Goal: Navigation & Orientation: Find specific page/section

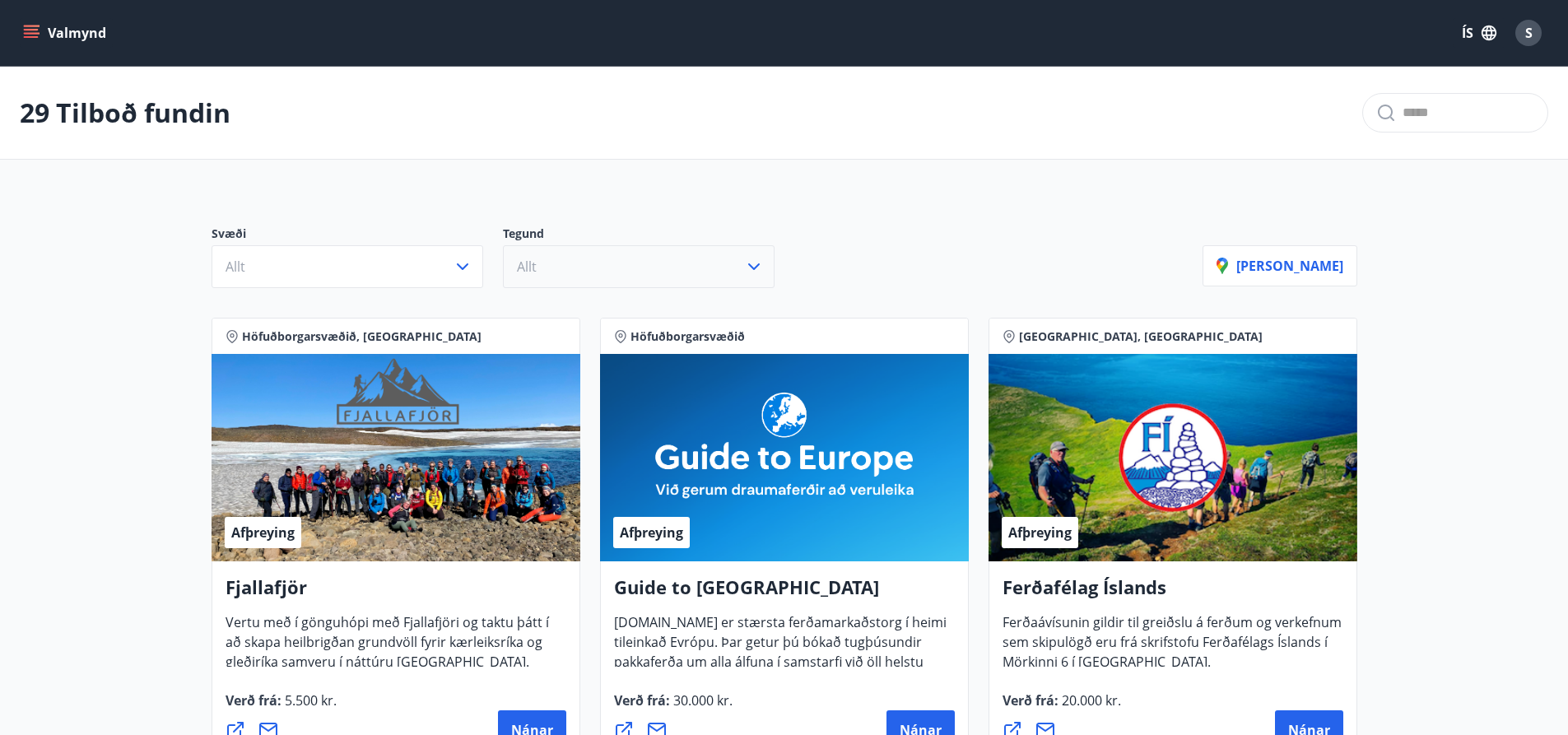
click at [753, 263] on icon "button" at bounding box center [754, 266] width 20 height 20
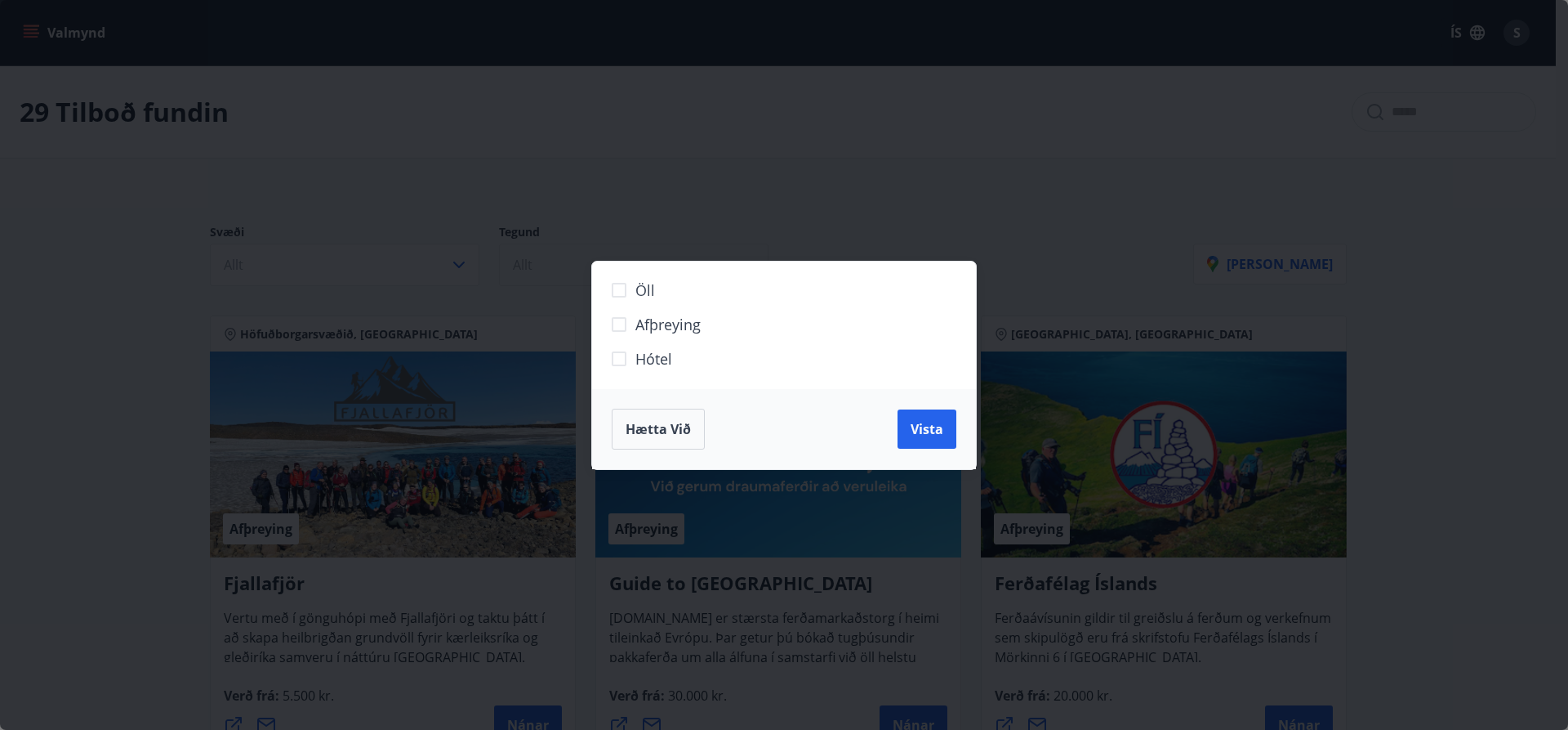
click at [690, 221] on div "Öll Afþreying Hótel Hætta við Vista" at bounding box center [784, 365] width 1568 height 730
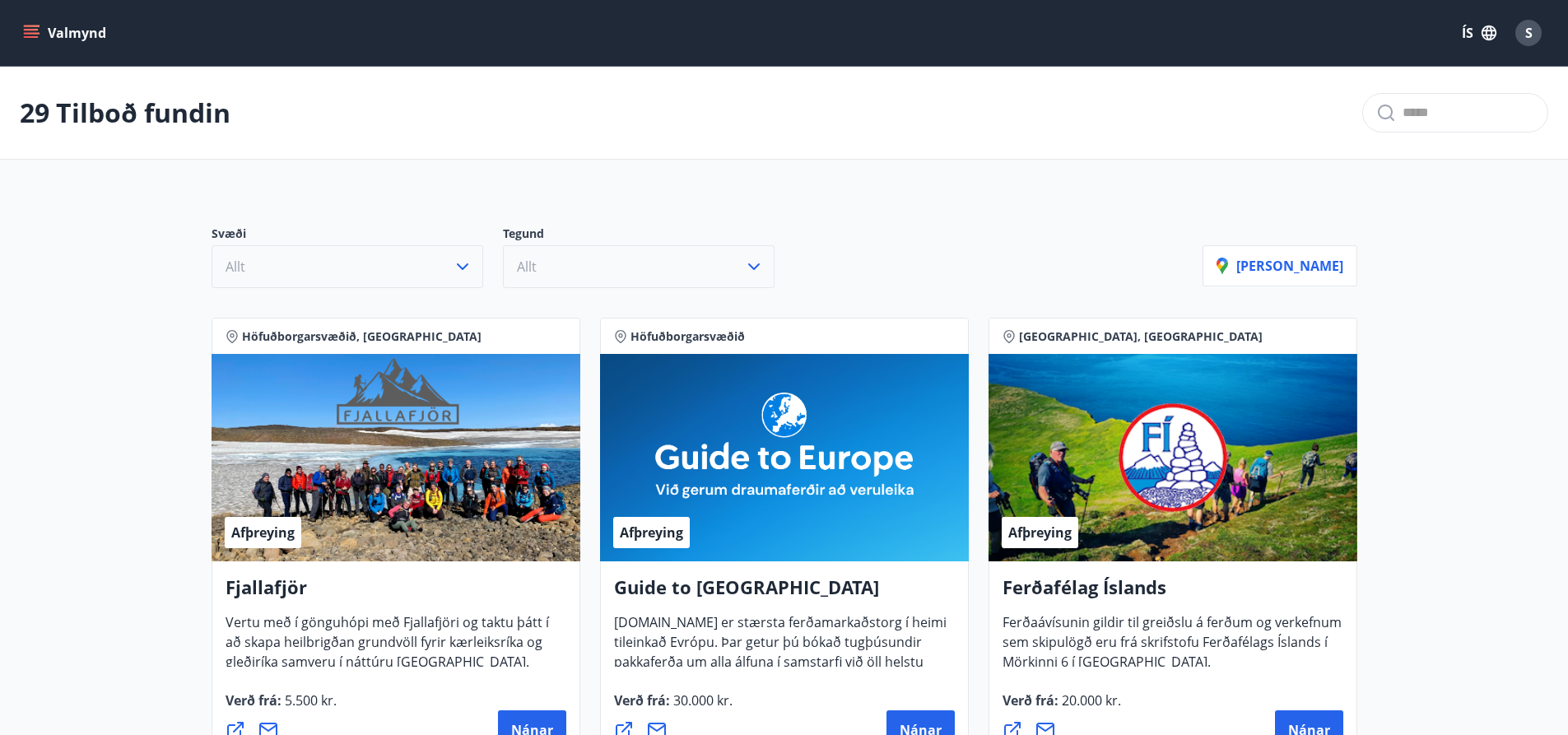
click at [463, 259] on icon "button" at bounding box center [462, 266] width 20 height 20
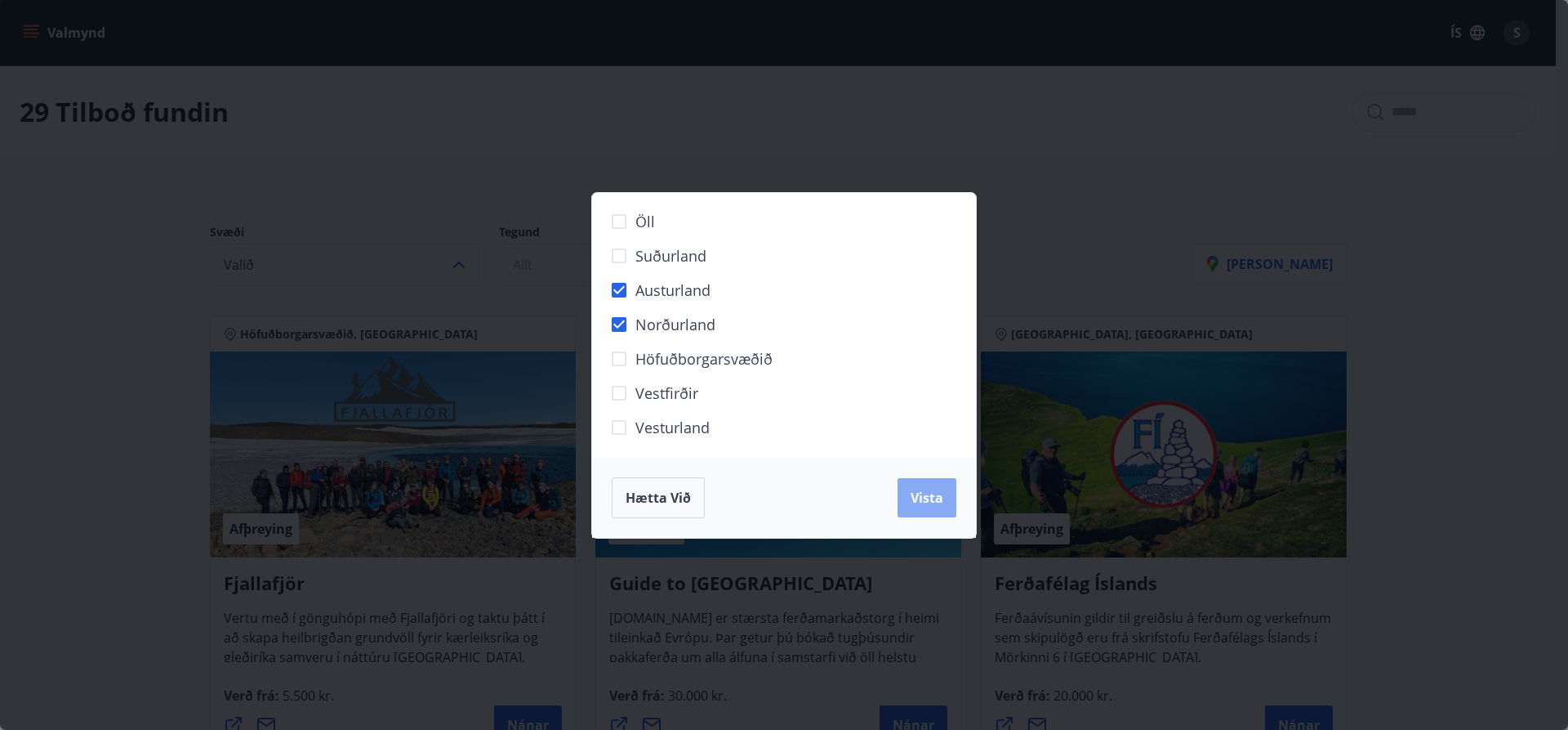
click at [926, 490] on span "Vista" at bounding box center [926, 497] width 32 height 18
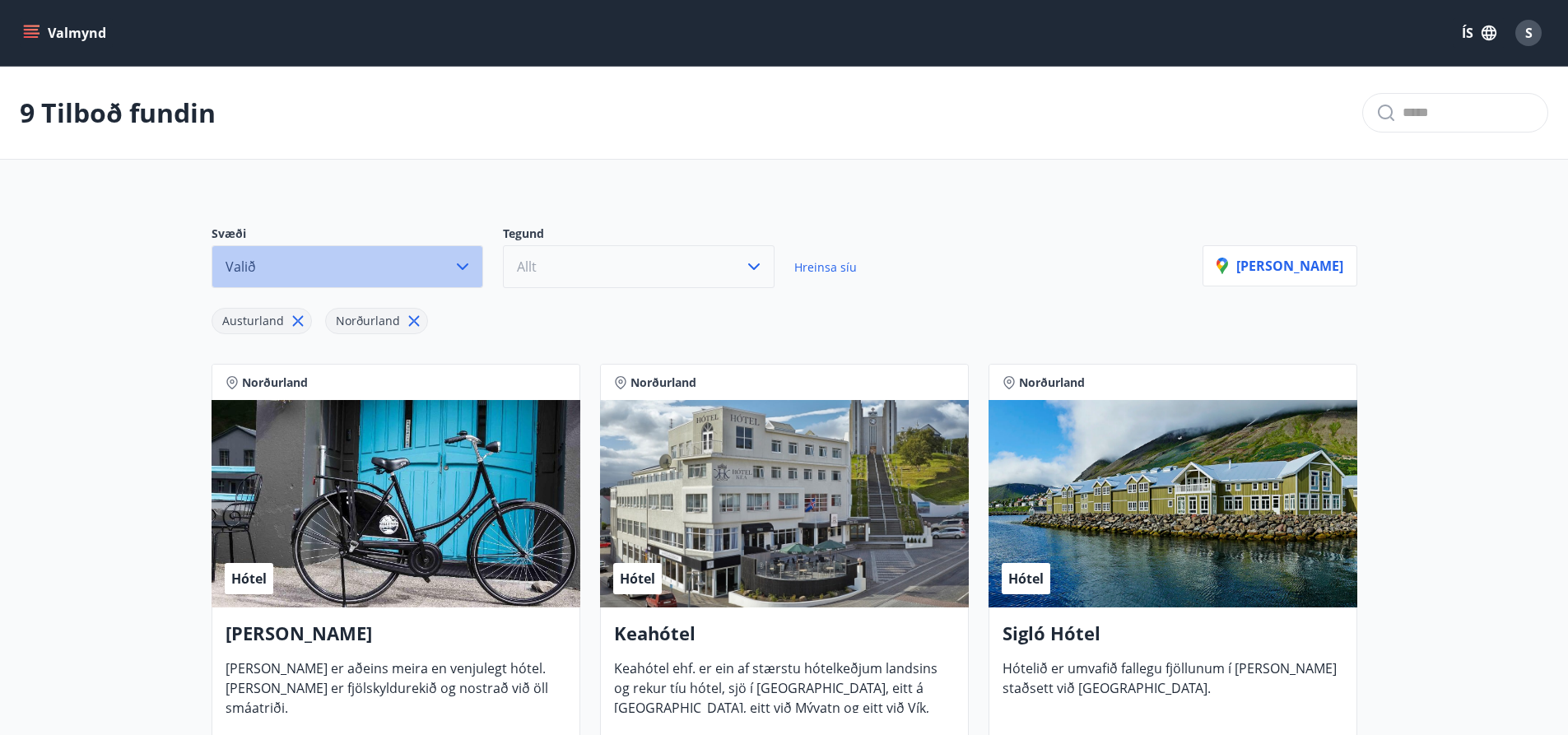
click at [461, 262] on icon "button" at bounding box center [462, 266] width 20 height 20
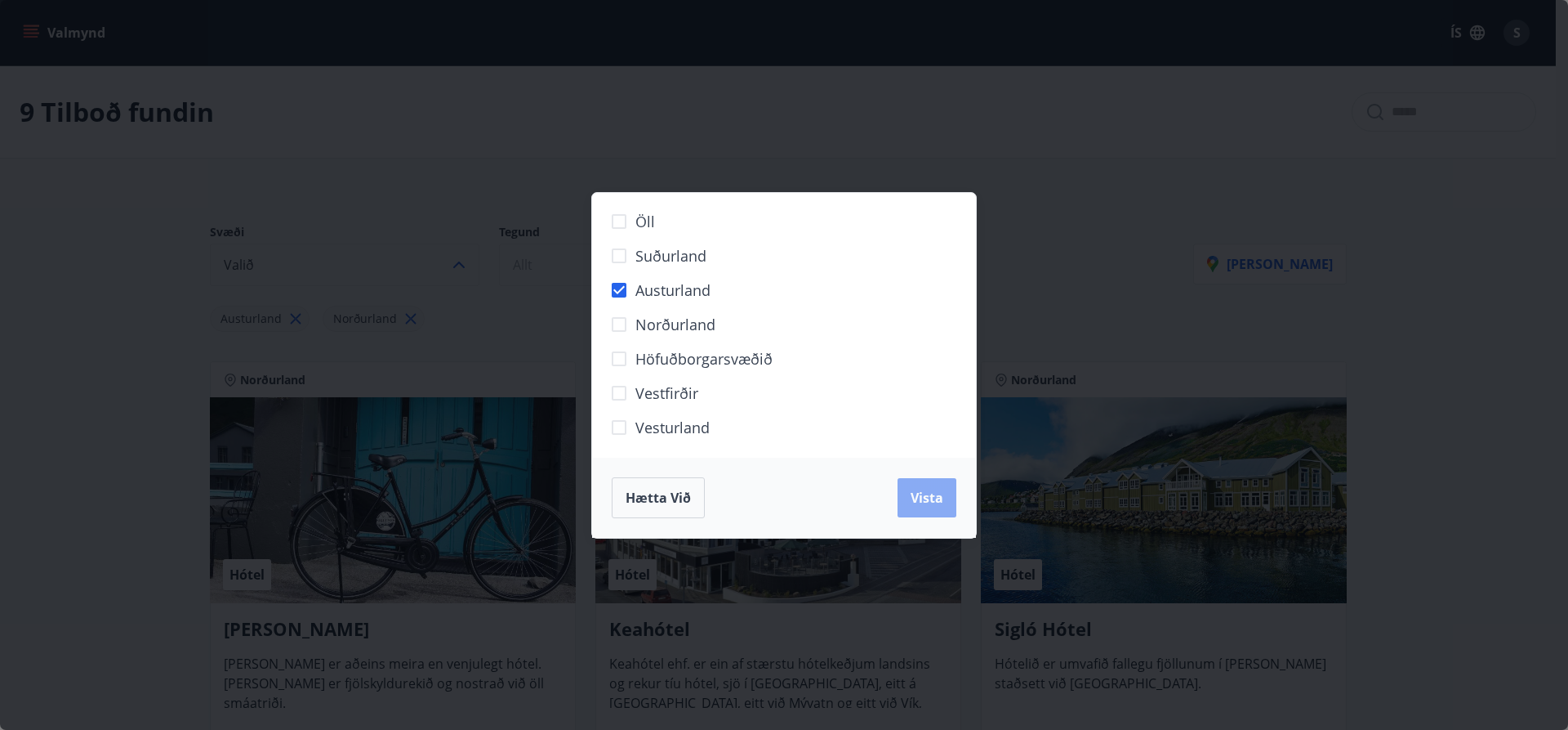
click at [944, 489] on button "Vista" at bounding box center [927, 497] width 59 height 39
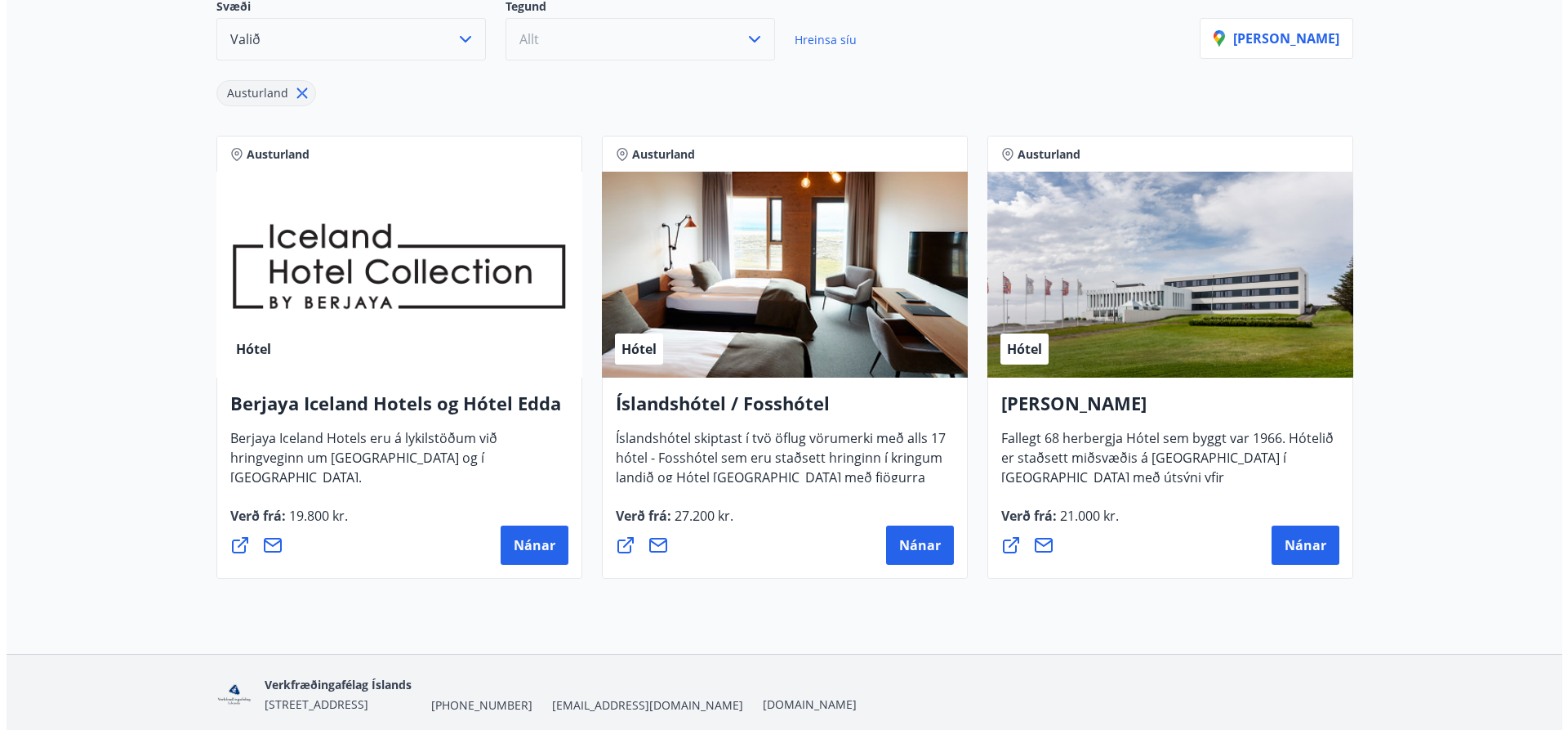
scroll to position [246, 0]
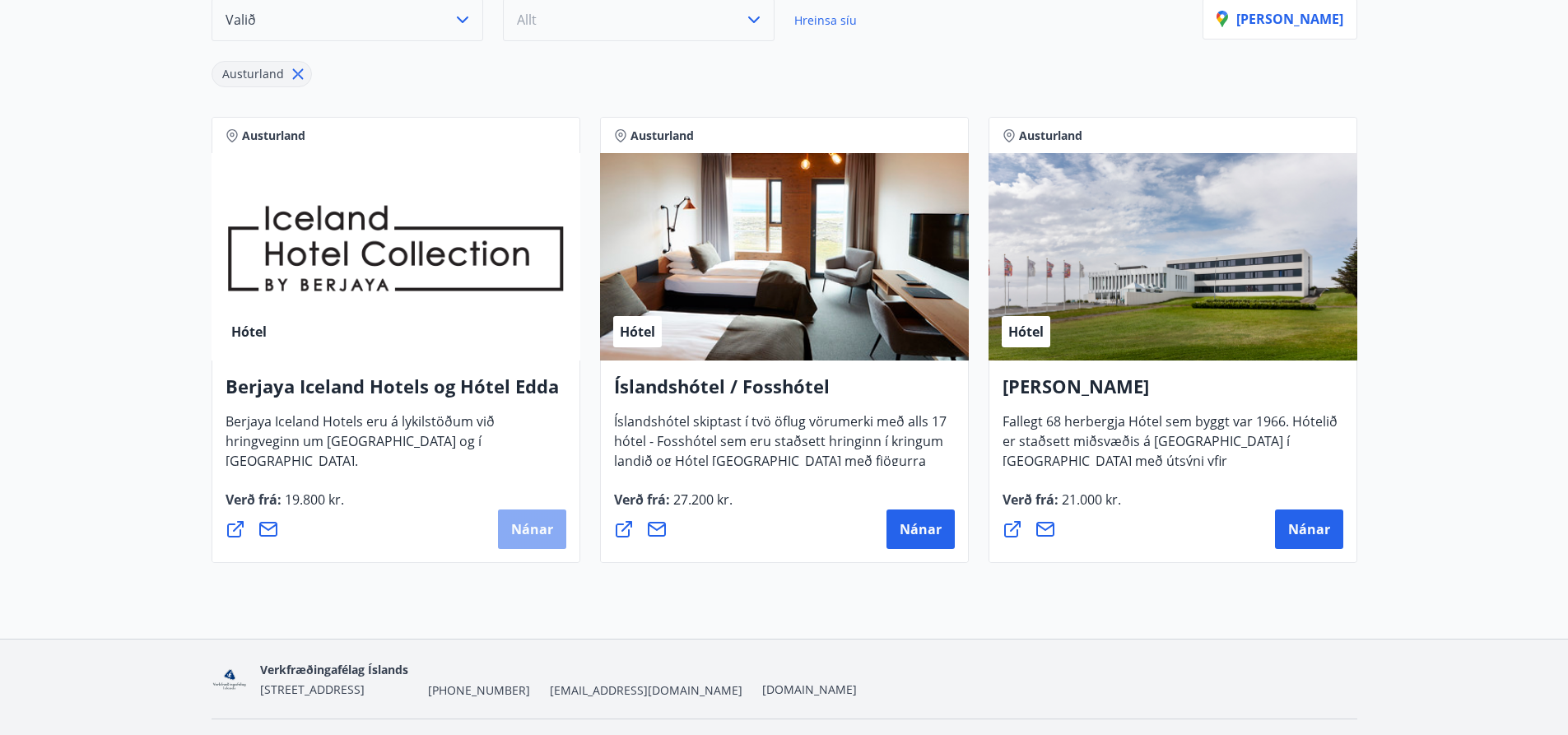
click at [522, 520] on span "Nánar" at bounding box center [532, 528] width 42 height 18
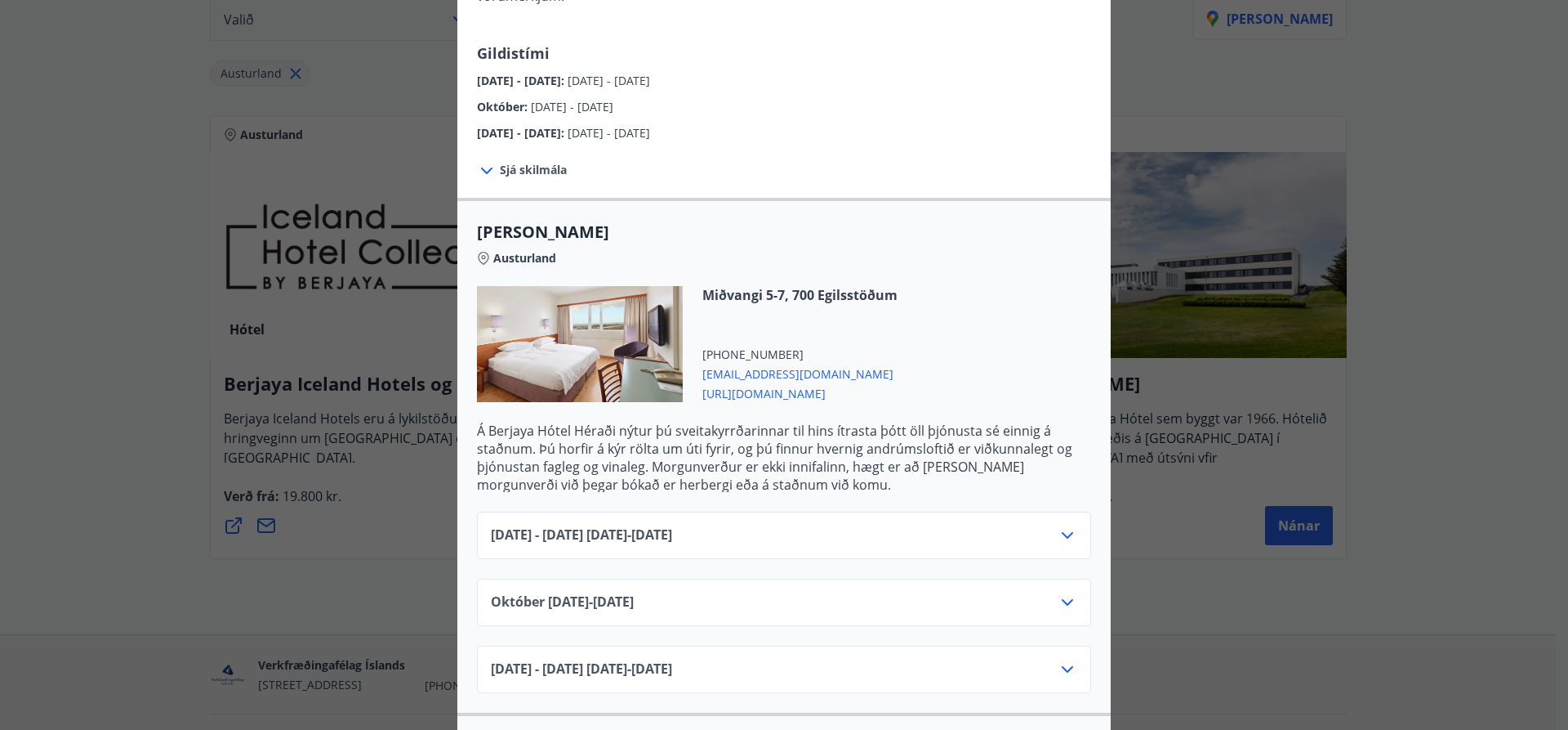
click at [1057, 526] on icon at bounding box center [1067, 535] width 20 height 20
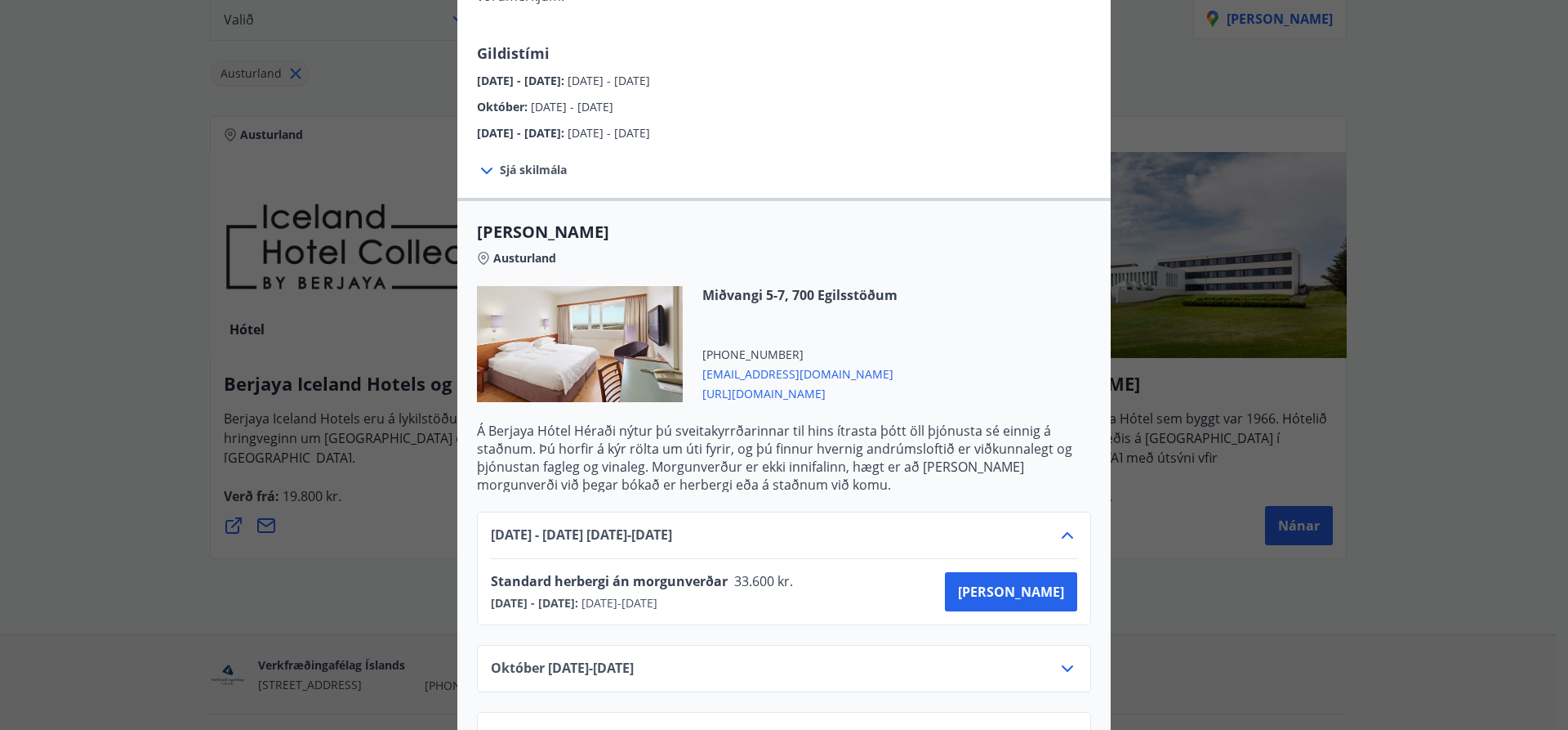
click at [1057, 526] on icon at bounding box center [1067, 535] width 20 height 20
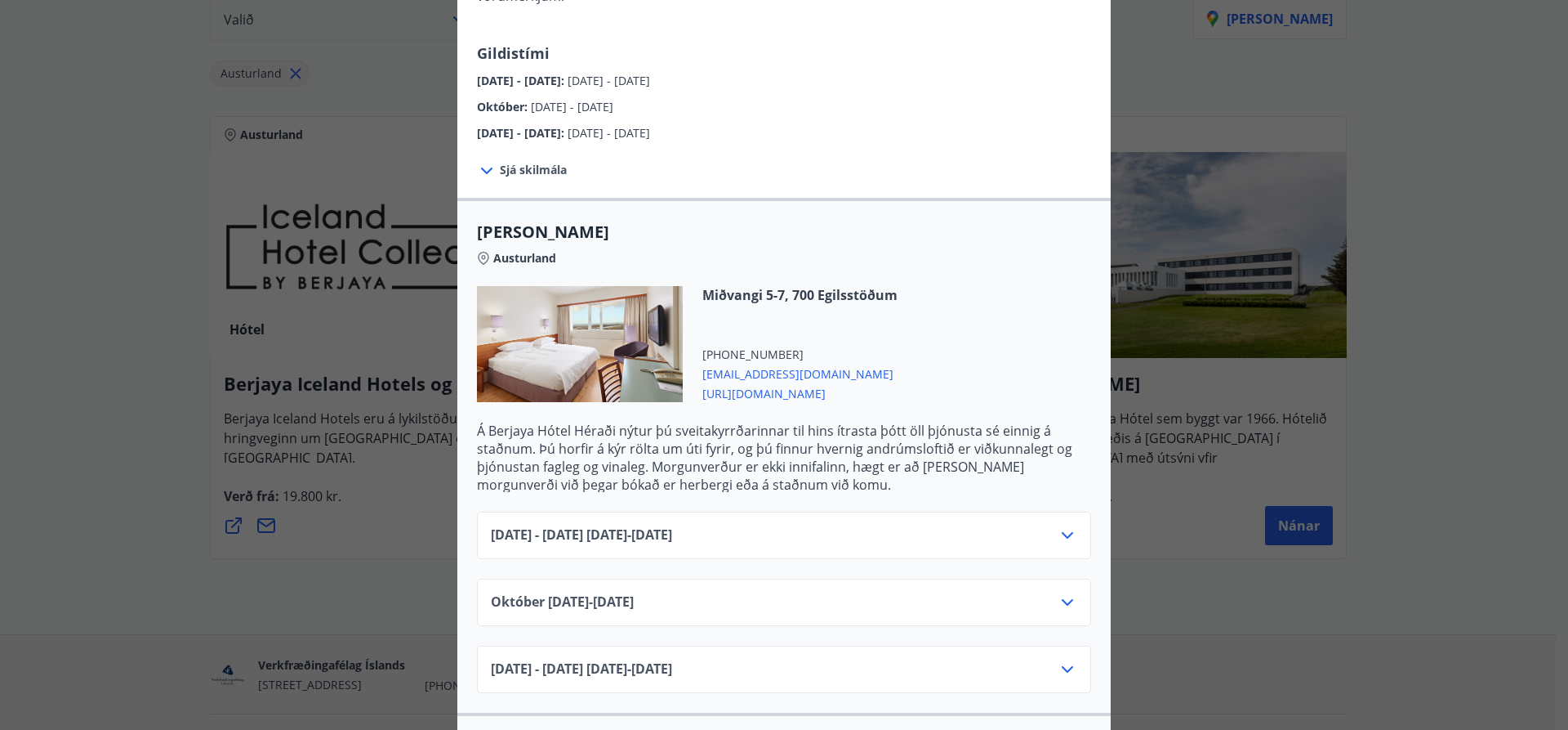
click at [901, 592] on div "Október 01.10.25 - 31.10.25" at bounding box center [784, 609] width 586 height 32
click at [1062, 599] on icon at bounding box center [1068, 602] width 11 height 7
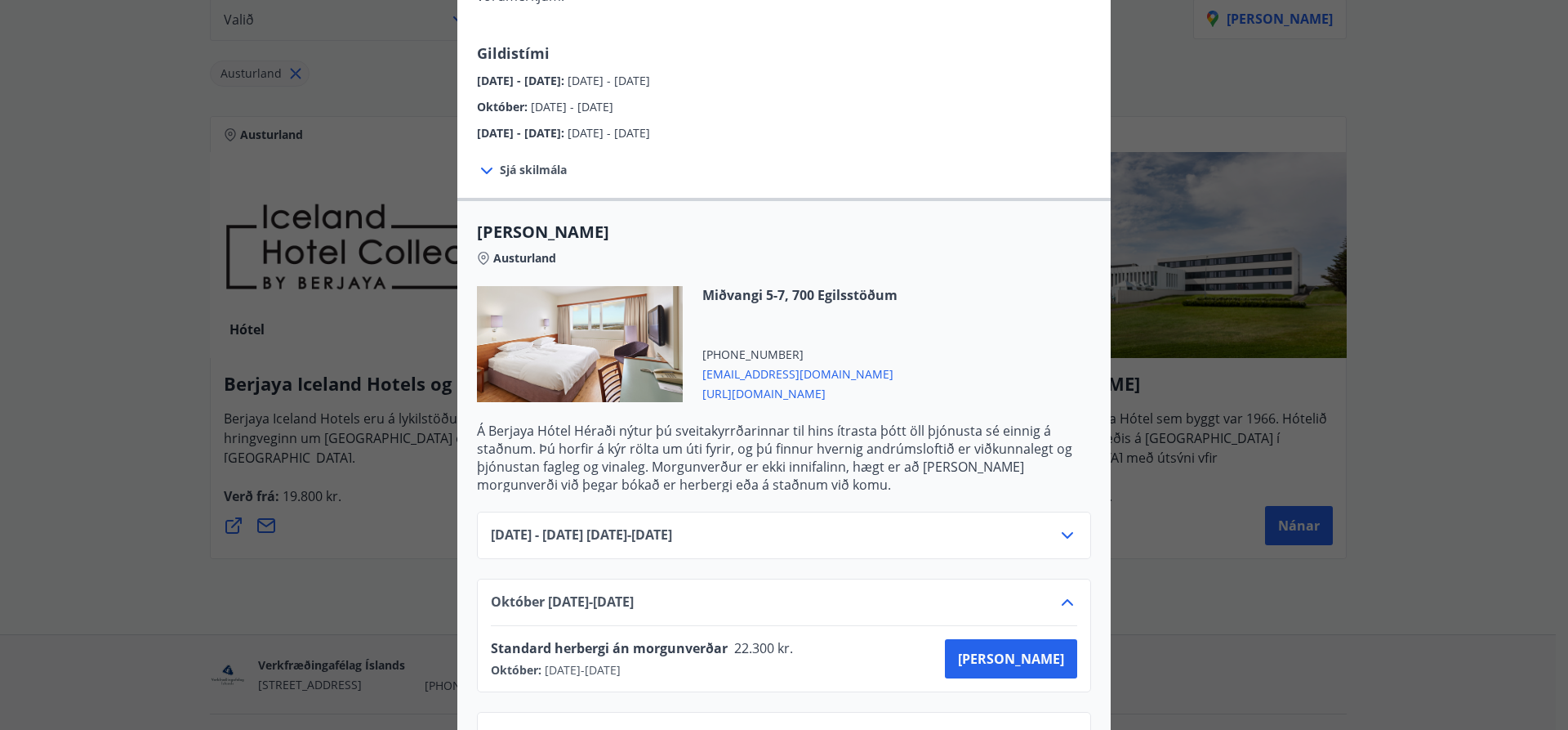
click at [1058, 592] on icon at bounding box center [1067, 602] width 20 height 20
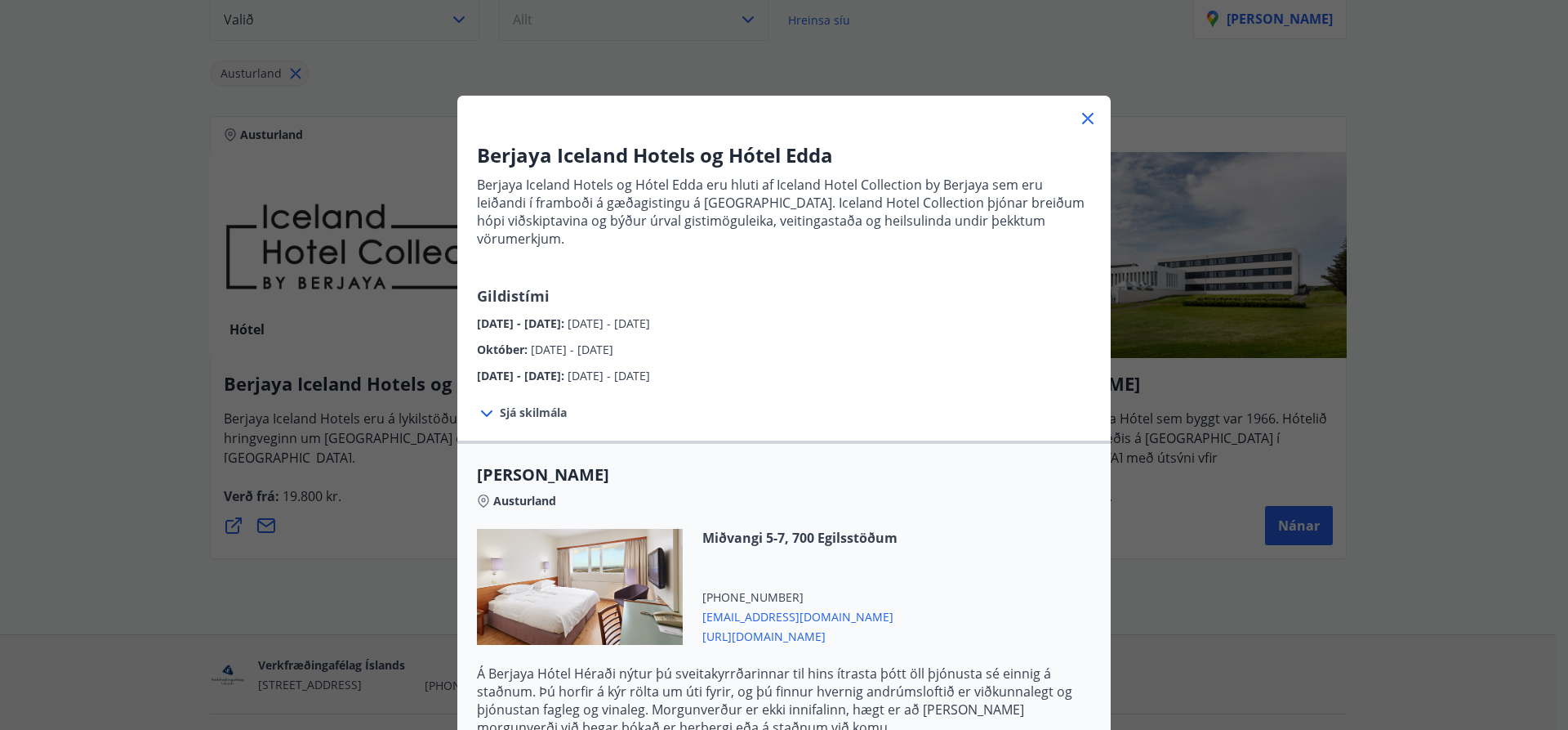
scroll to position [0, 0]
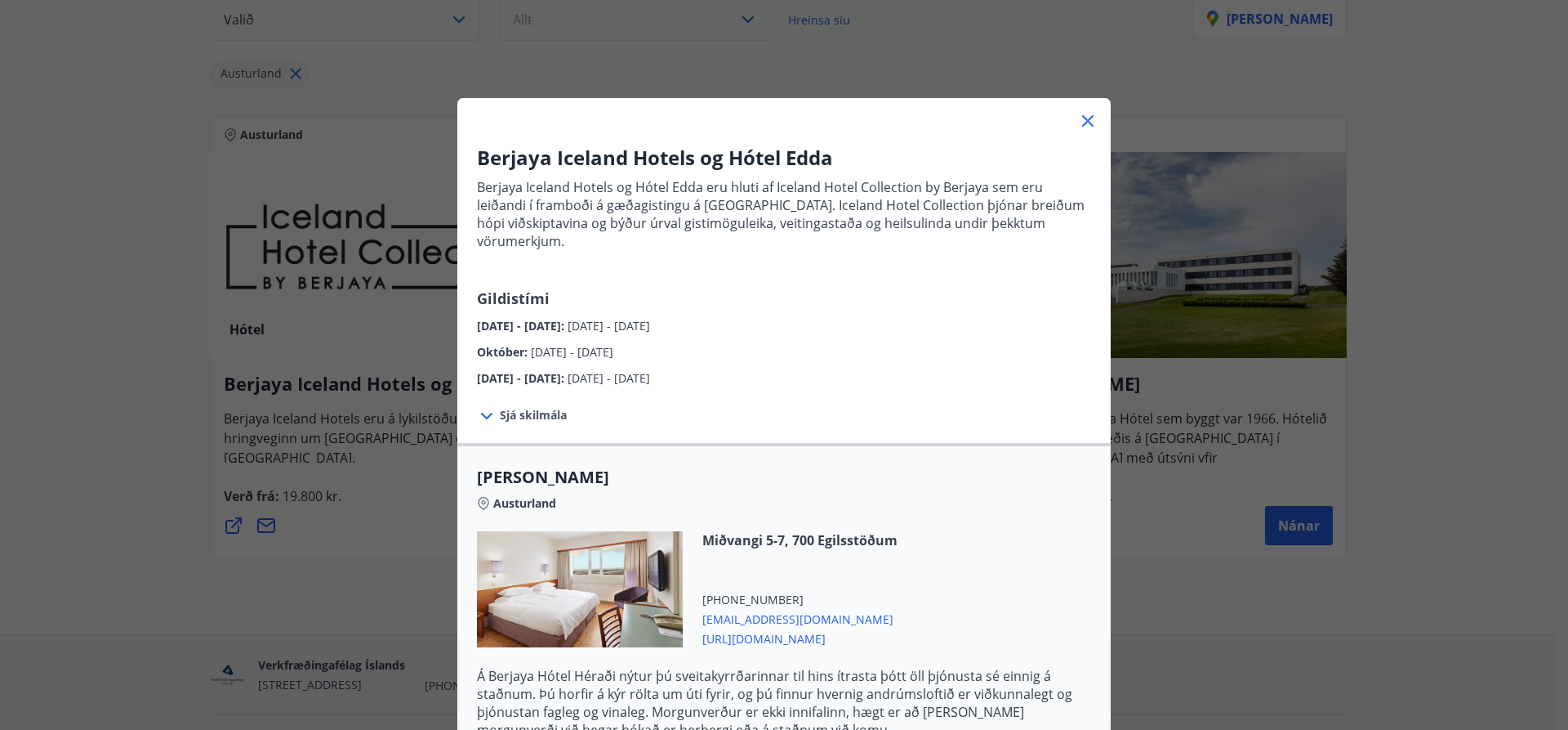
click at [1079, 115] on icon at bounding box center [1088, 120] width 20 height 20
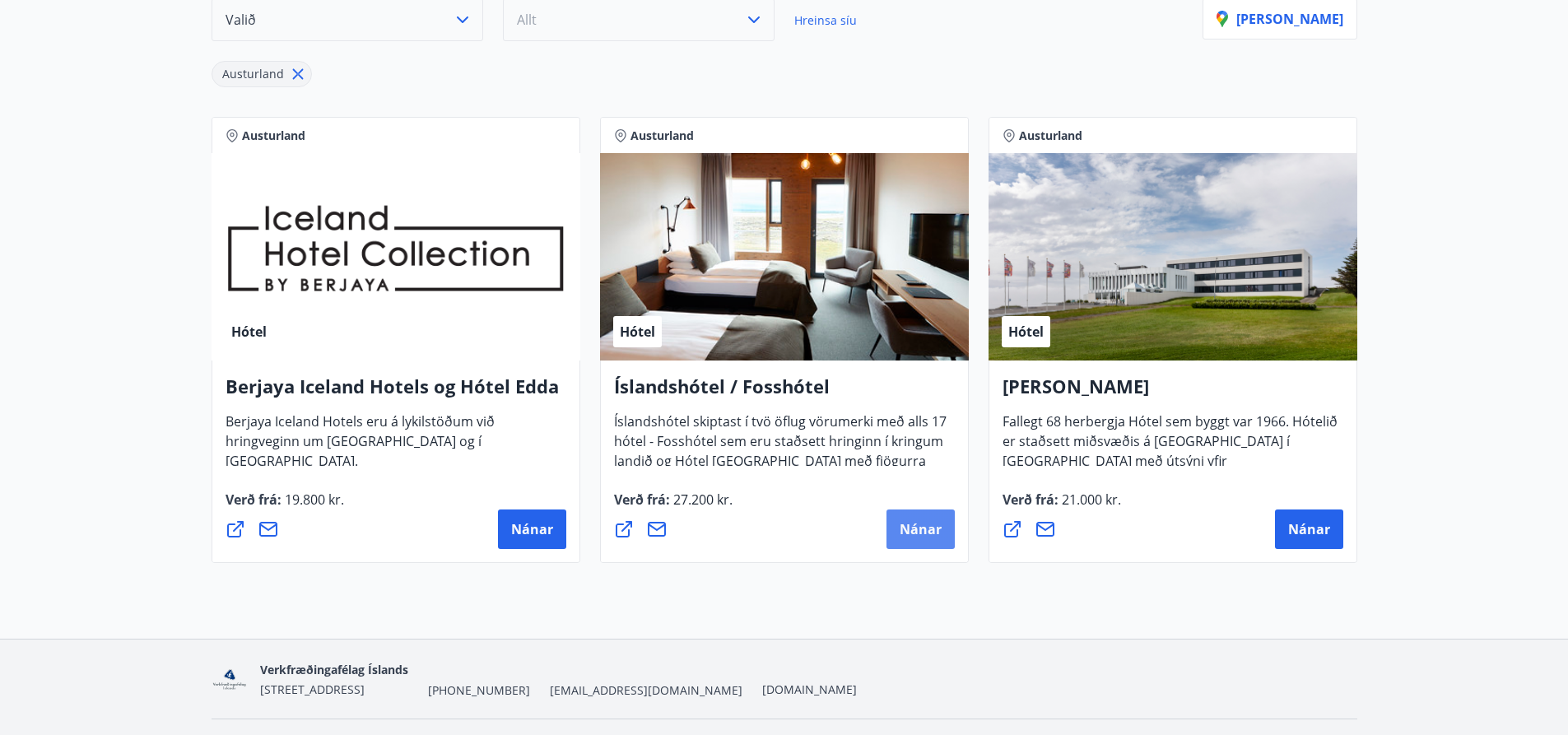
click at [919, 516] on button "Nánar" at bounding box center [920, 528] width 68 height 39
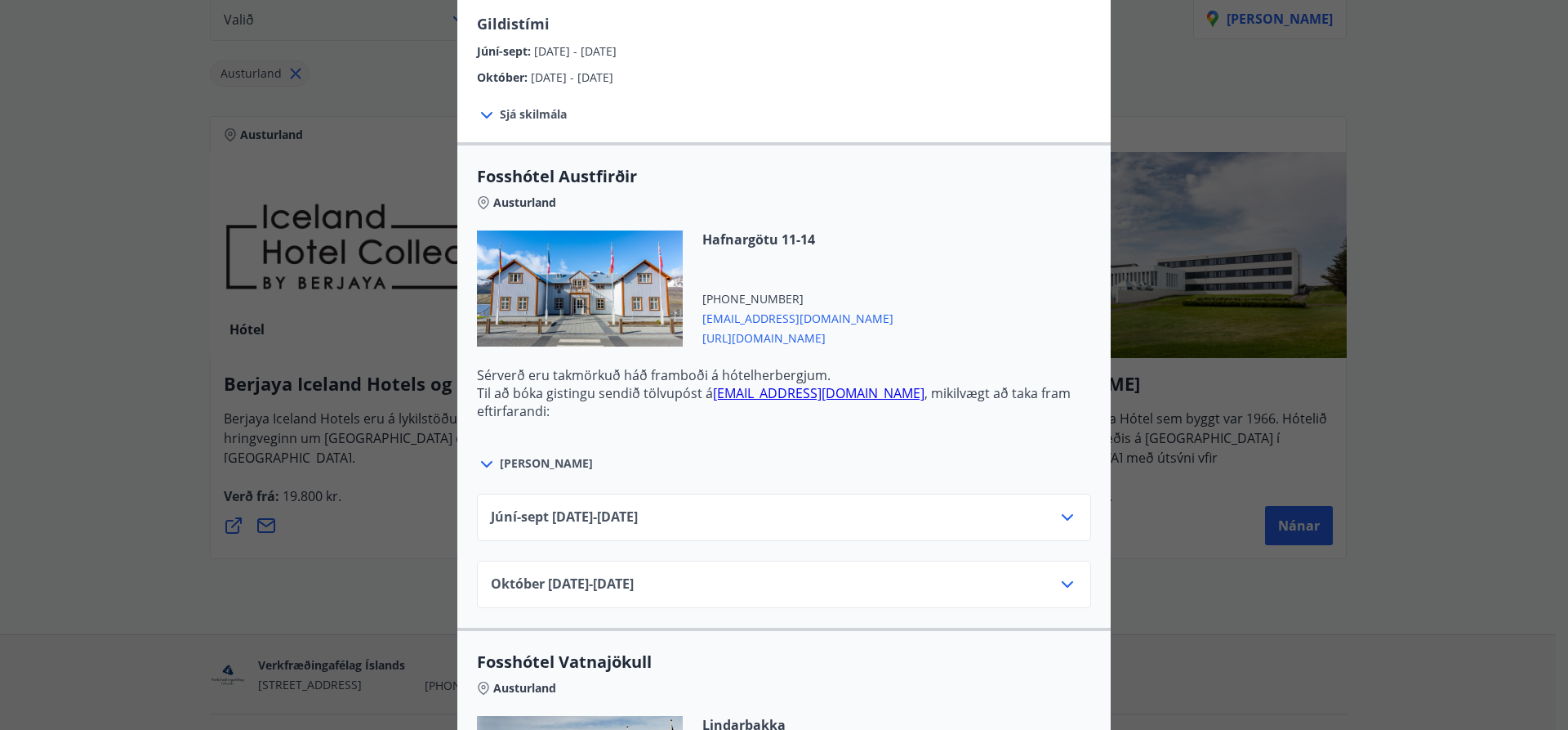
scroll to position [490, 0]
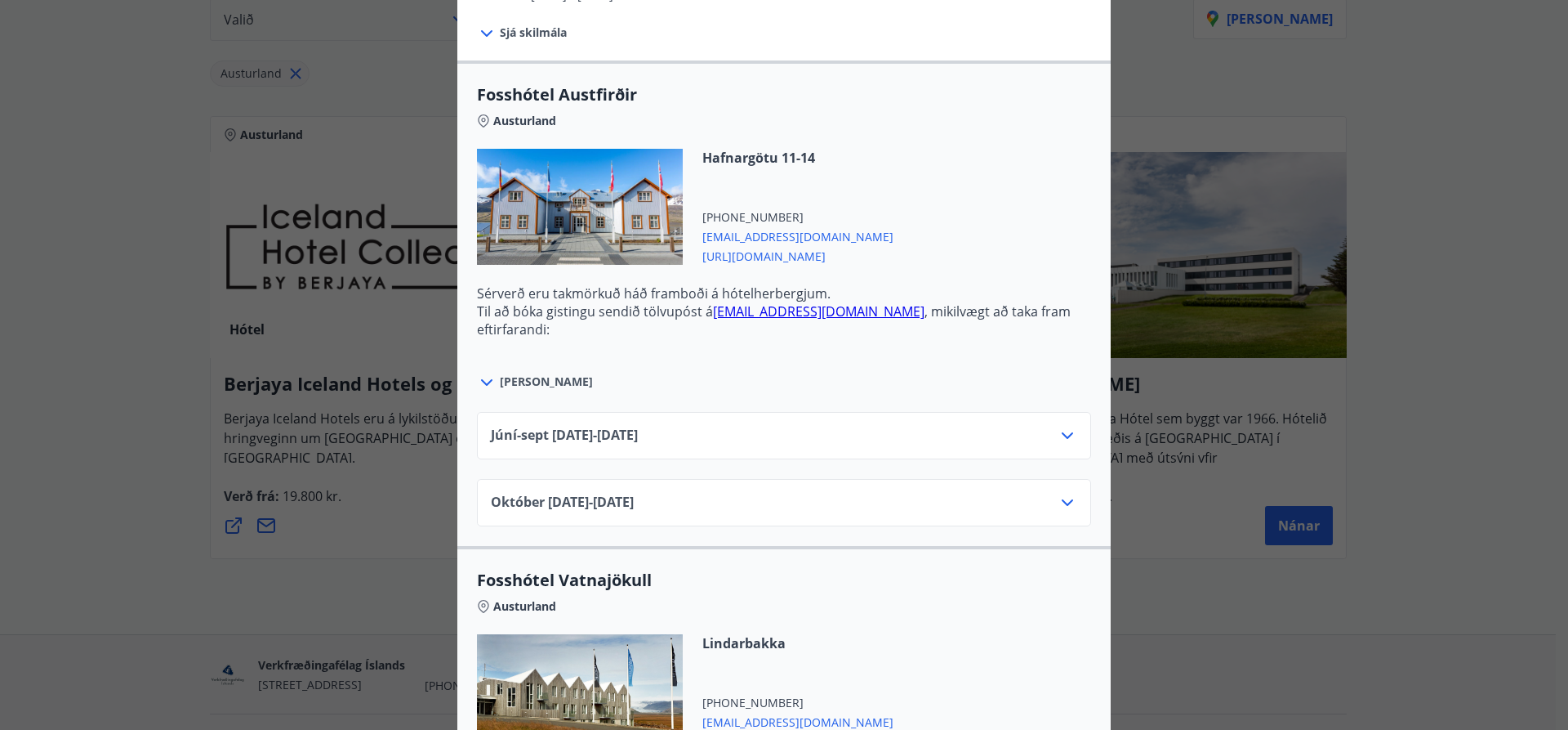
click at [1066, 430] on icon at bounding box center [1067, 436] width 20 height 20
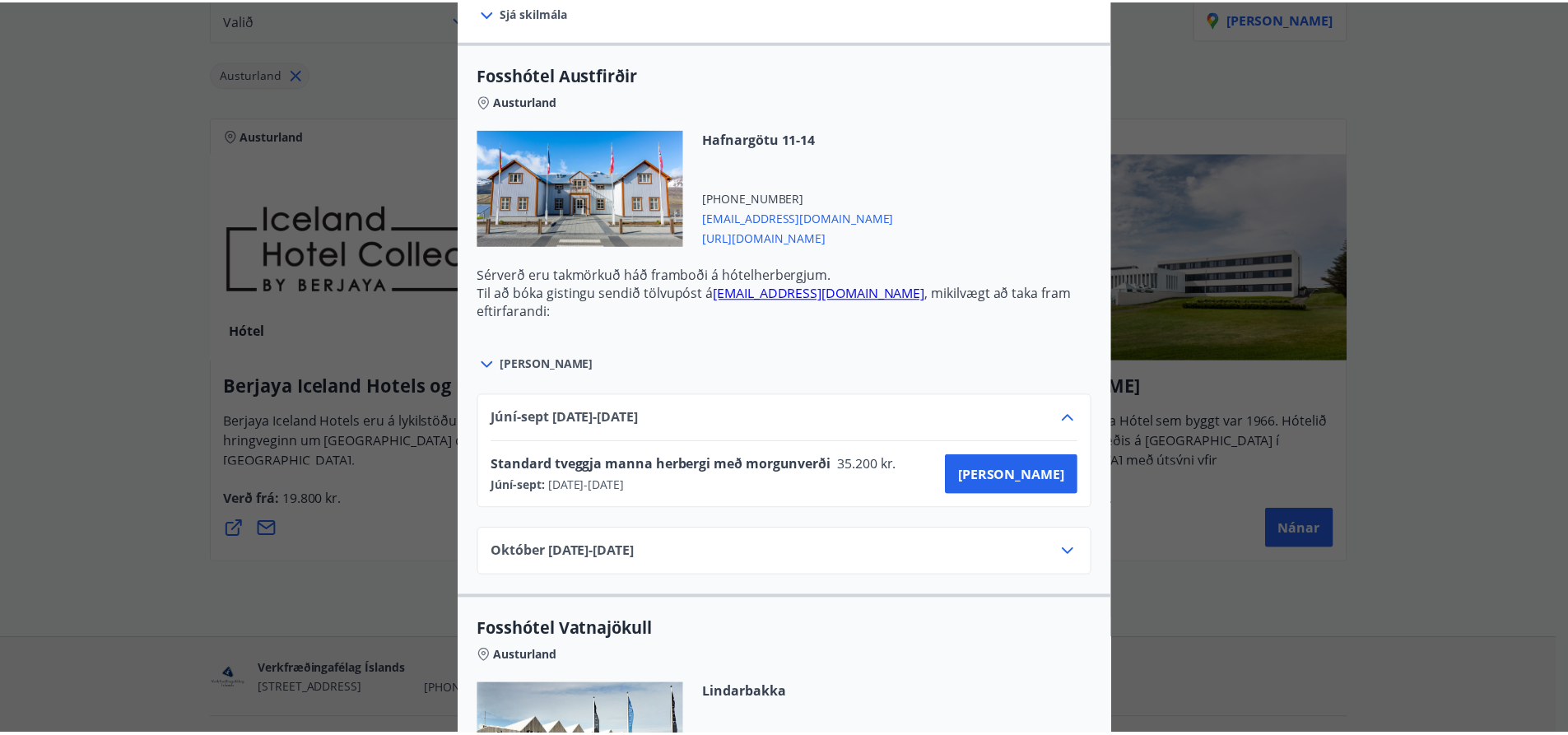
scroll to position [464, 0]
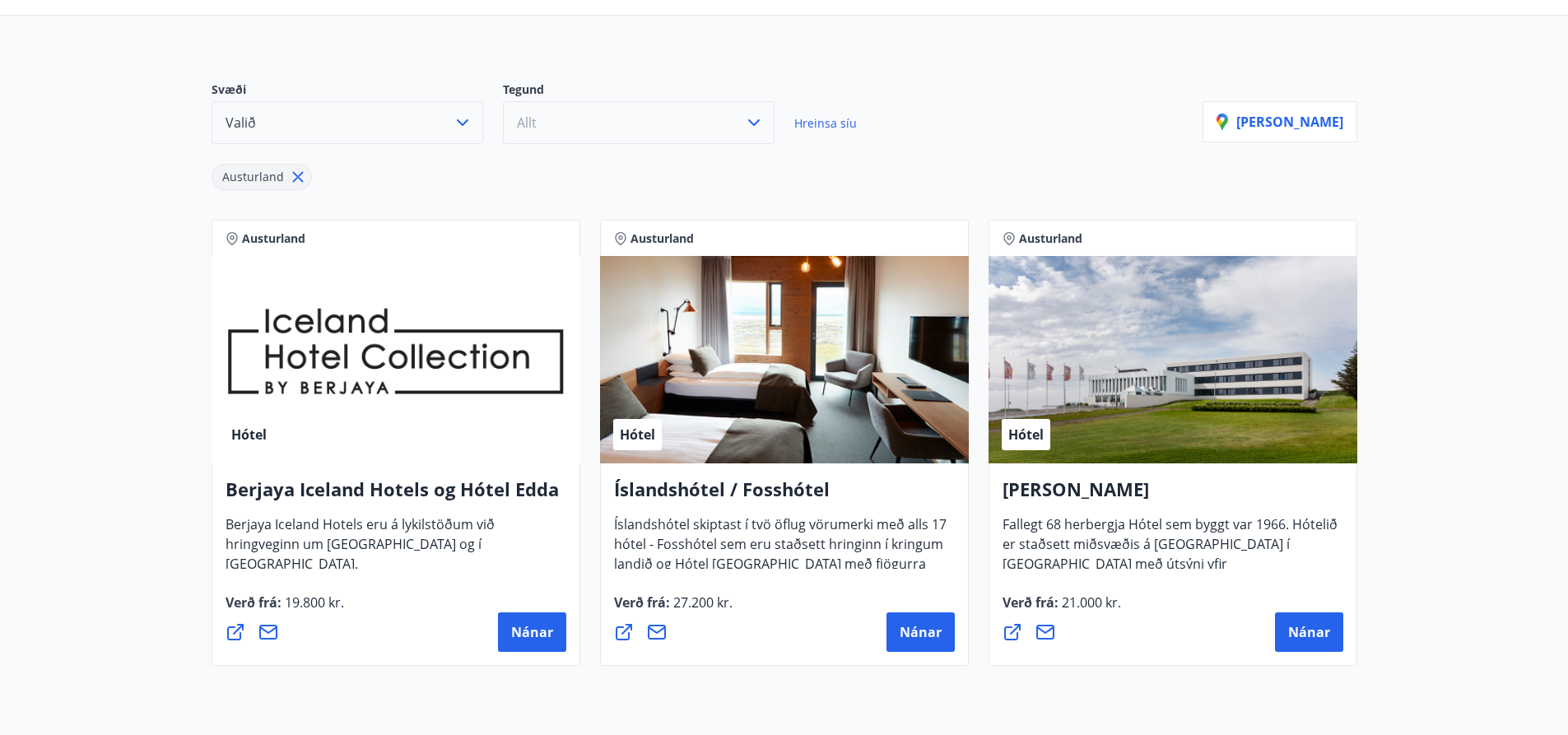
scroll to position [0, 0]
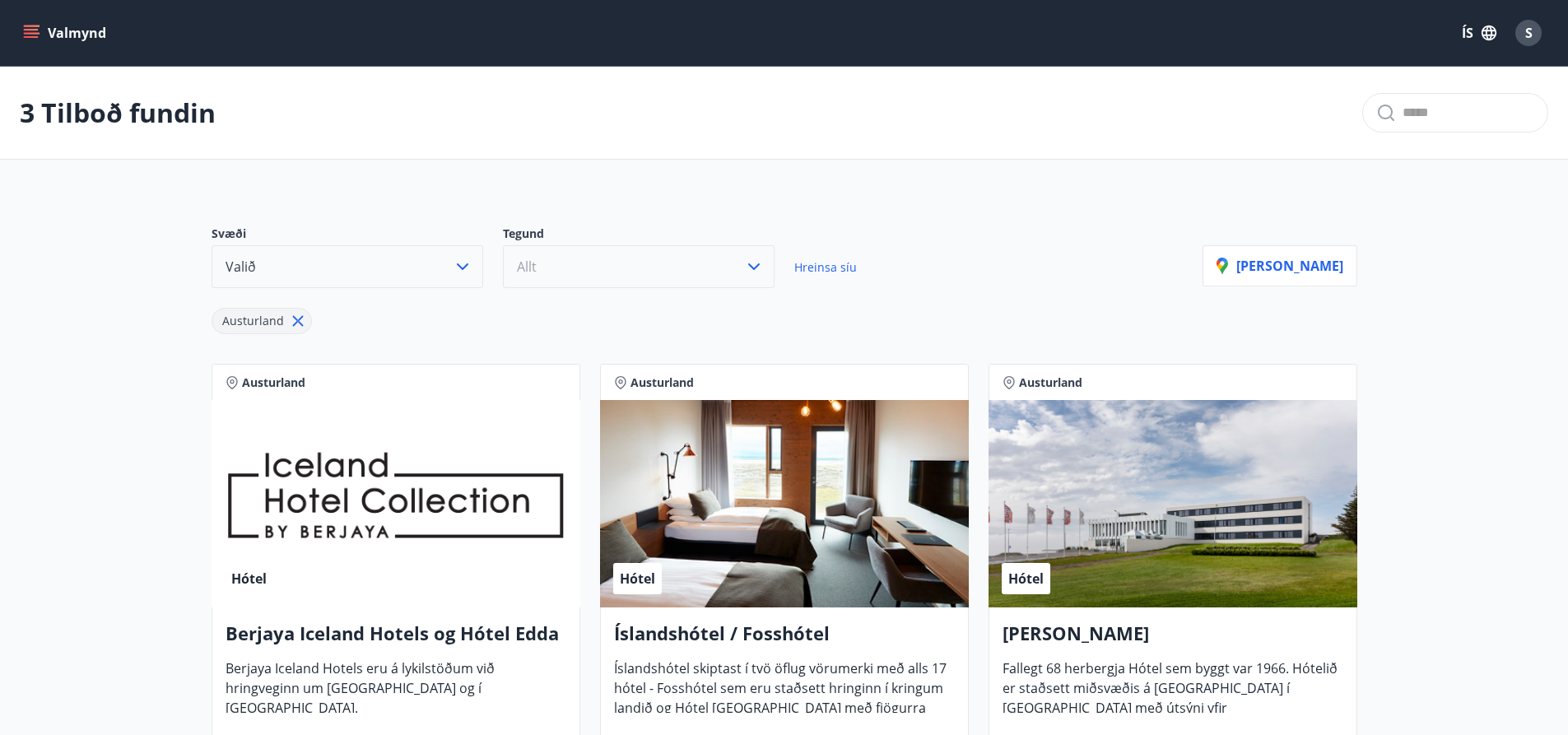
click at [462, 260] on icon "button" at bounding box center [462, 266] width 20 height 20
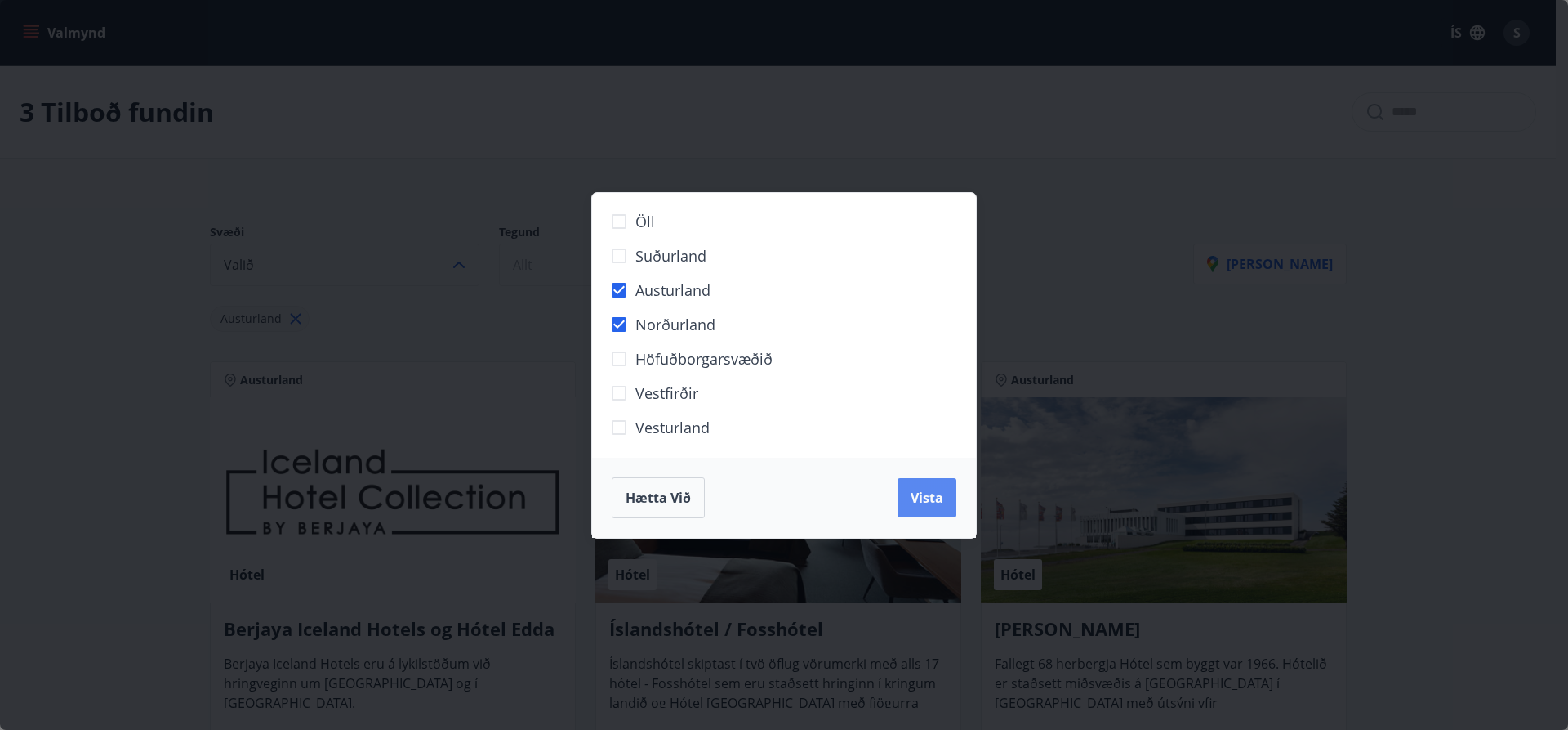
click at [936, 492] on span "Vista" at bounding box center [926, 497] width 32 height 18
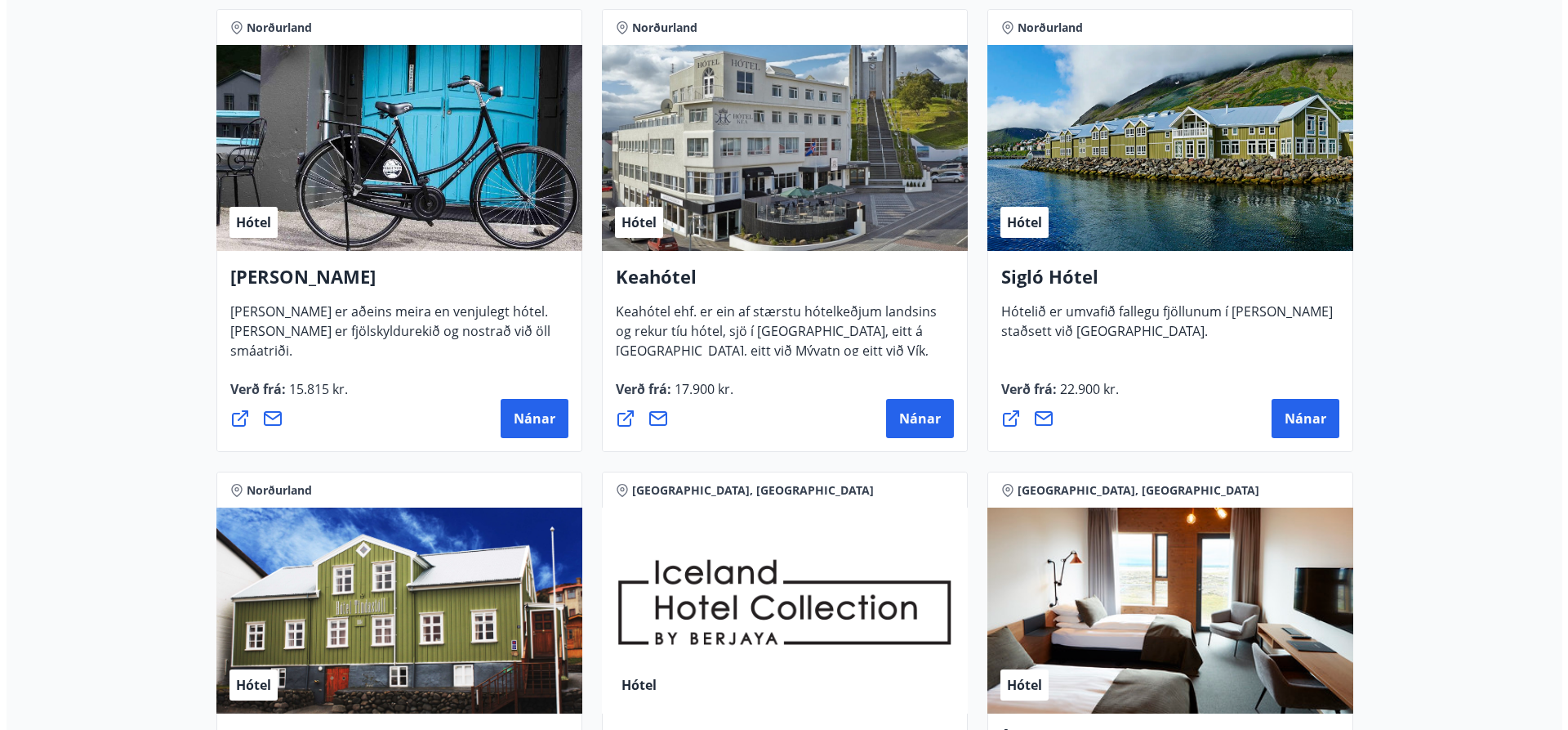
scroll to position [327, 0]
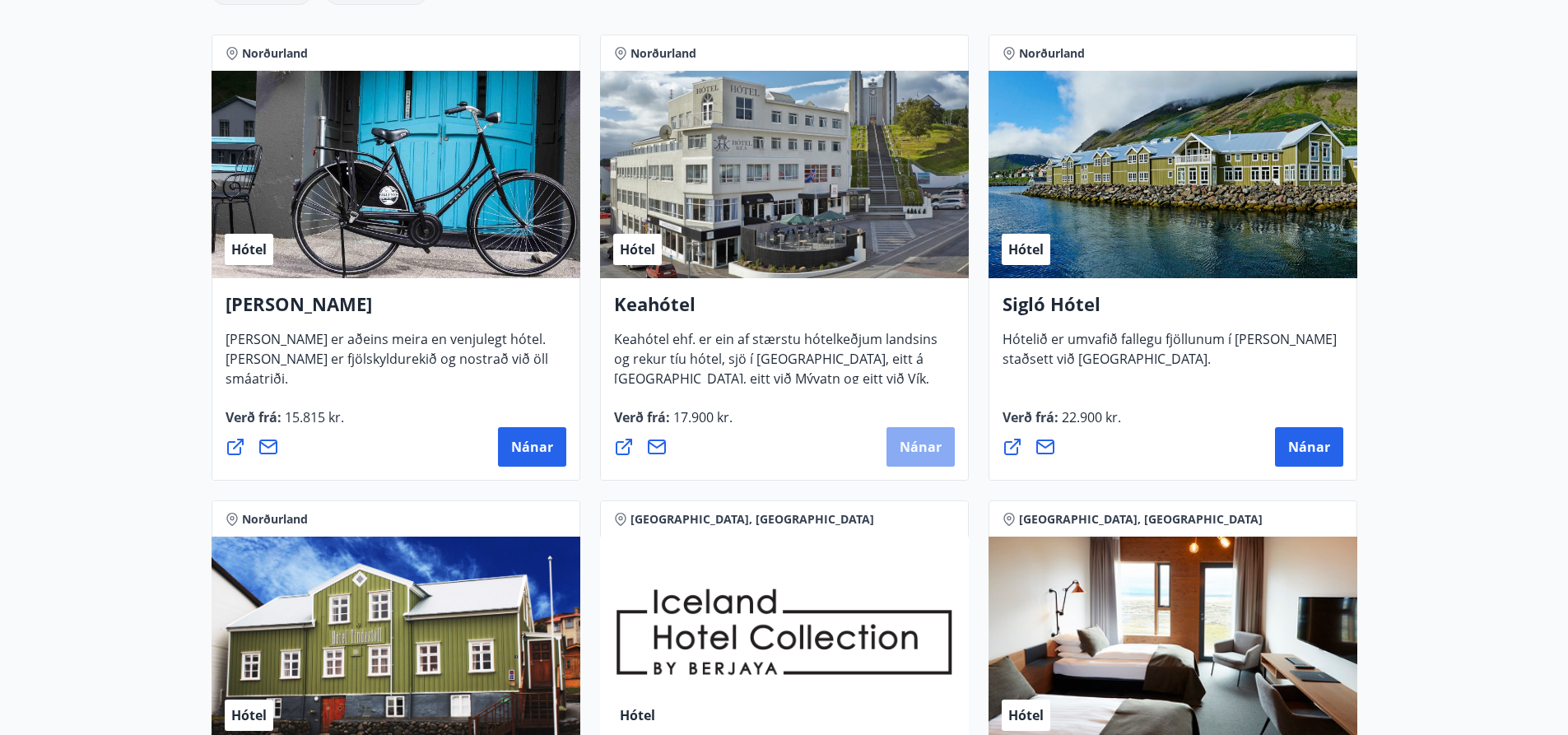
click at [917, 437] on button "Nánar" at bounding box center [920, 446] width 68 height 39
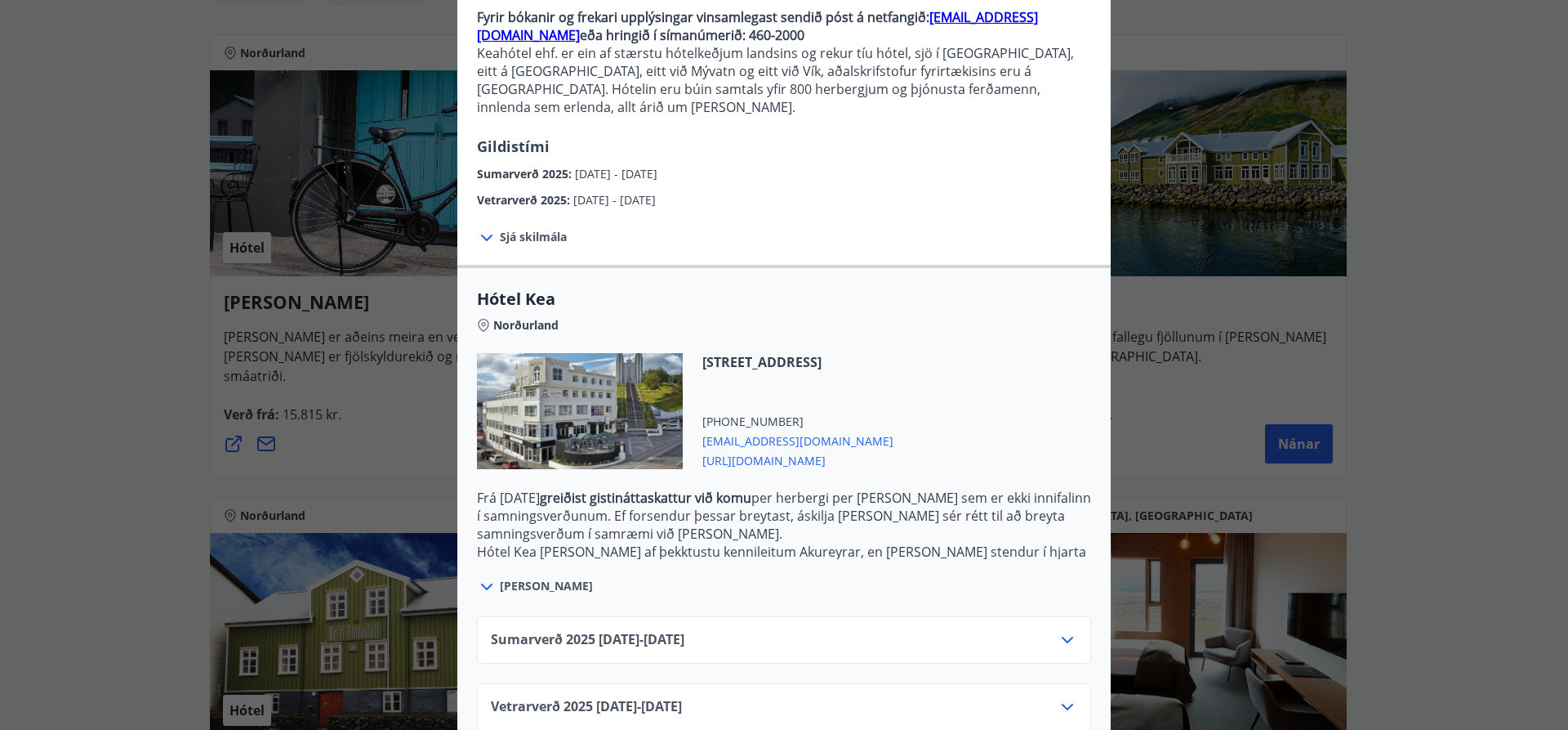
scroll to position [184, 0]
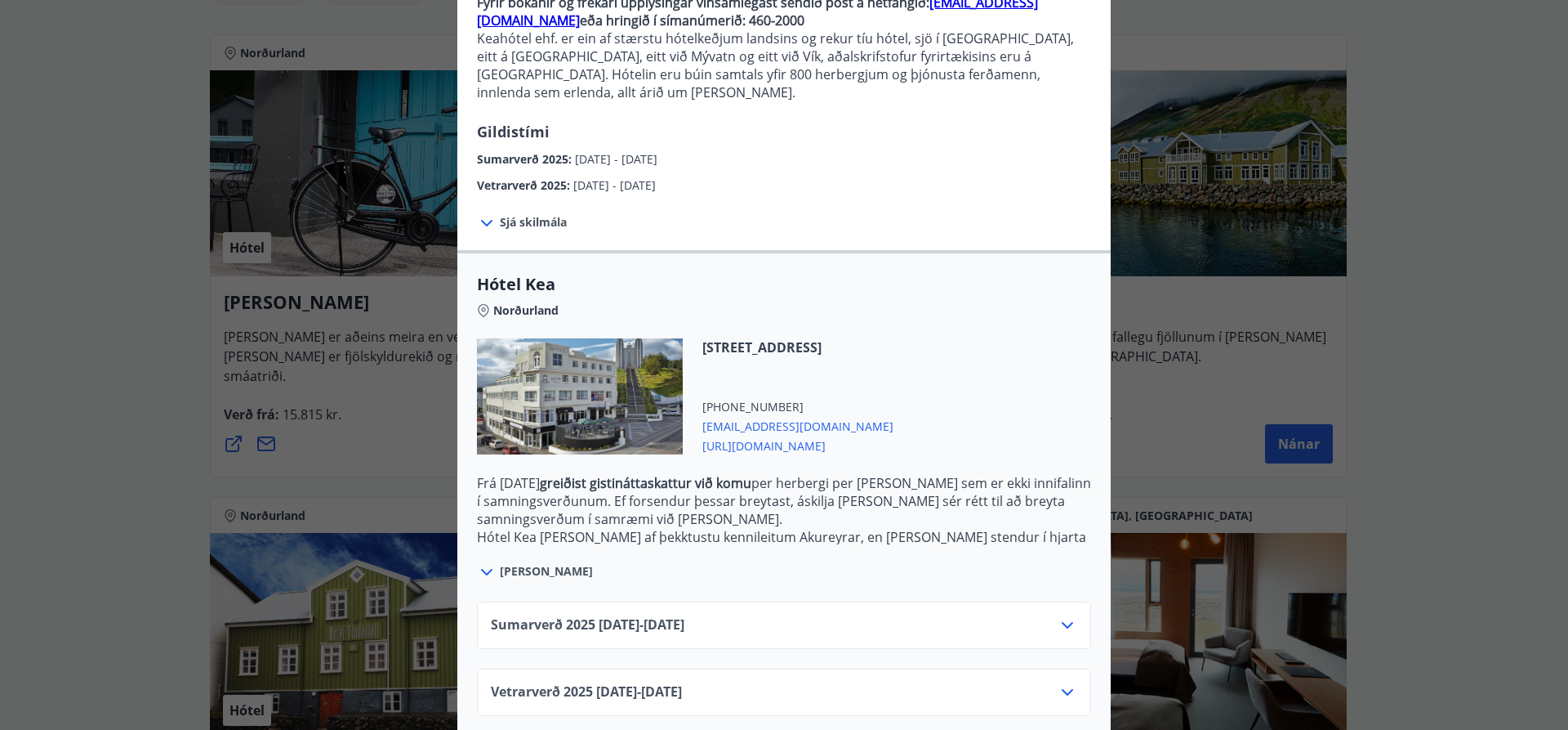
click at [1061, 615] on icon at bounding box center [1067, 625] width 20 height 20
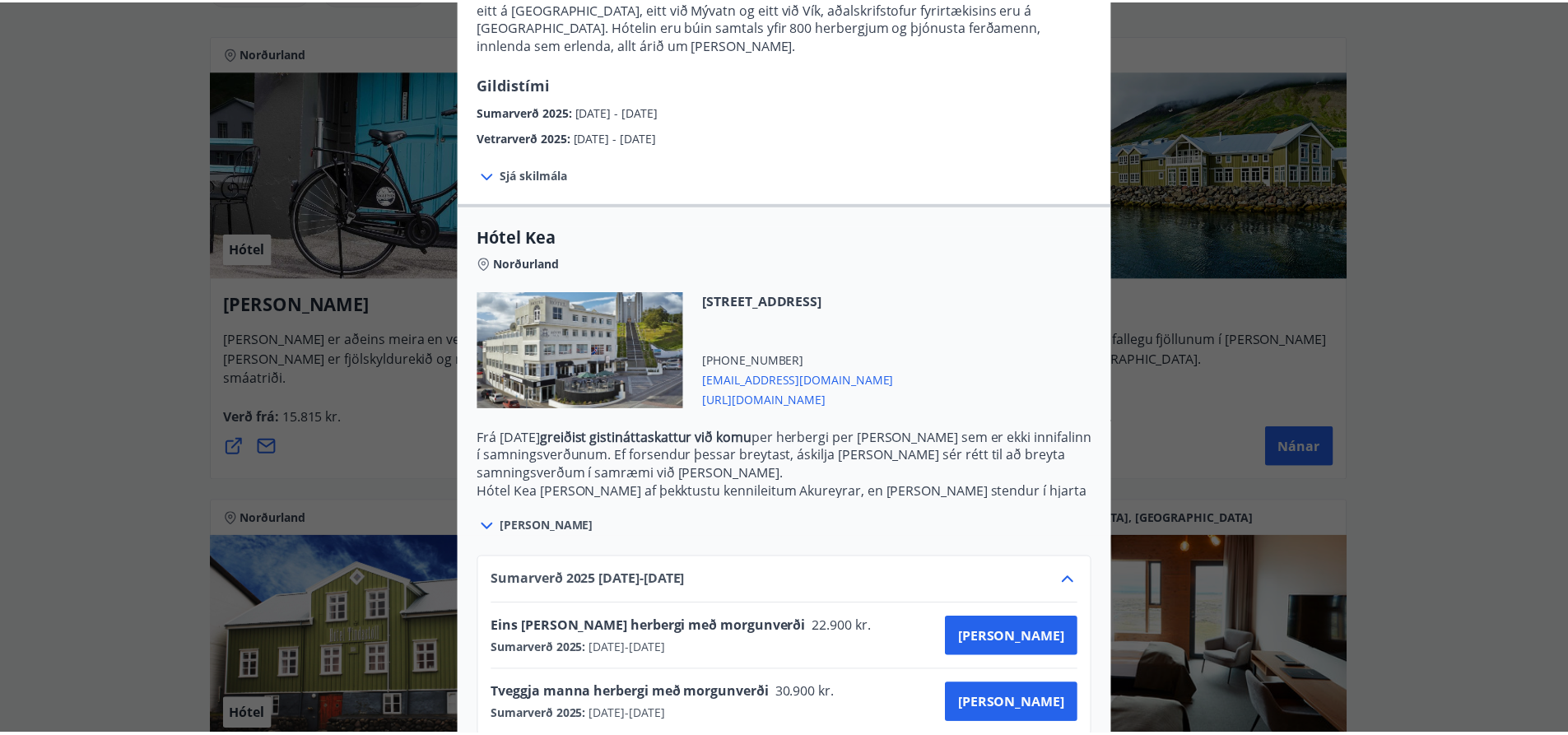
scroll to position [0, 0]
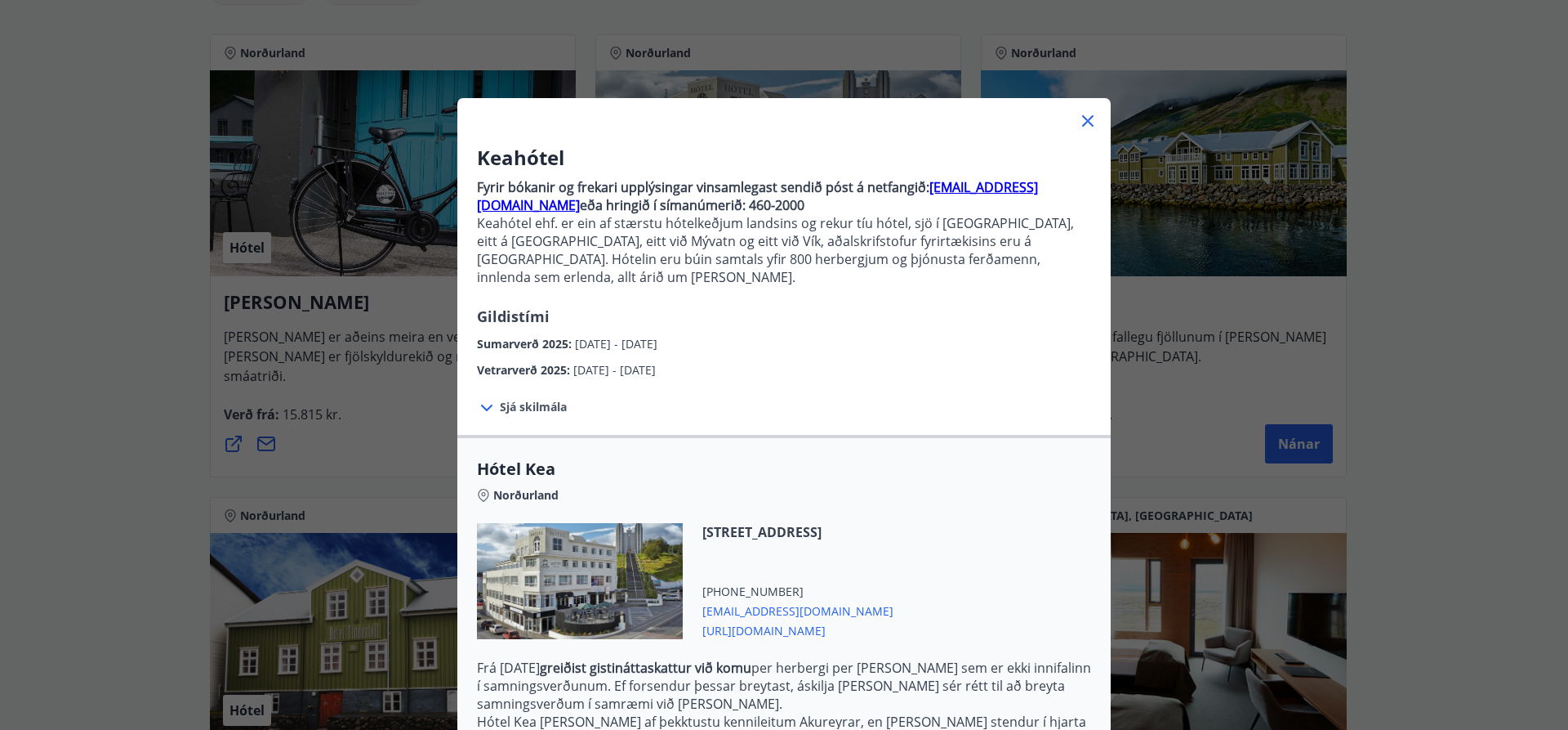
click at [1085, 113] on icon at bounding box center [1088, 120] width 20 height 20
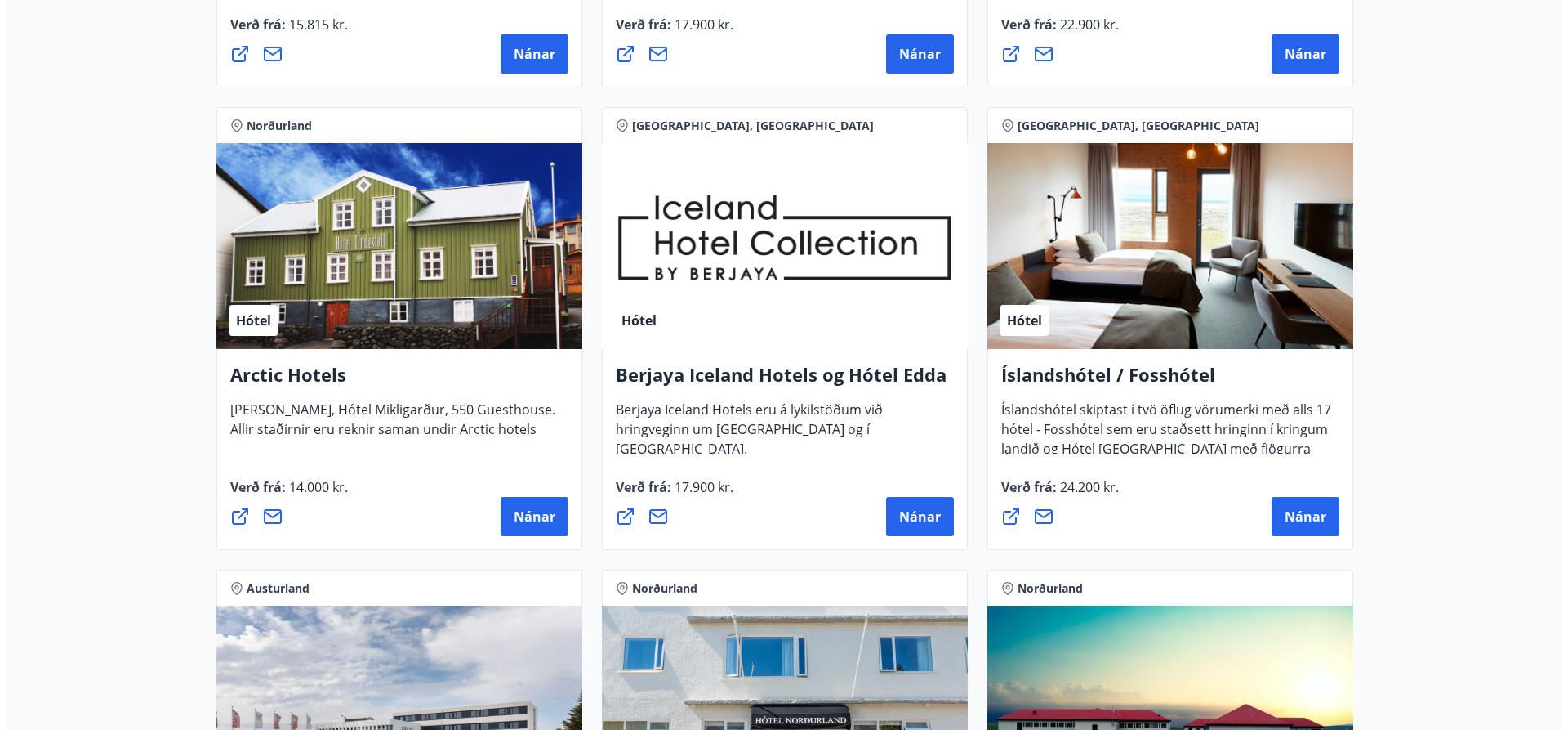
scroll to position [736, 0]
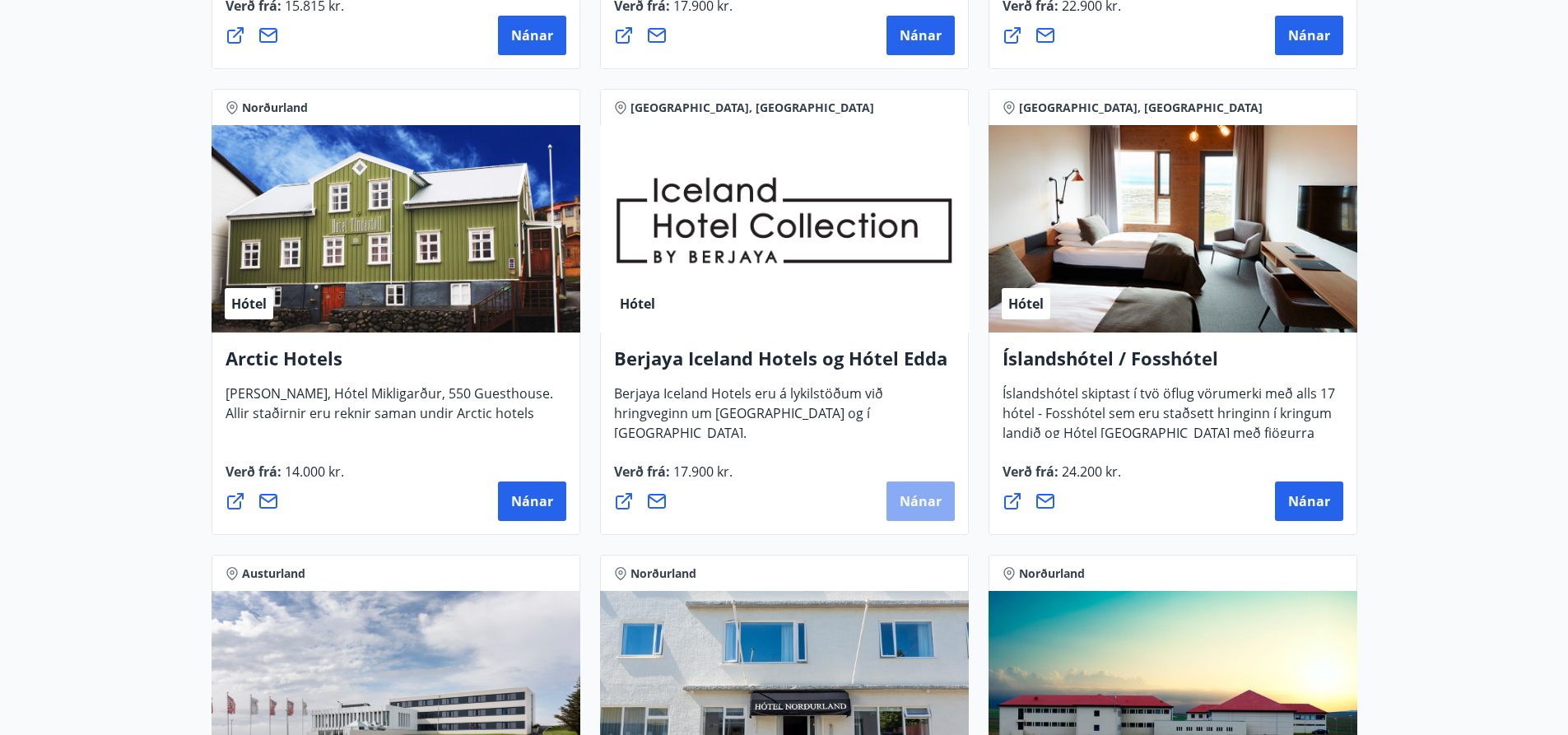
click at [909, 494] on span "Nánar" at bounding box center [921, 500] width 42 height 18
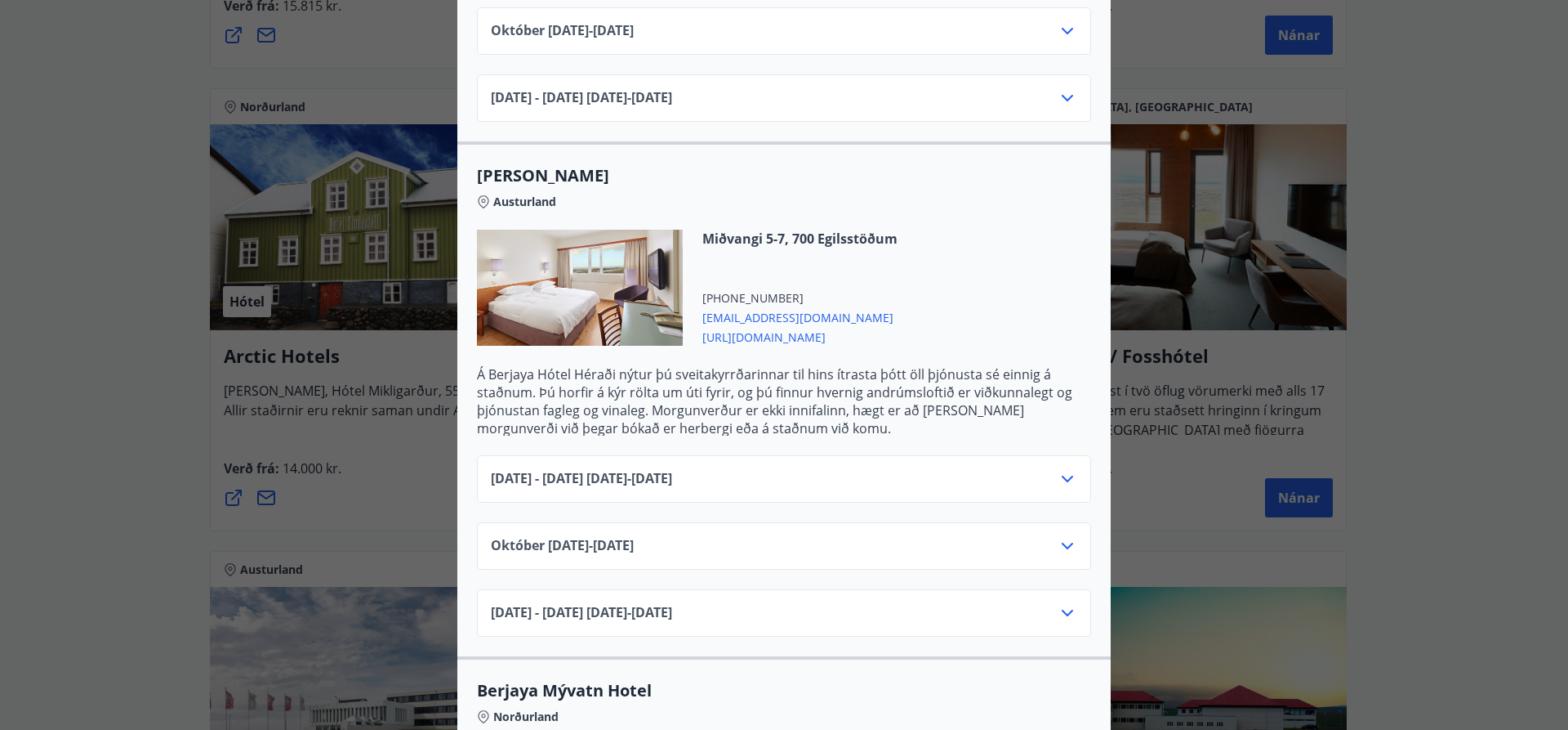
scroll to position [817, 0]
click at [1063, 468] on icon at bounding box center [1067, 478] width 20 height 20
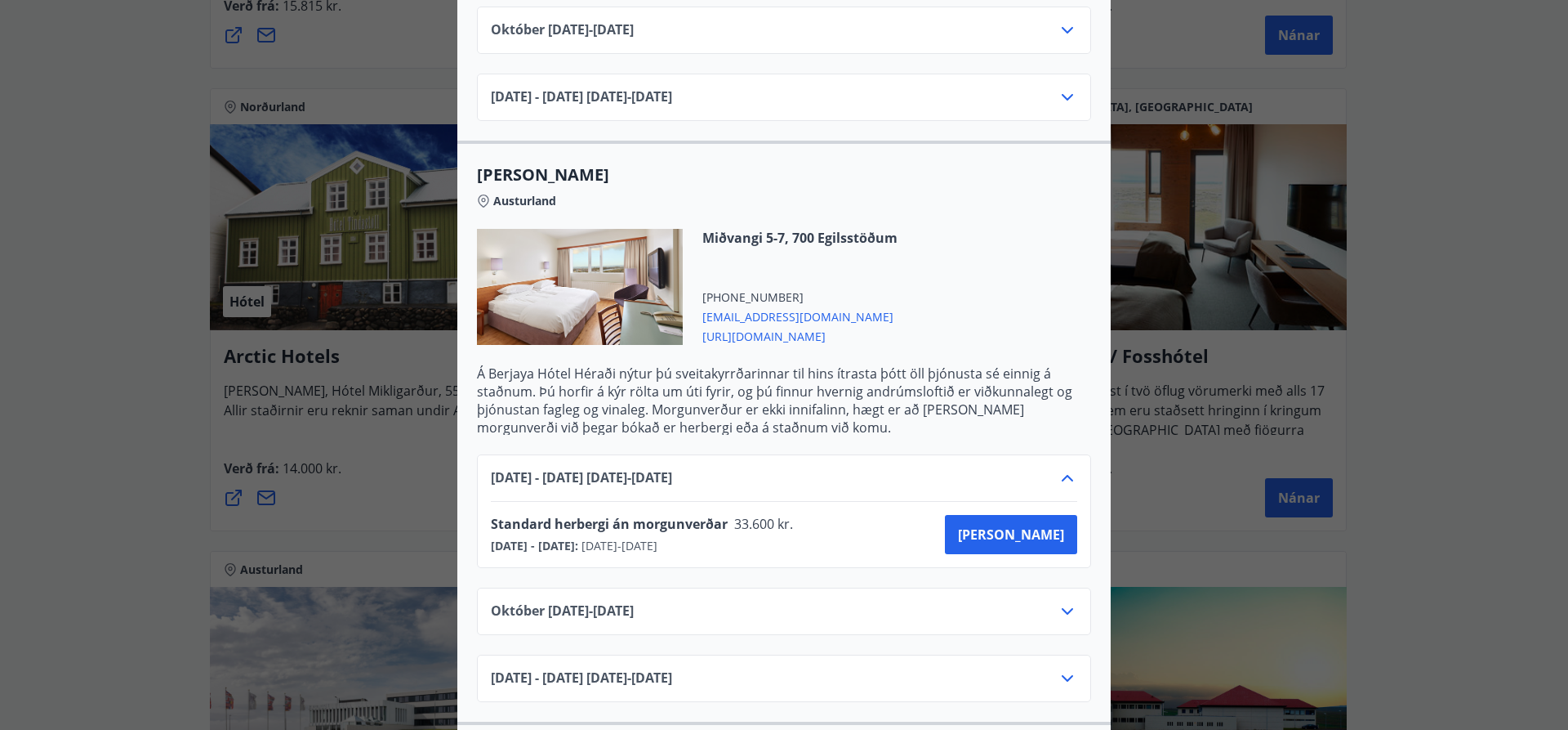
click at [1063, 468] on icon at bounding box center [1067, 478] width 20 height 20
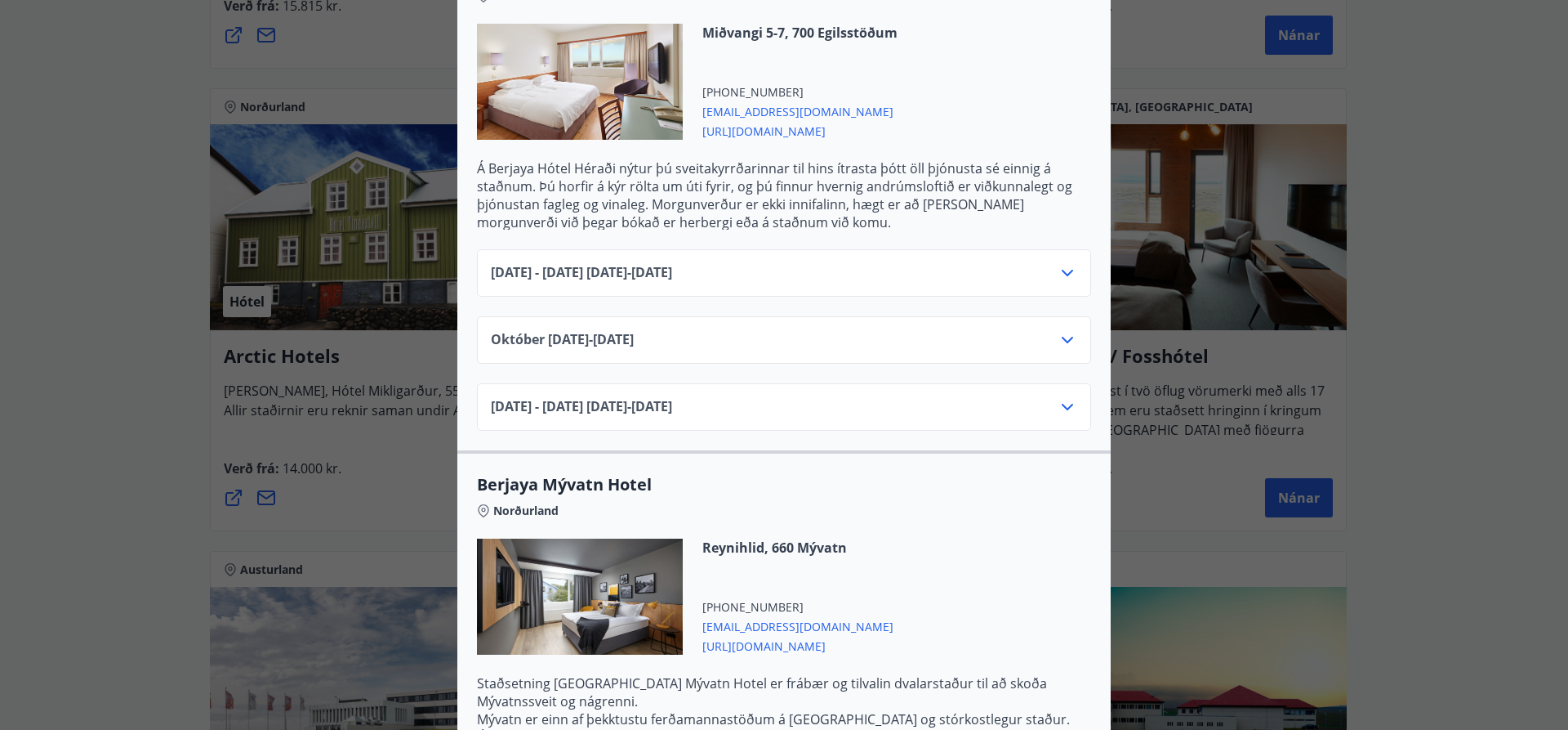
scroll to position [1226, 0]
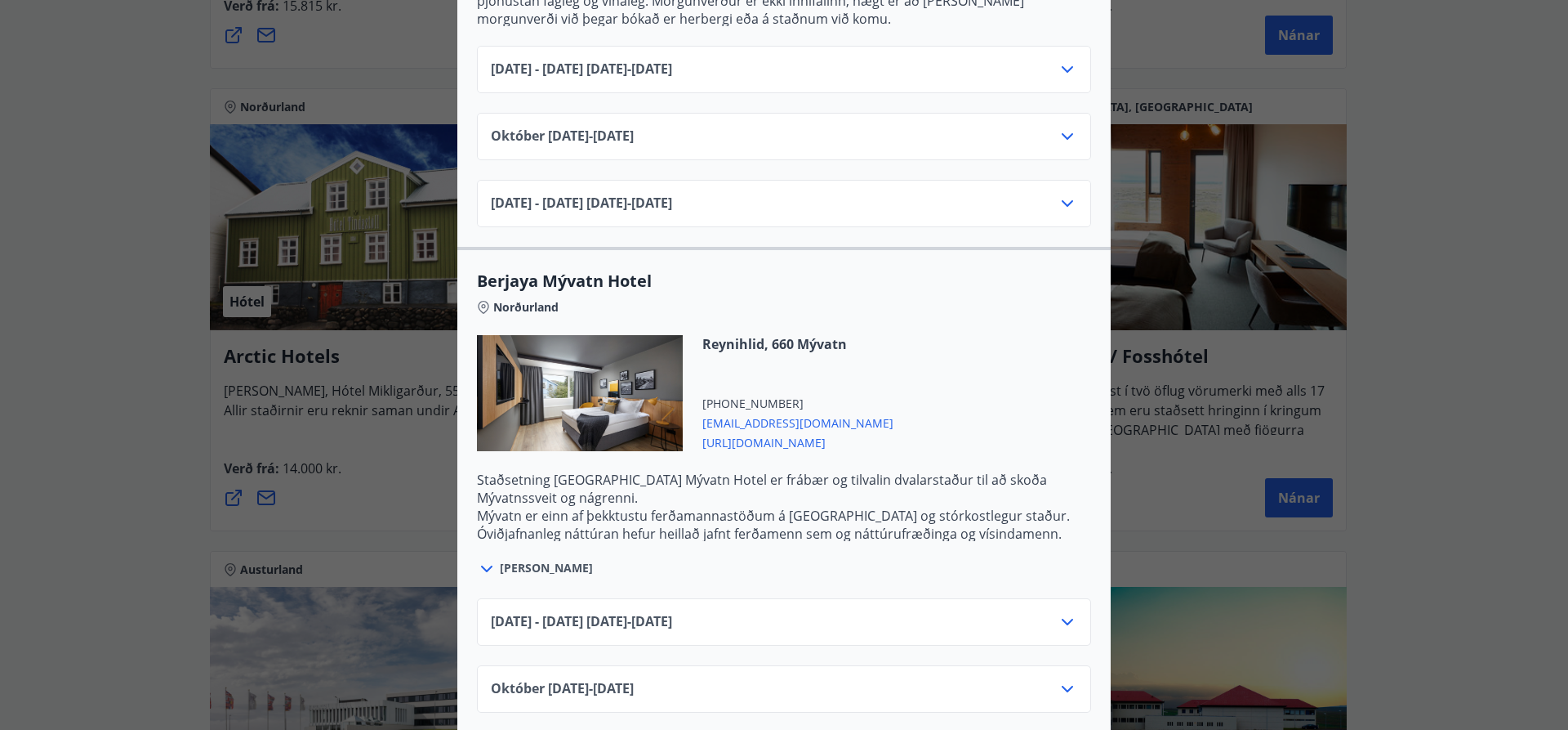
click at [1060, 612] on icon at bounding box center [1067, 621] width 20 height 20
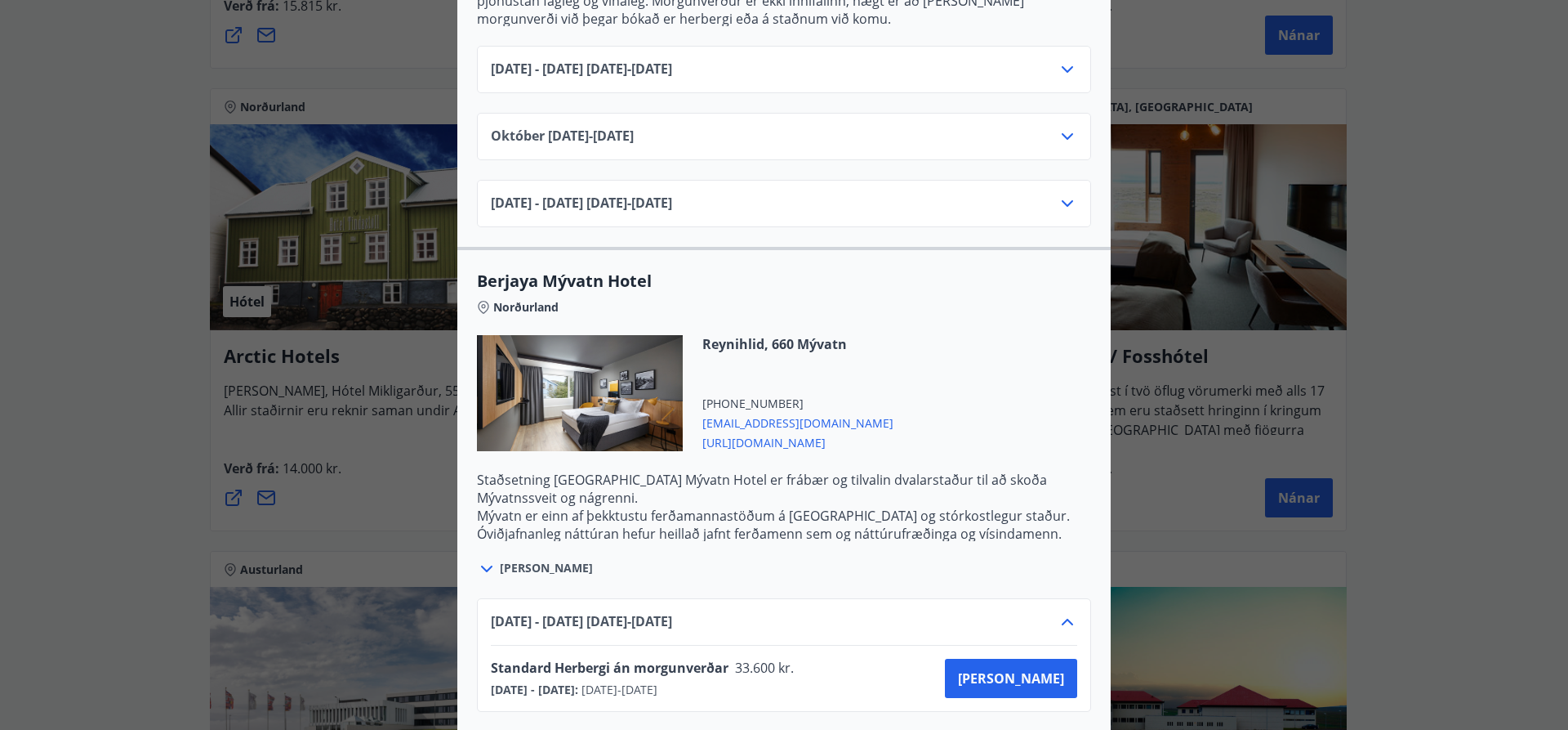
click at [1060, 612] on icon at bounding box center [1067, 621] width 20 height 20
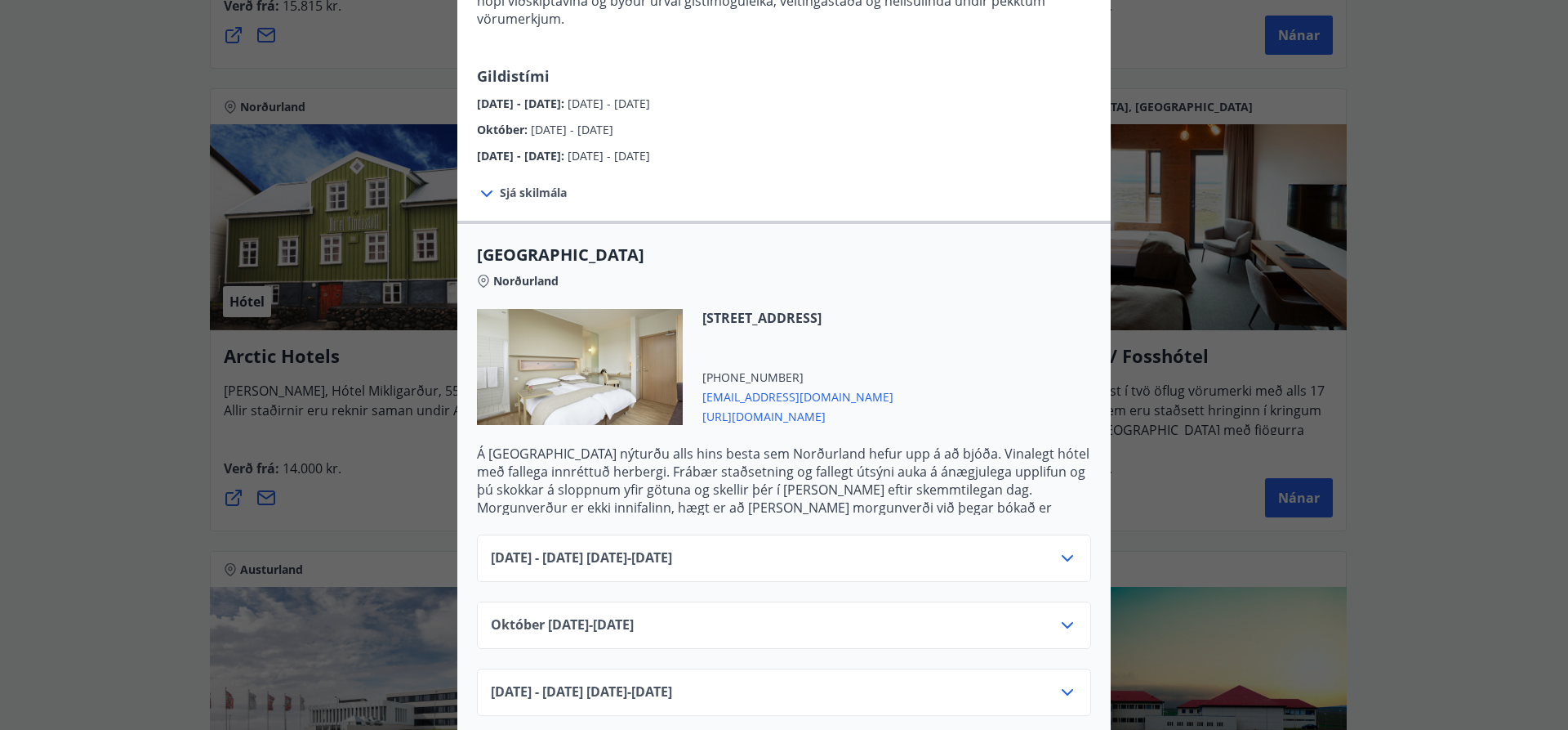
scroll to position [327, 0]
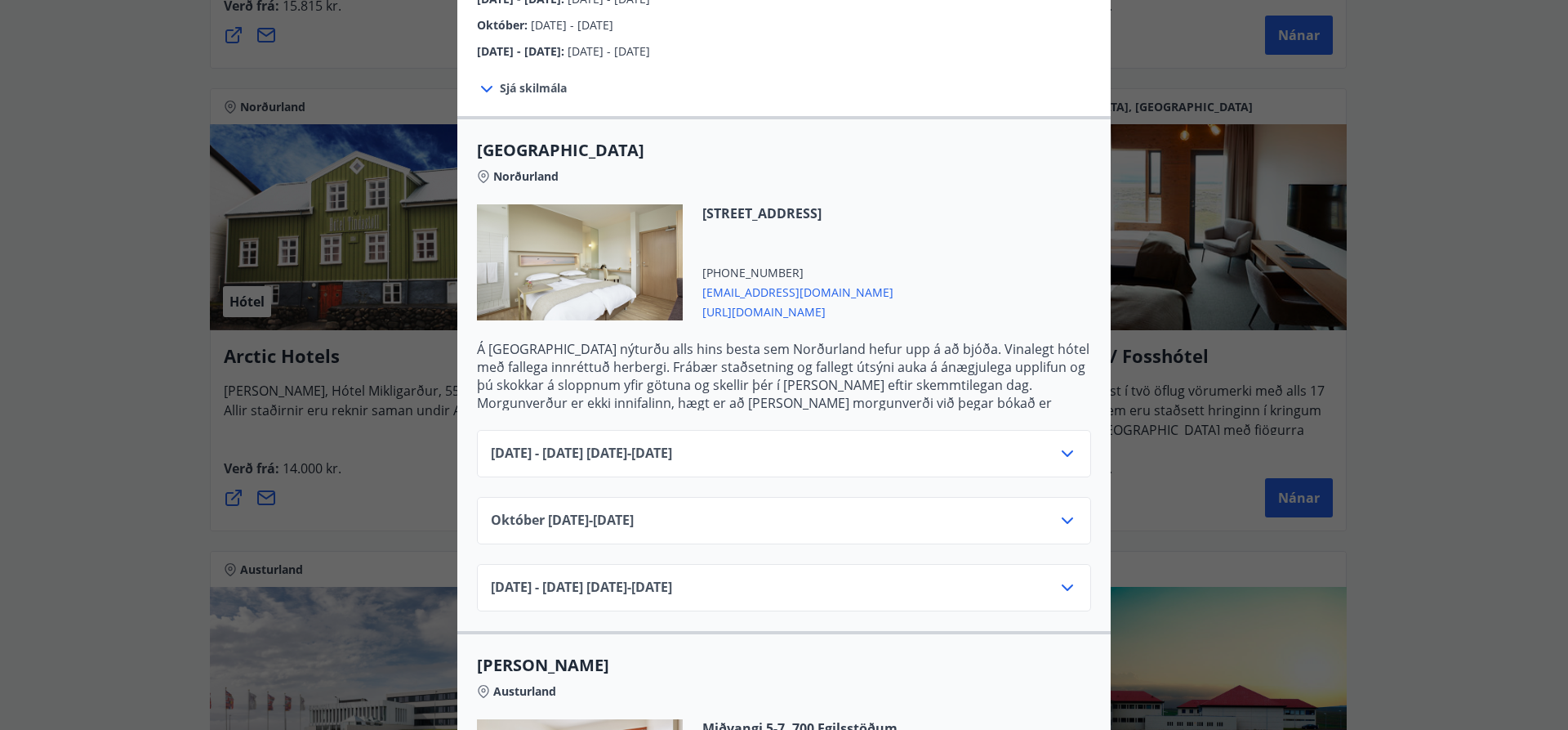
click at [1060, 443] on icon at bounding box center [1067, 453] width 20 height 20
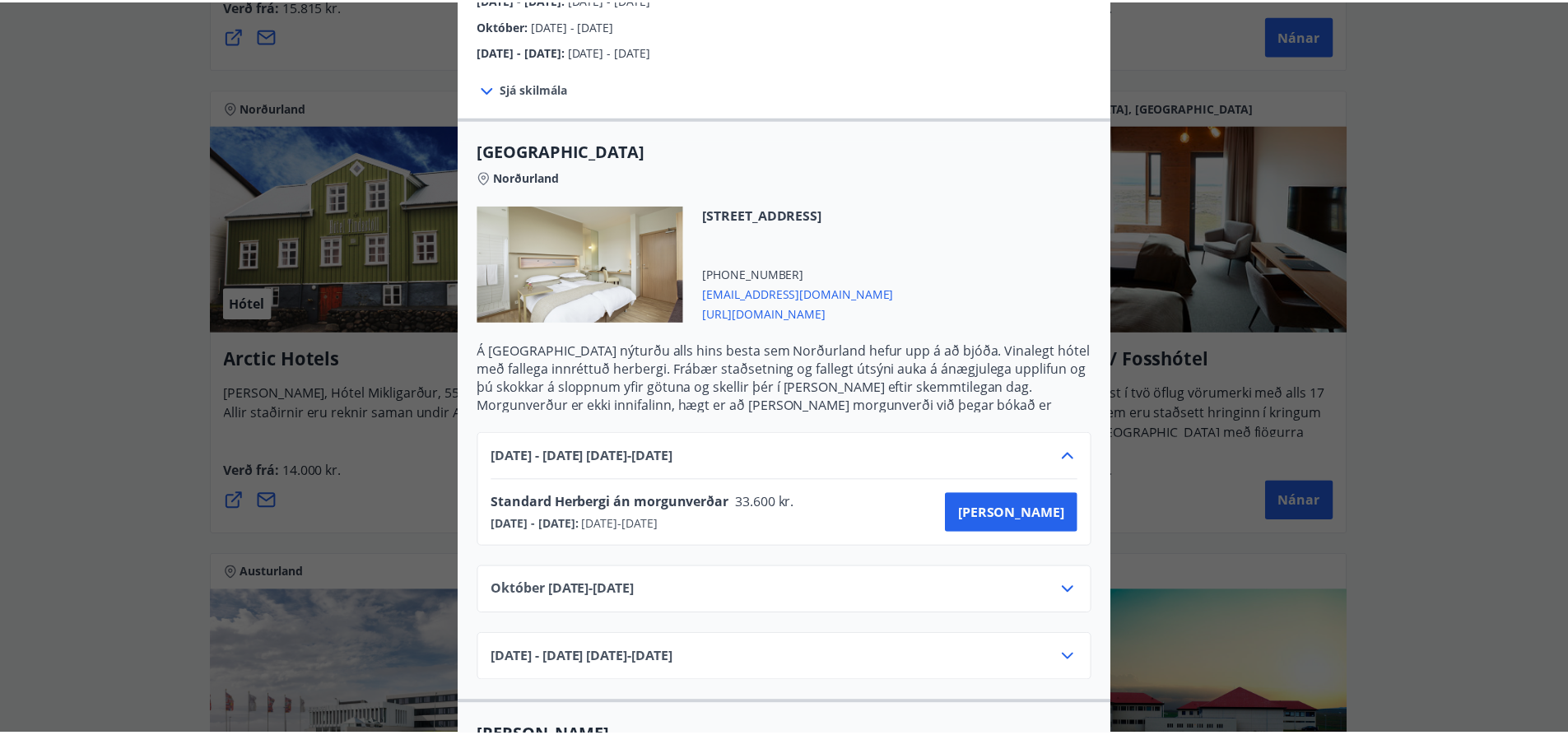
scroll to position [0, 0]
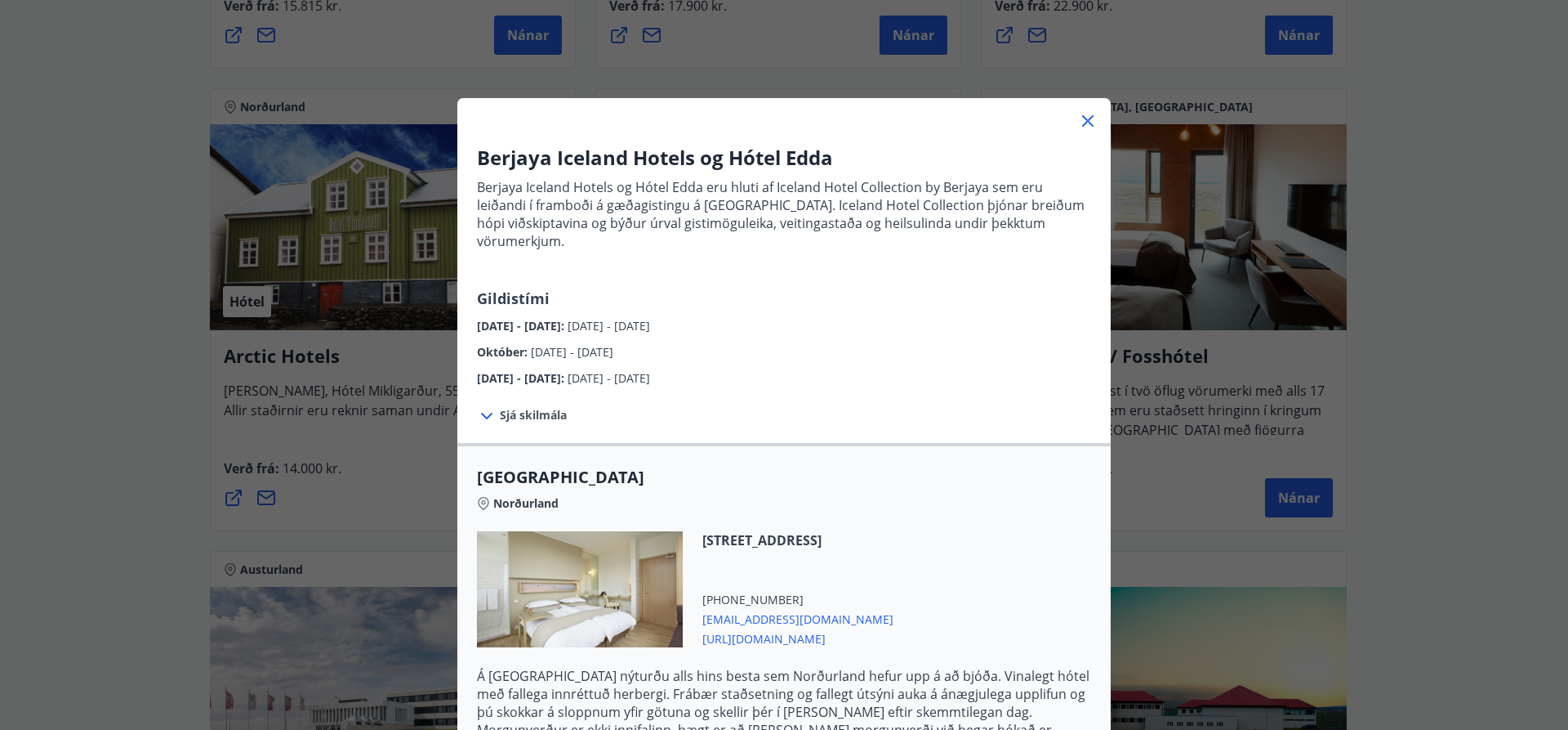
click at [1082, 117] on icon at bounding box center [1088, 120] width 20 height 20
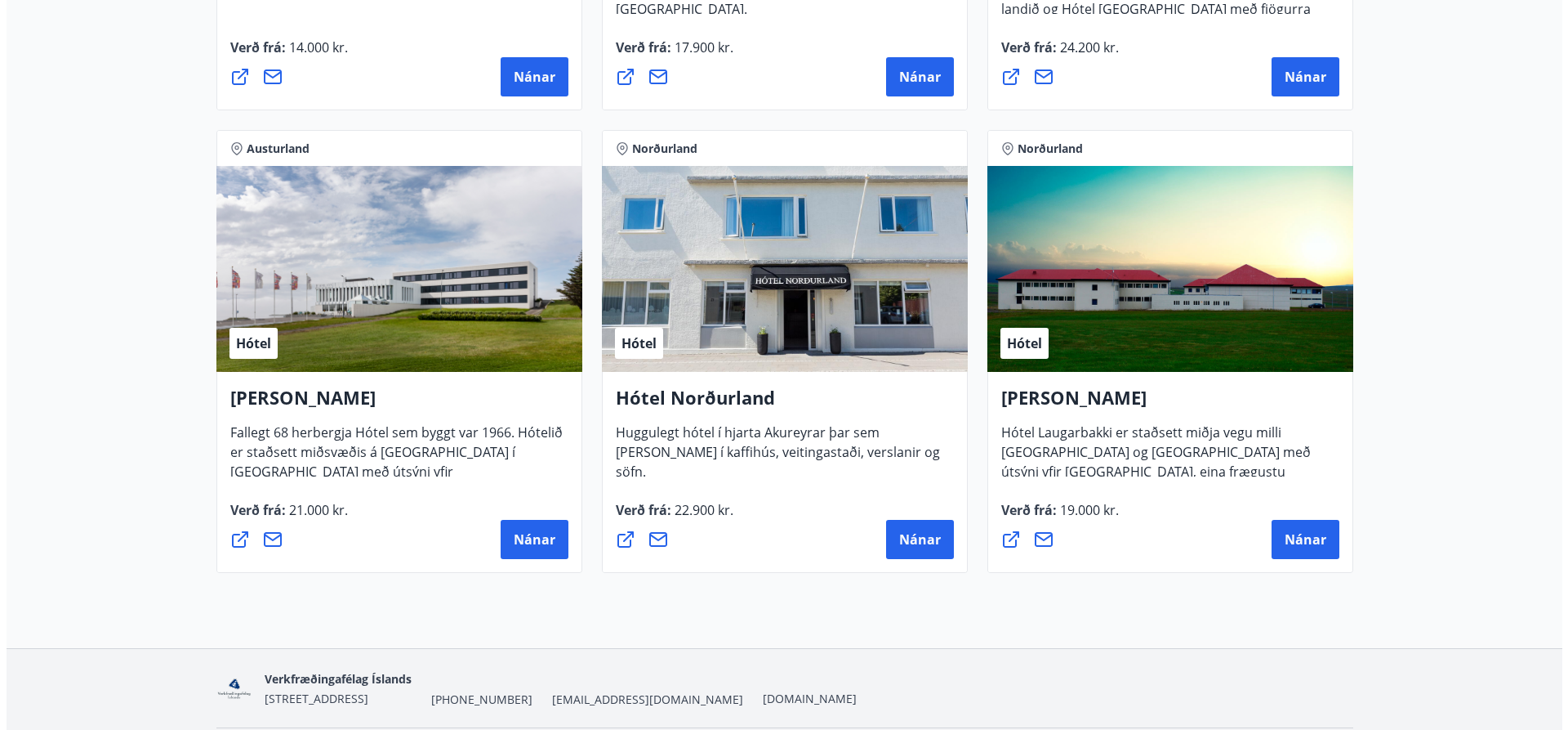
scroll to position [1130, 0]
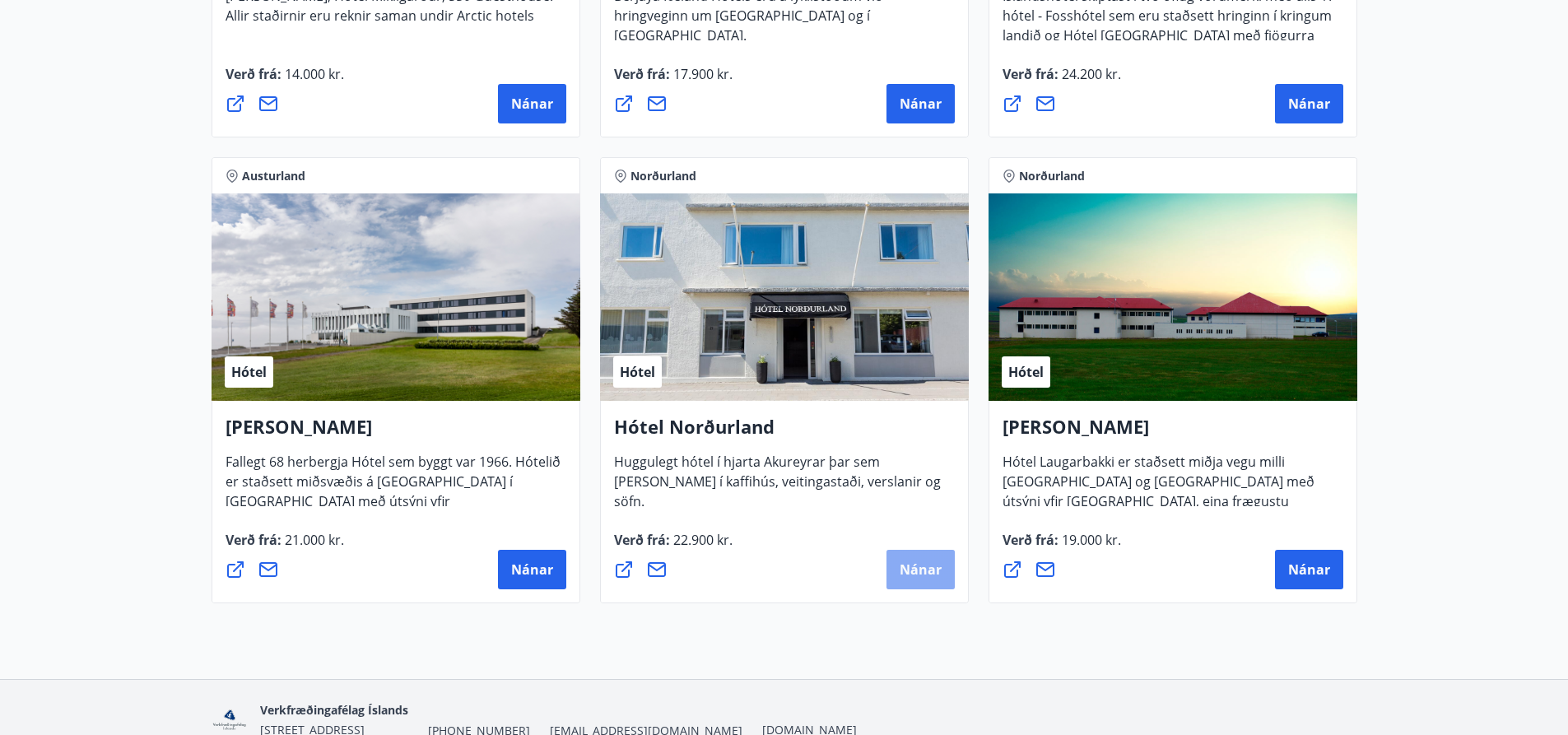
click at [917, 564] on span "Nánar" at bounding box center [921, 569] width 42 height 18
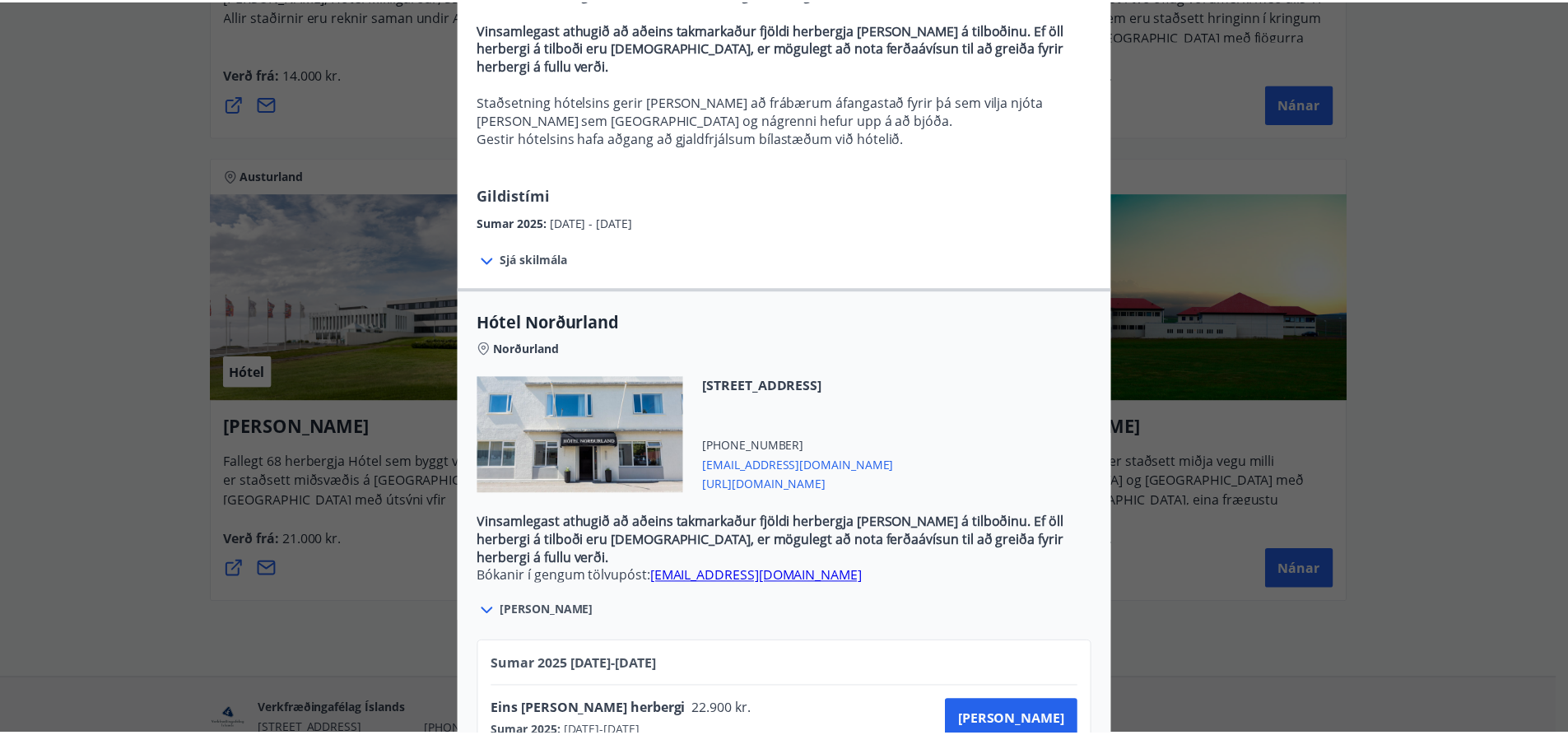
scroll to position [0, 0]
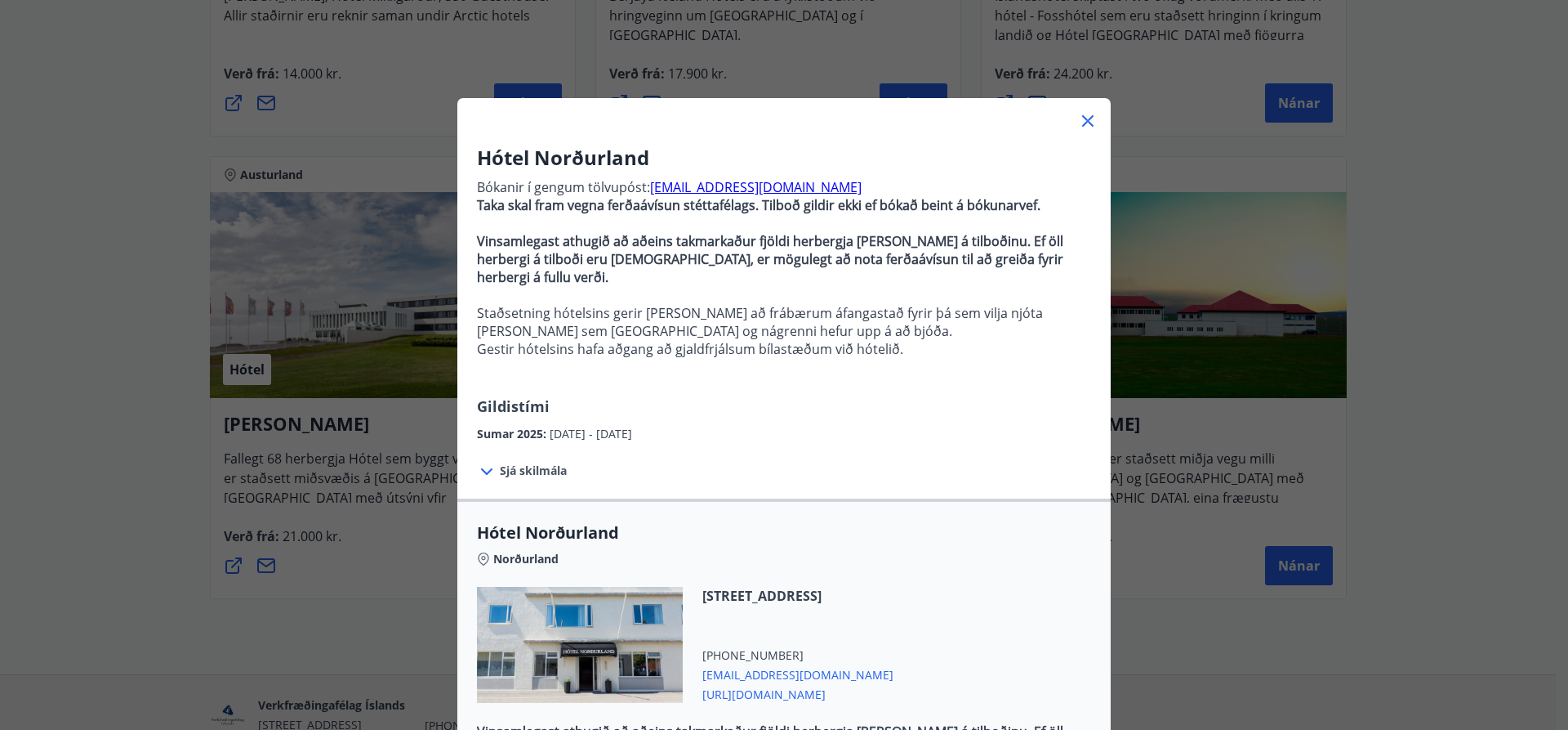
click at [1081, 118] on icon at bounding box center [1088, 120] width 20 height 20
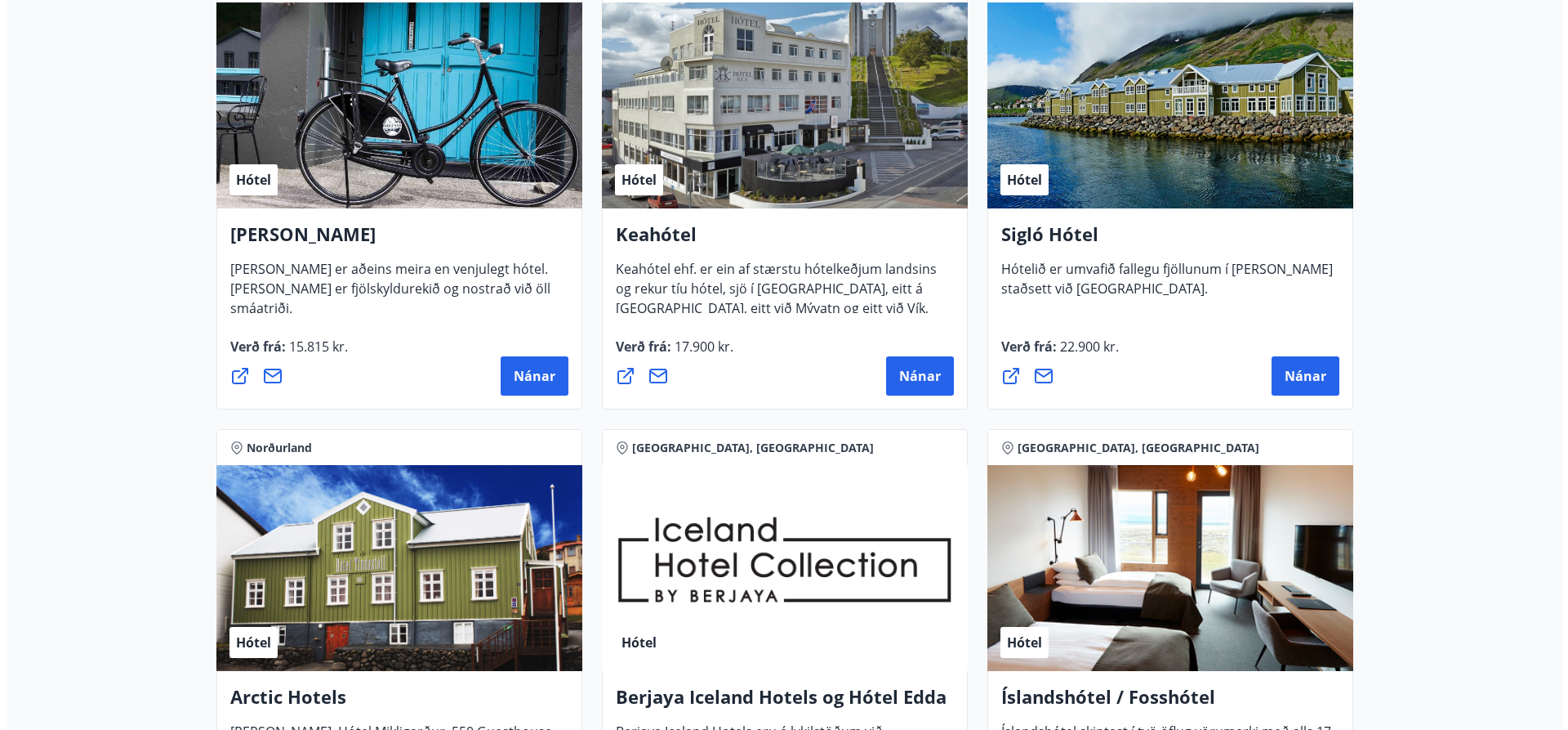
scroll to position [312, 0]
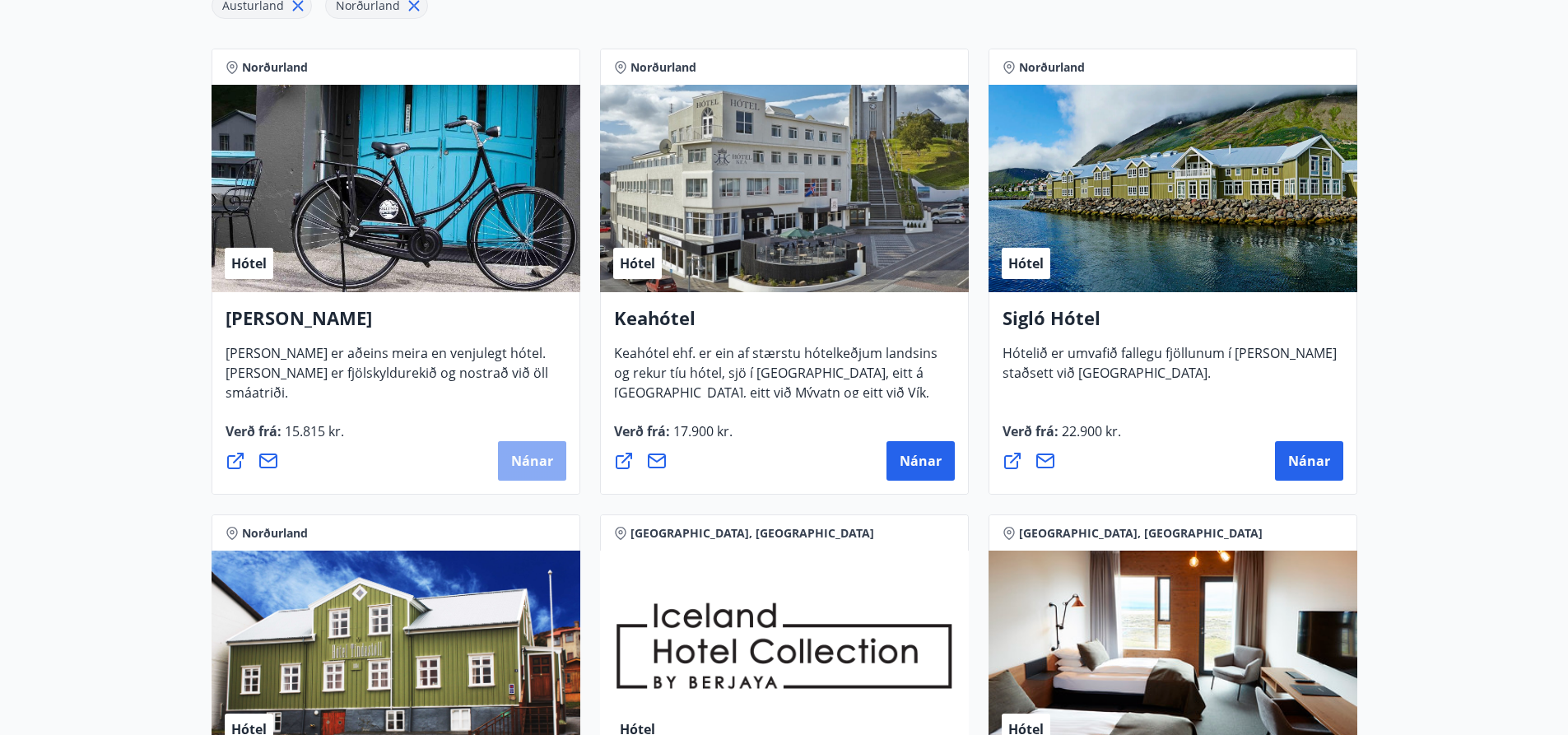
click at [520, 452] on span "Nánar" at bounding box center [532, 460] width 42 height 18
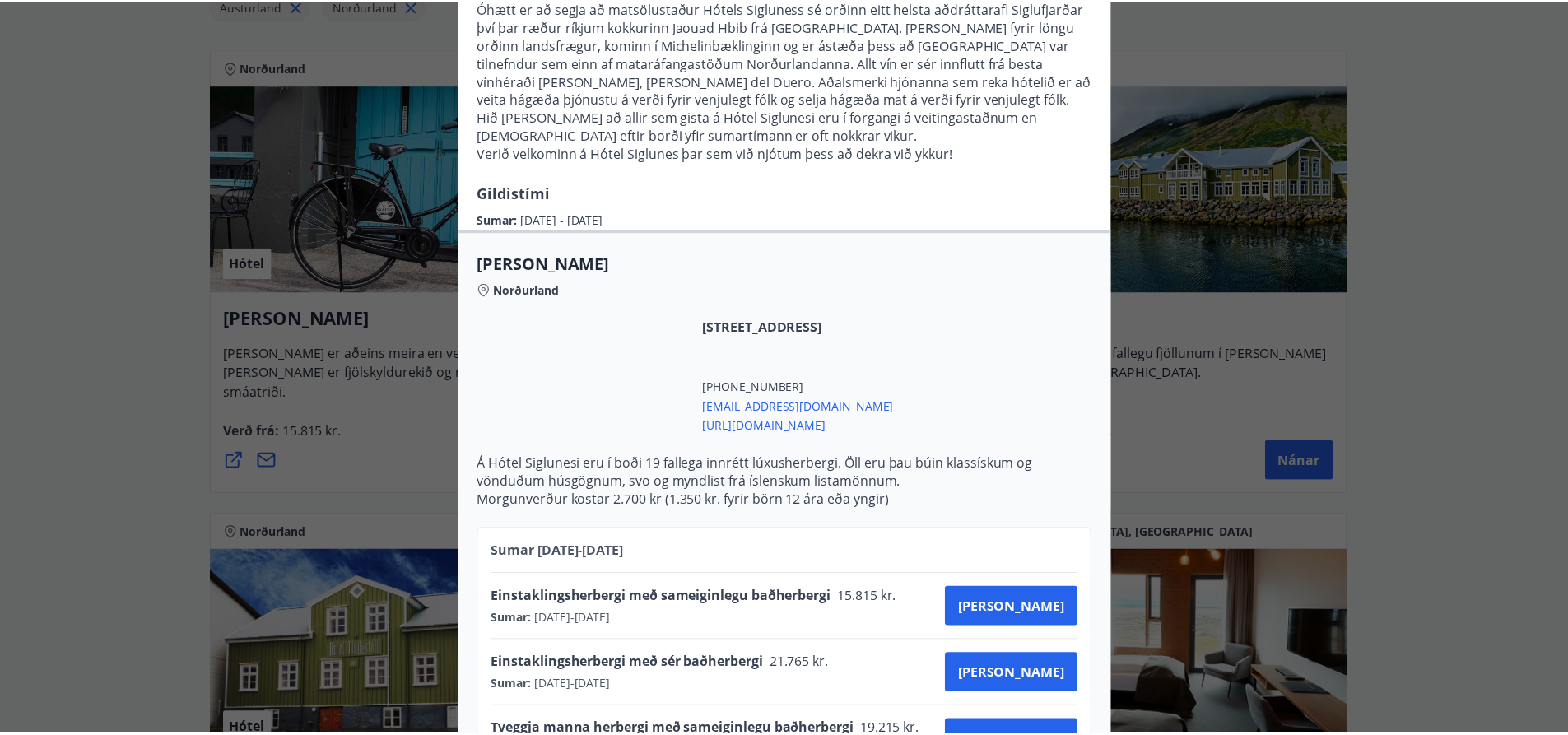
scroll to position [0, 0]
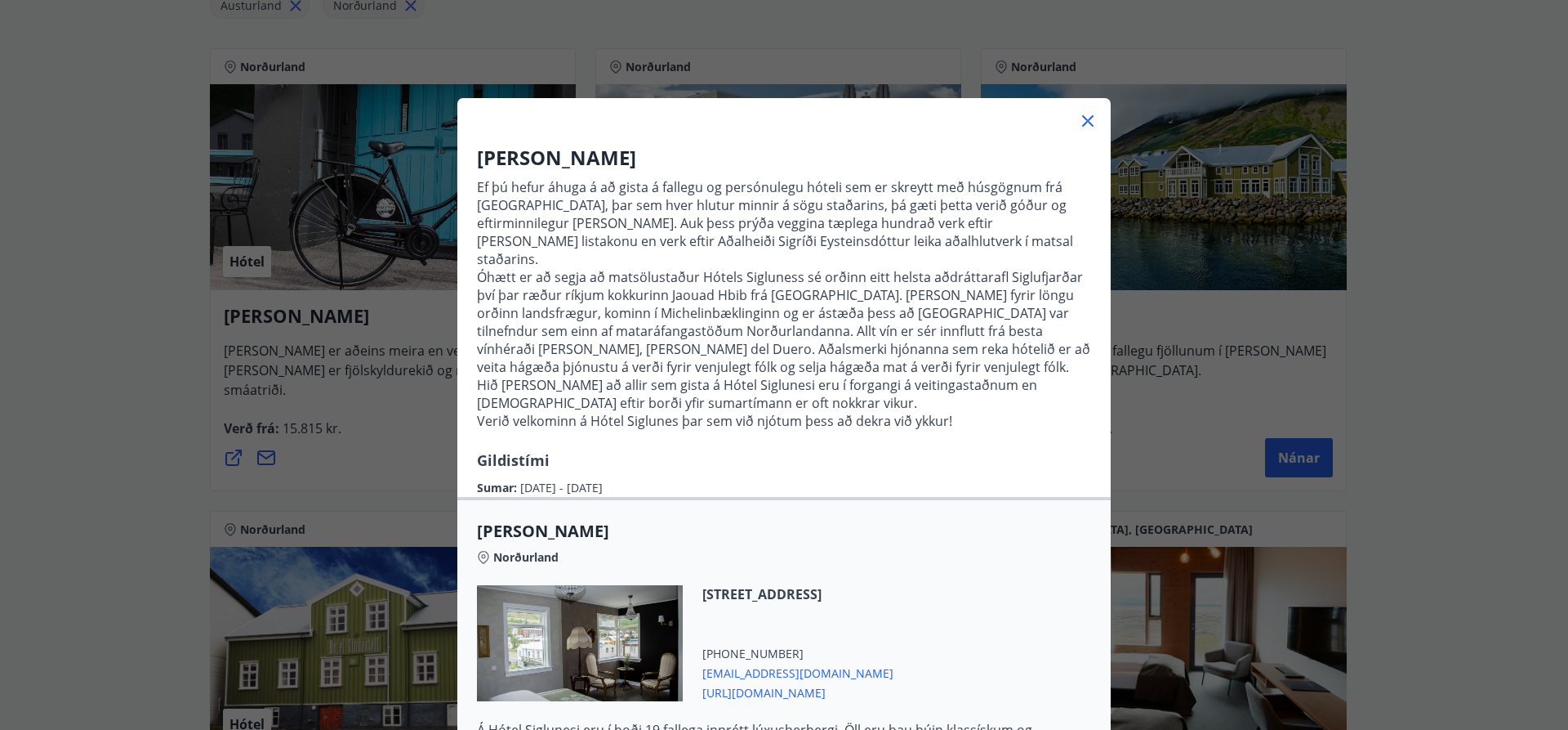
click at [1079, 116] on icon at bounding box center [1088, 120] width 20 height 20
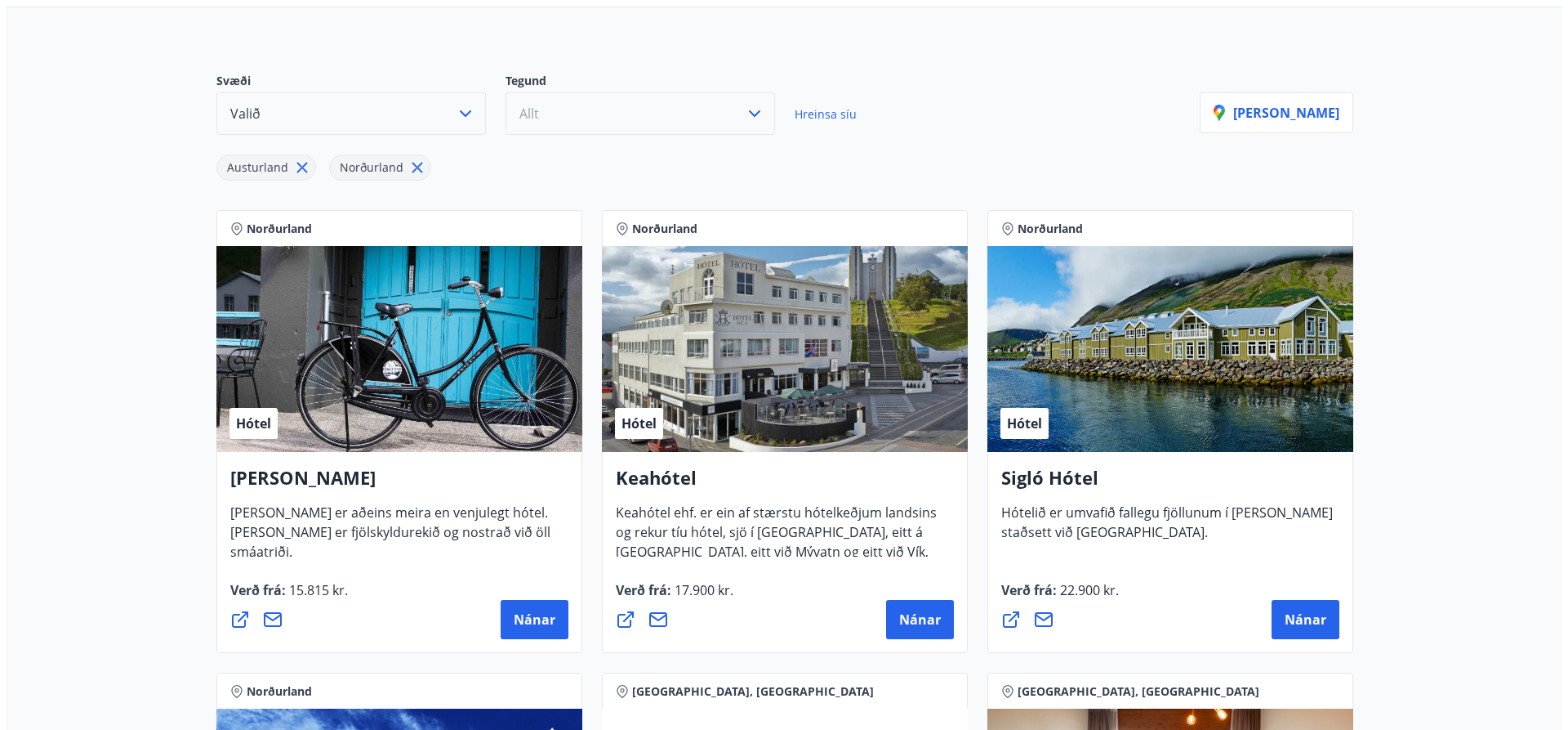
scroll to position [163, 0]
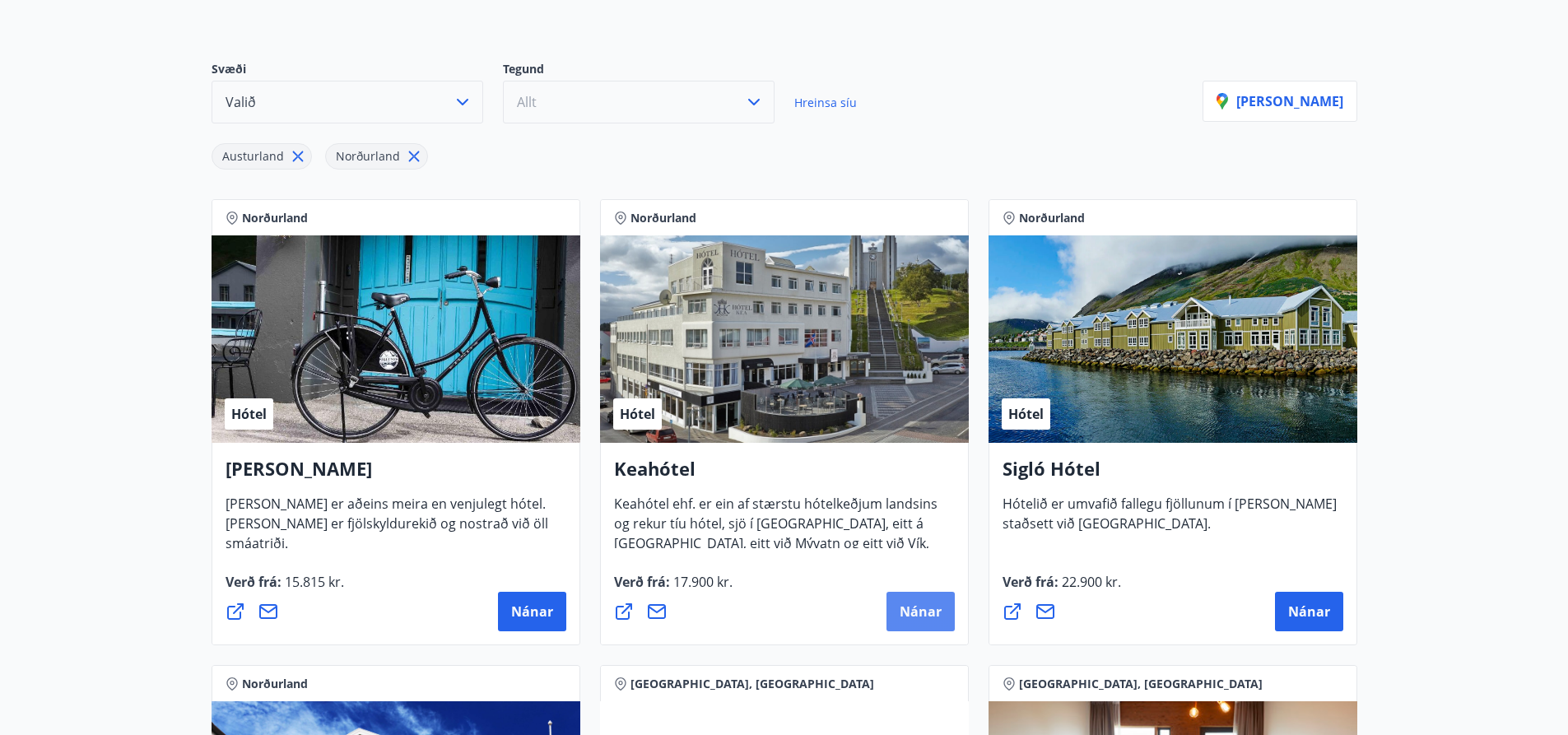
click at [917, 604] on span "Nánar" at bounding box center [921, 611] width 42 height 18
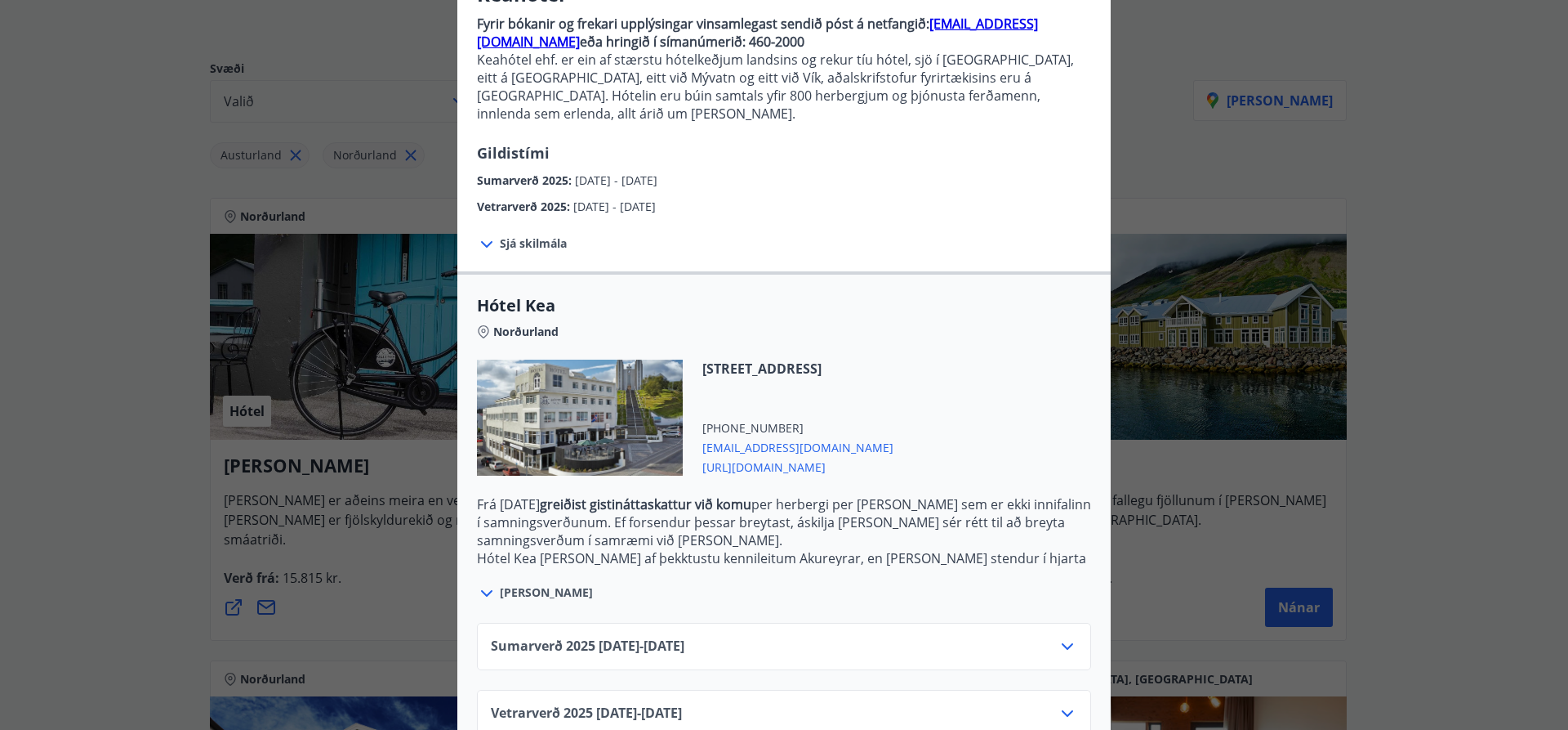
scroll to position [184, 0]
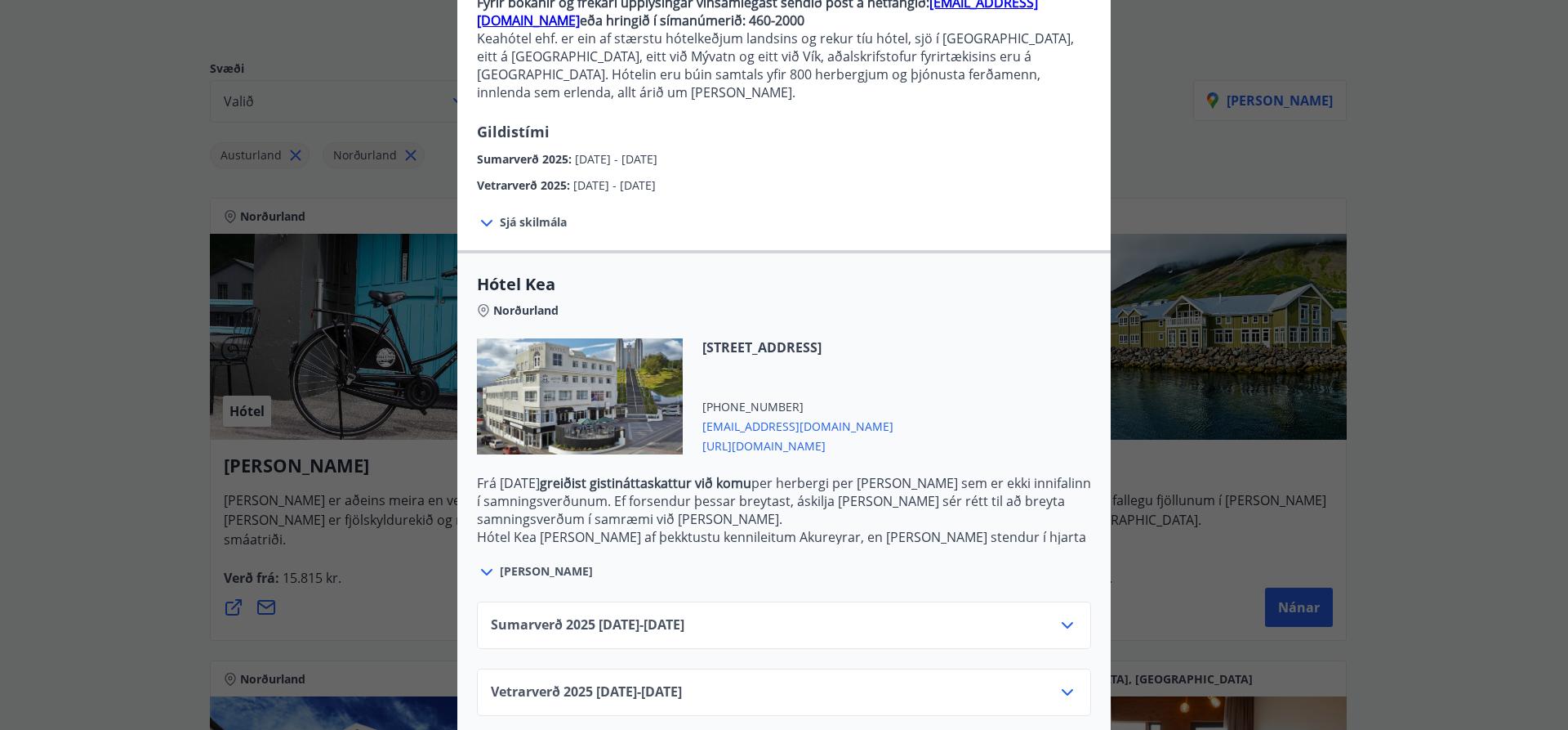
click at [1064, 682] on icon at bounding box center [1067, 692] width 20 height 20
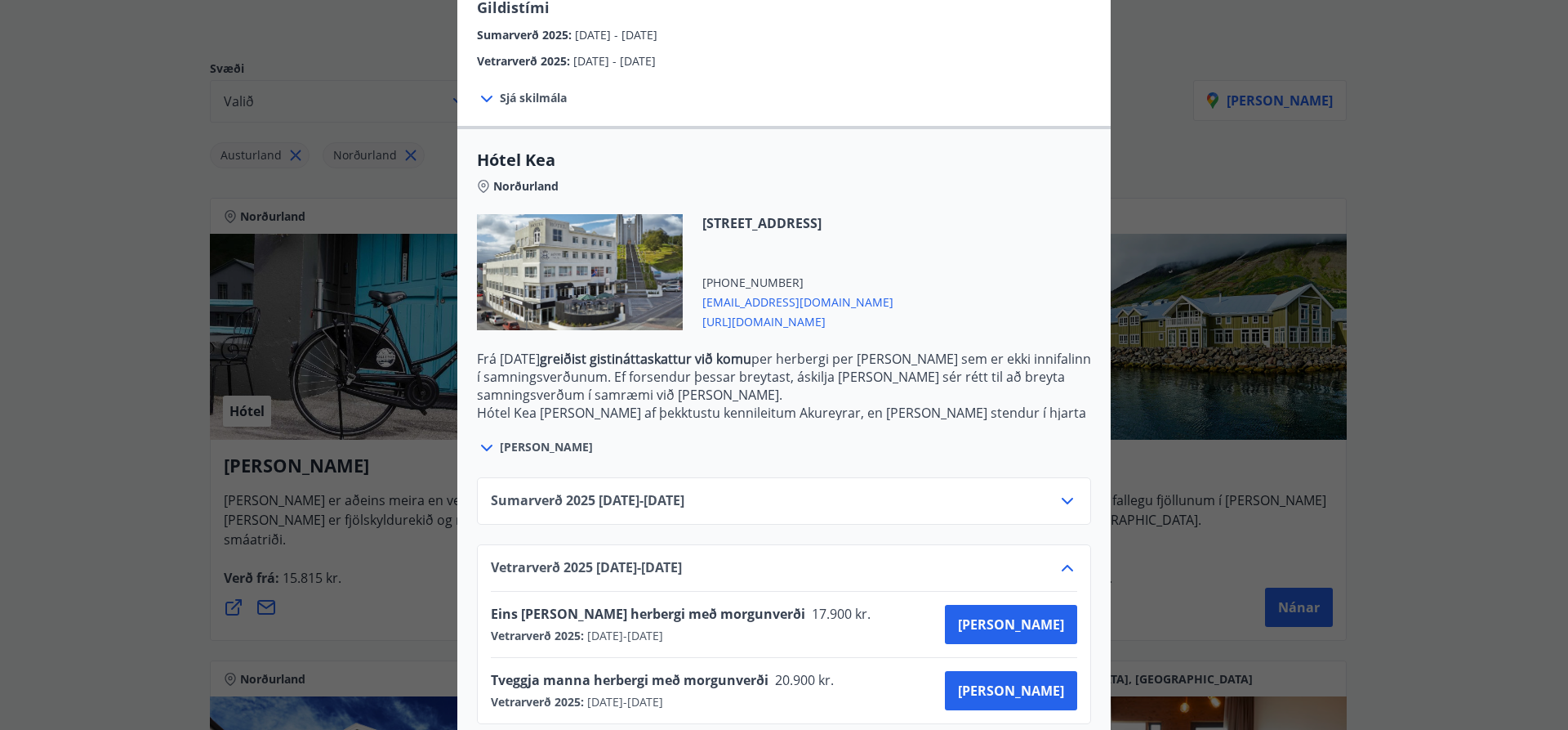
scroll to position [317, 0]
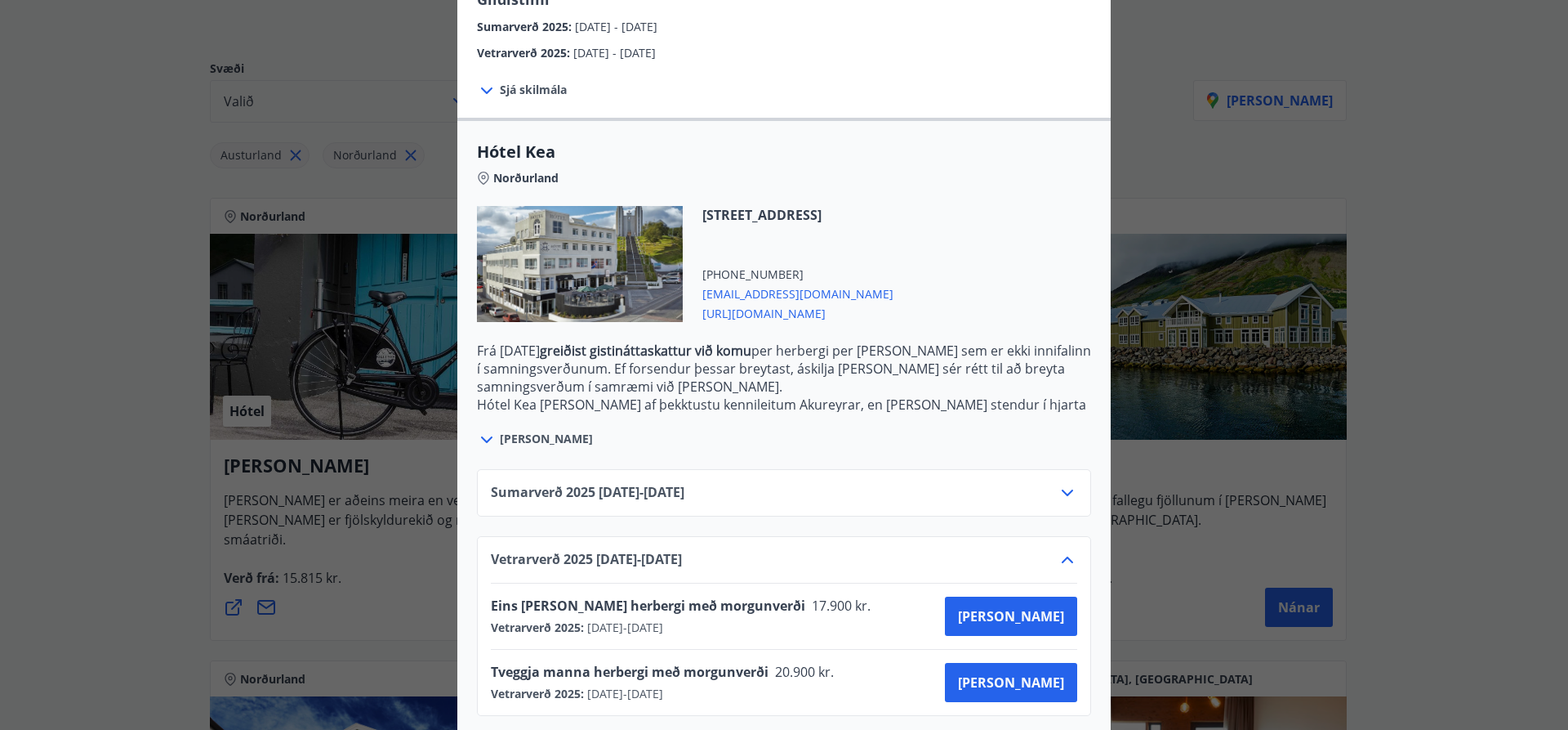
click at [1061, 483] on icon at bounding box center [1067, 492] width 20 height 20
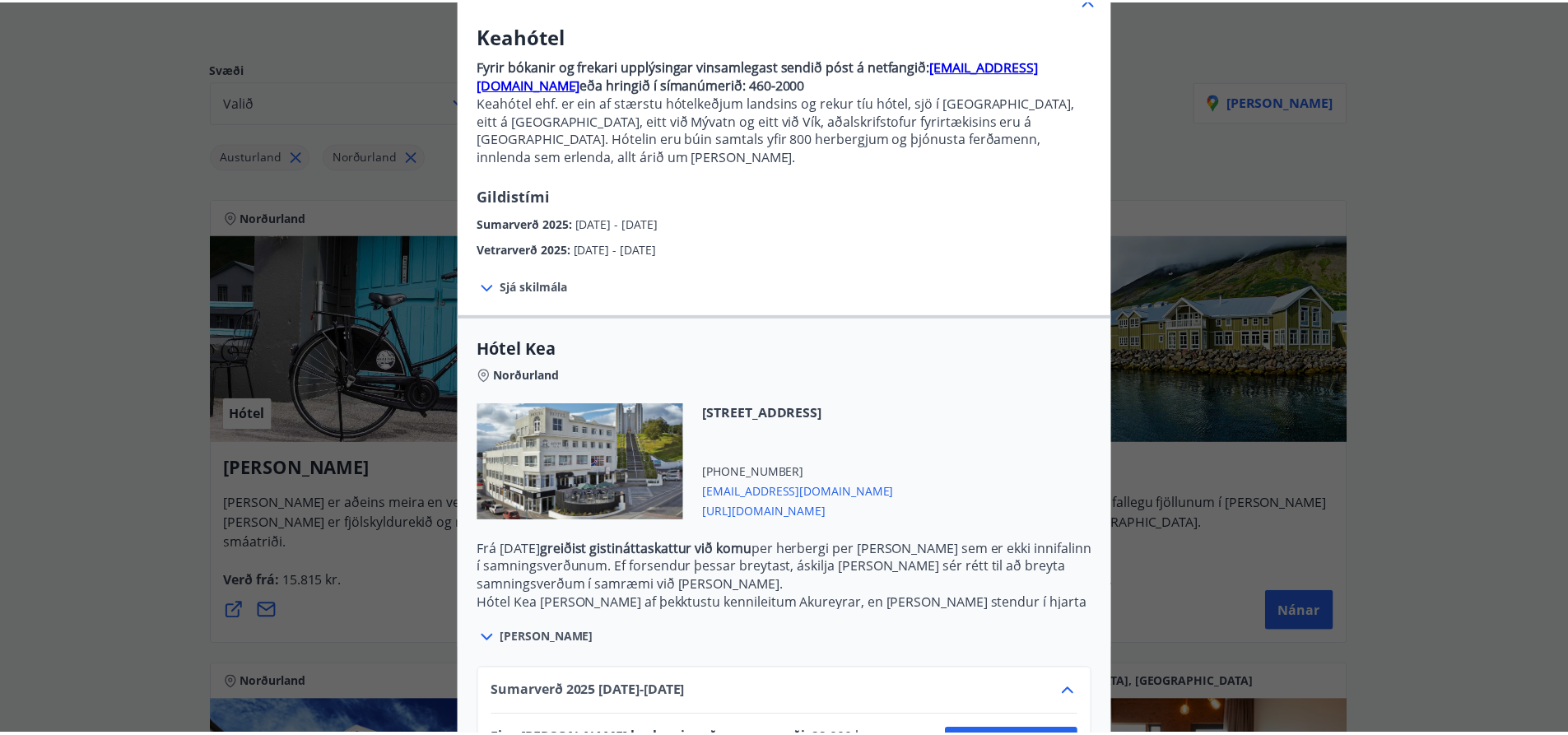
scroll to position [0, 0]
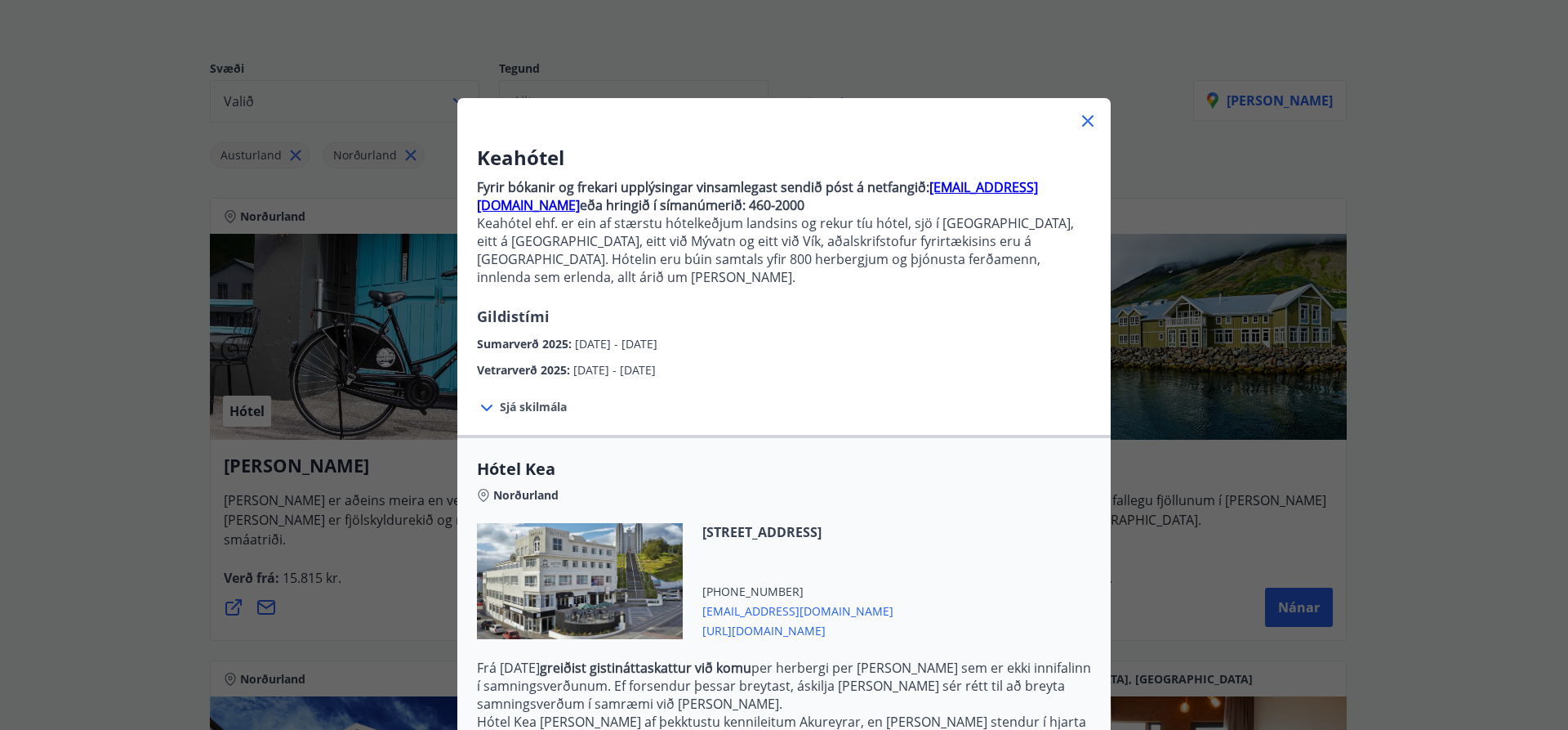
click at [1080, 116] on icon at bounding box center [1088, 120] width 20 height 20
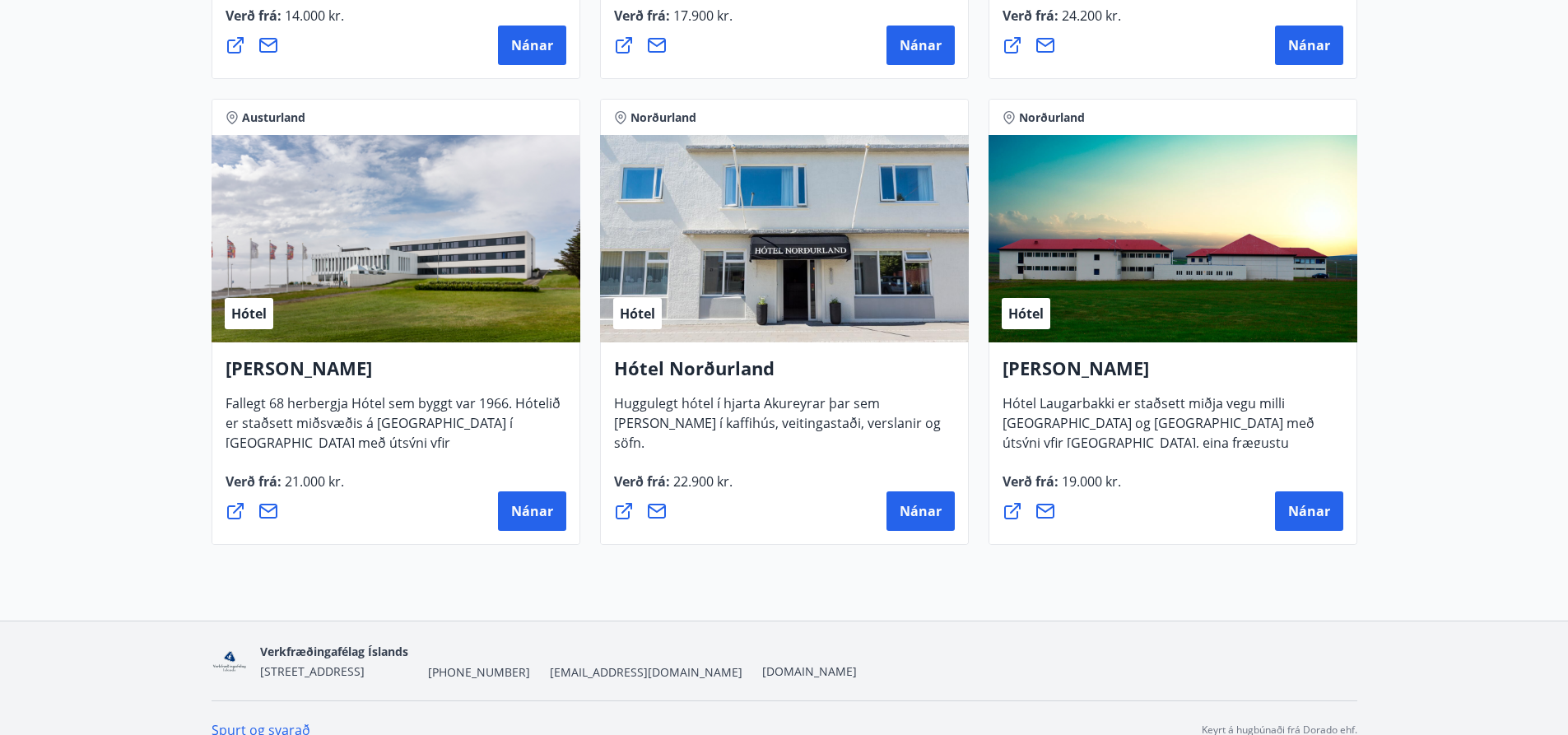
scroll to position [1220, 0]
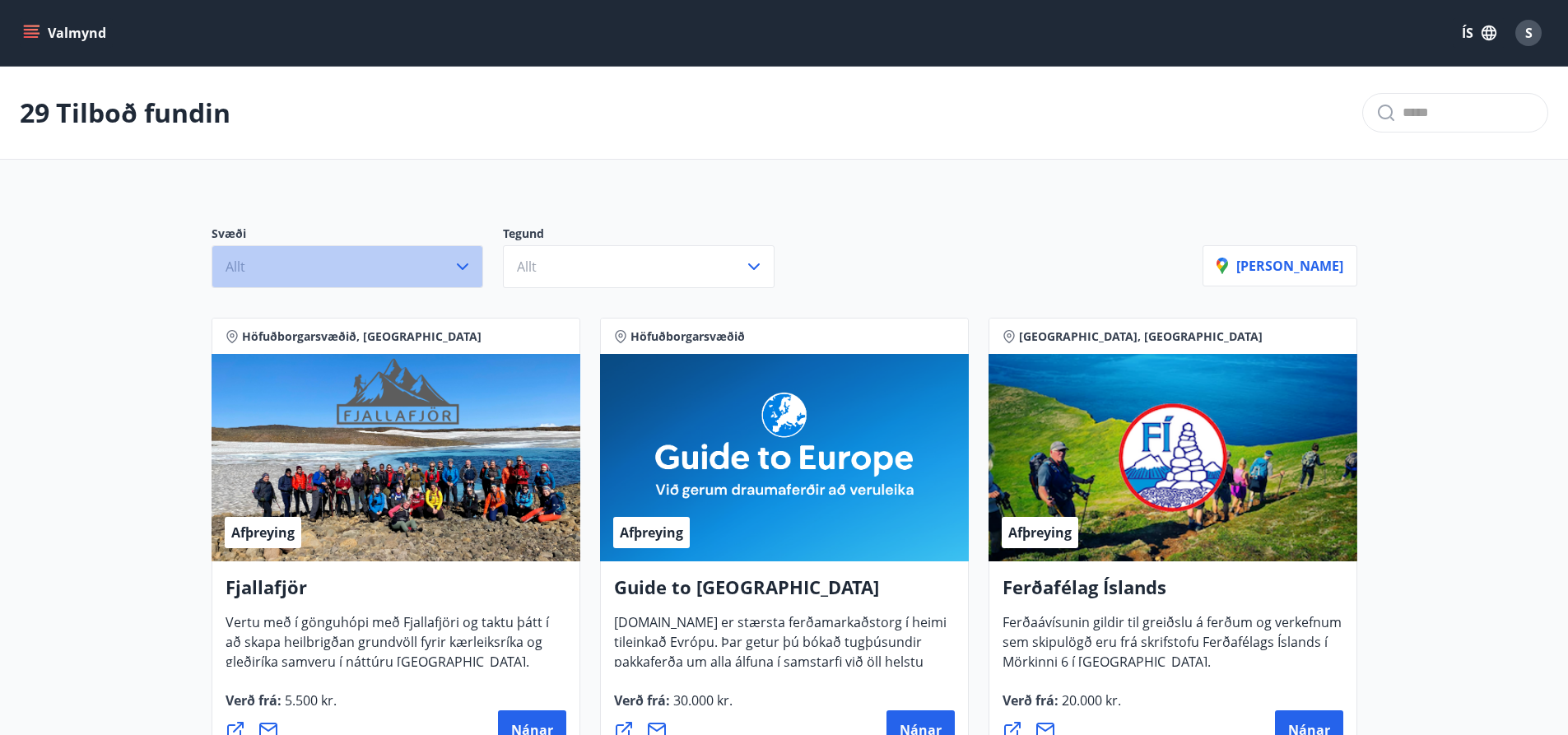
click at [463, 260] on icon "button" at bounding box center [462, 266] width 20 height 20
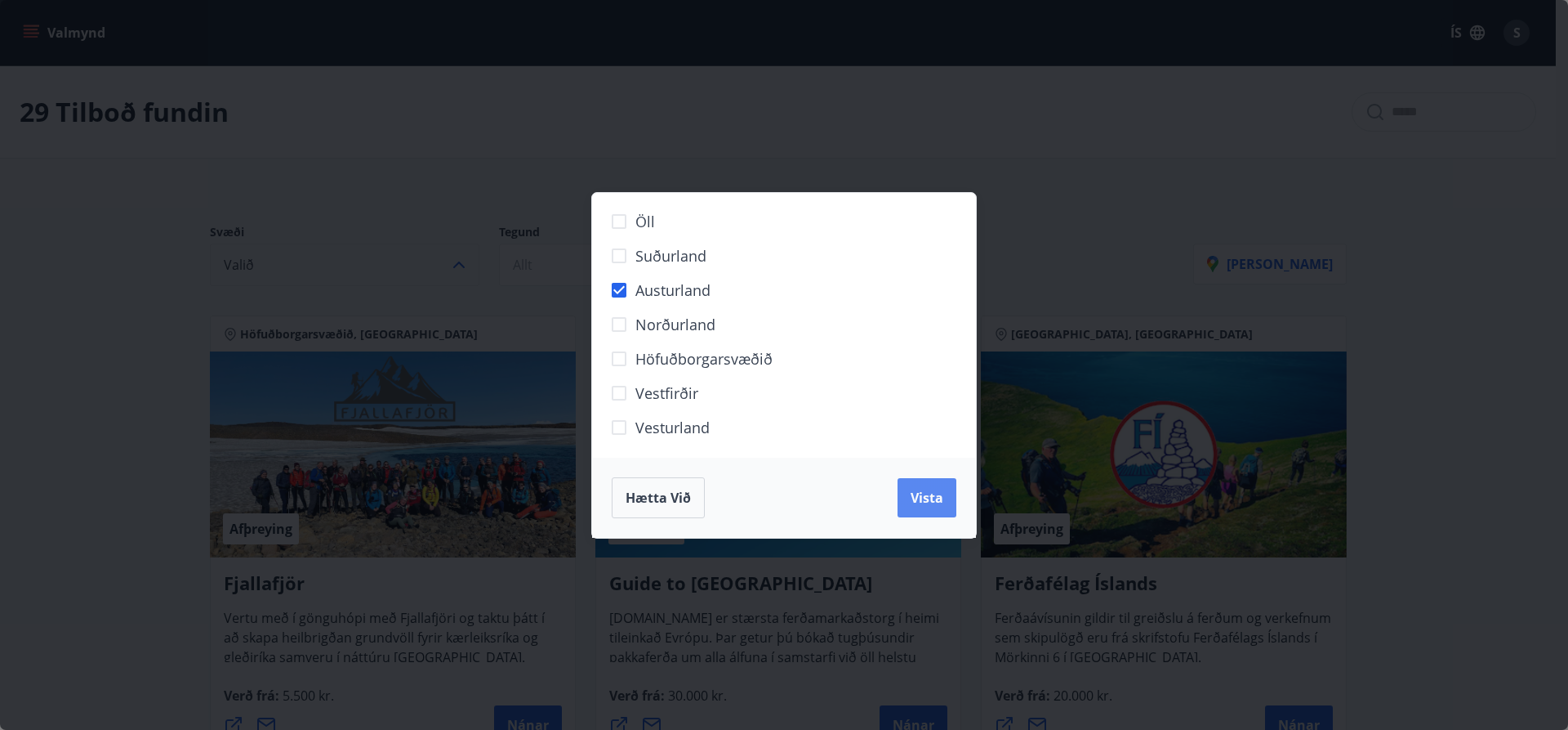
click at [924, 497] on span "Vista" at bounding box center [926, 497] width 32 height 18
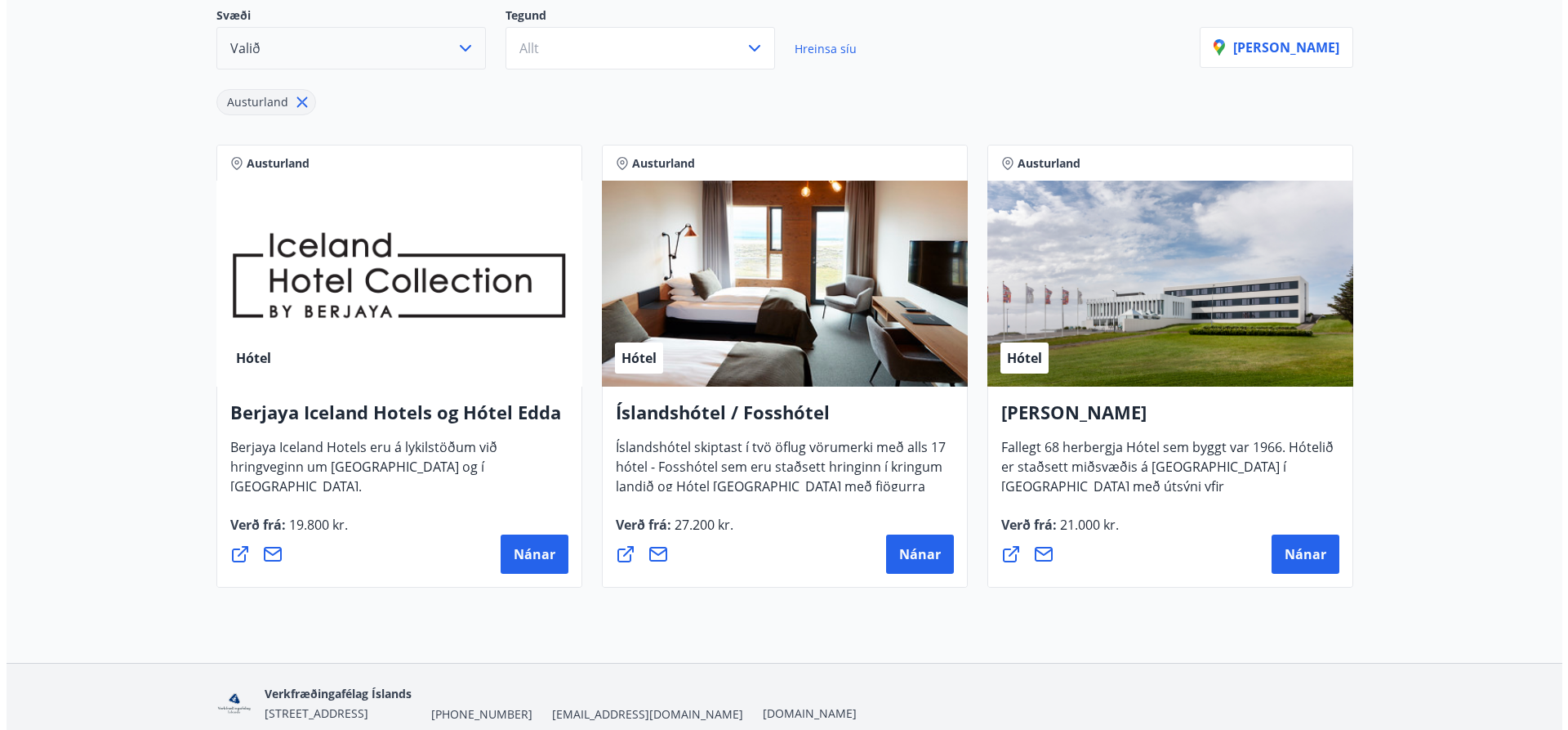
scroll to position [246, 0]
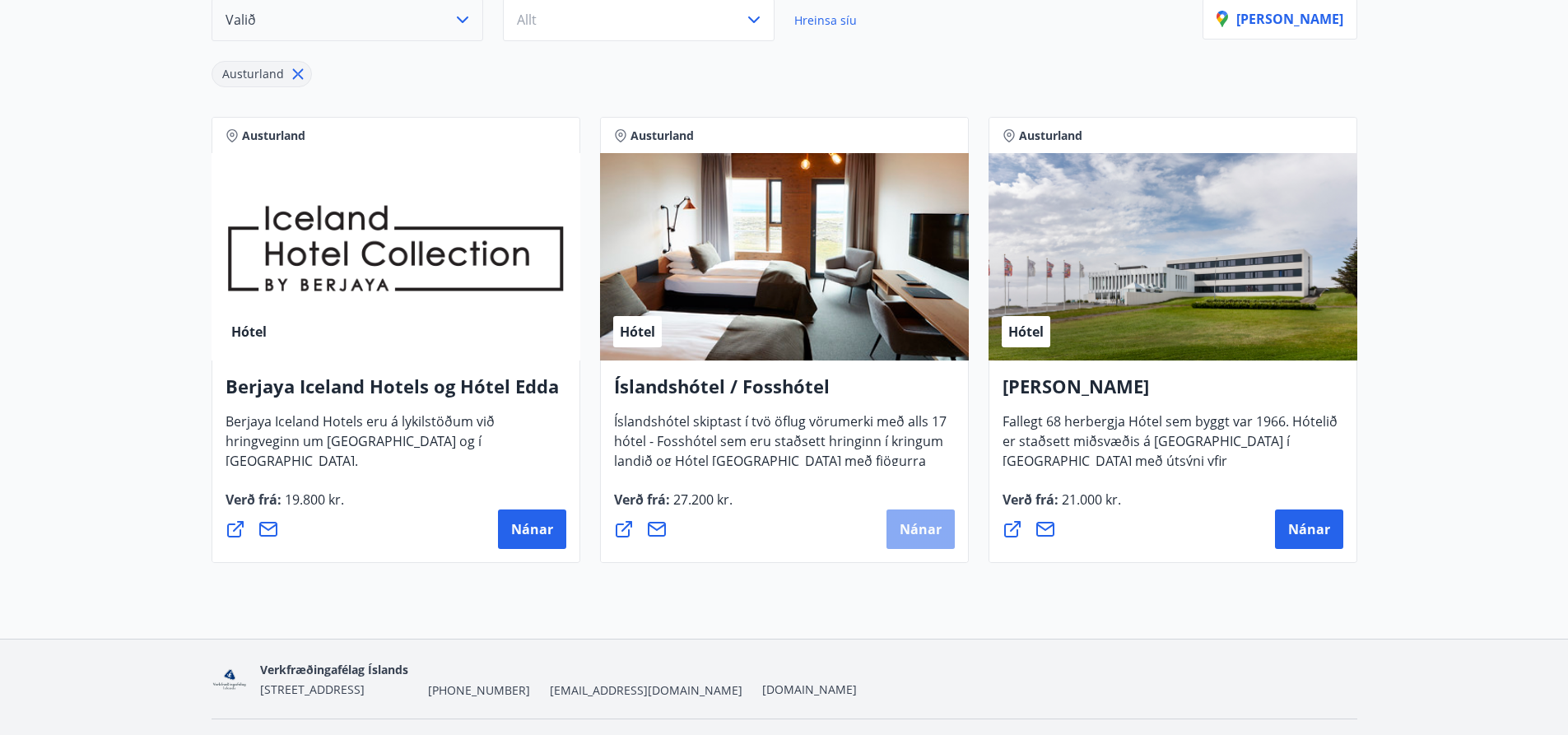
click at [918, 526] on span "Nánar" at bounding box center [921, 528] width 42 height 18
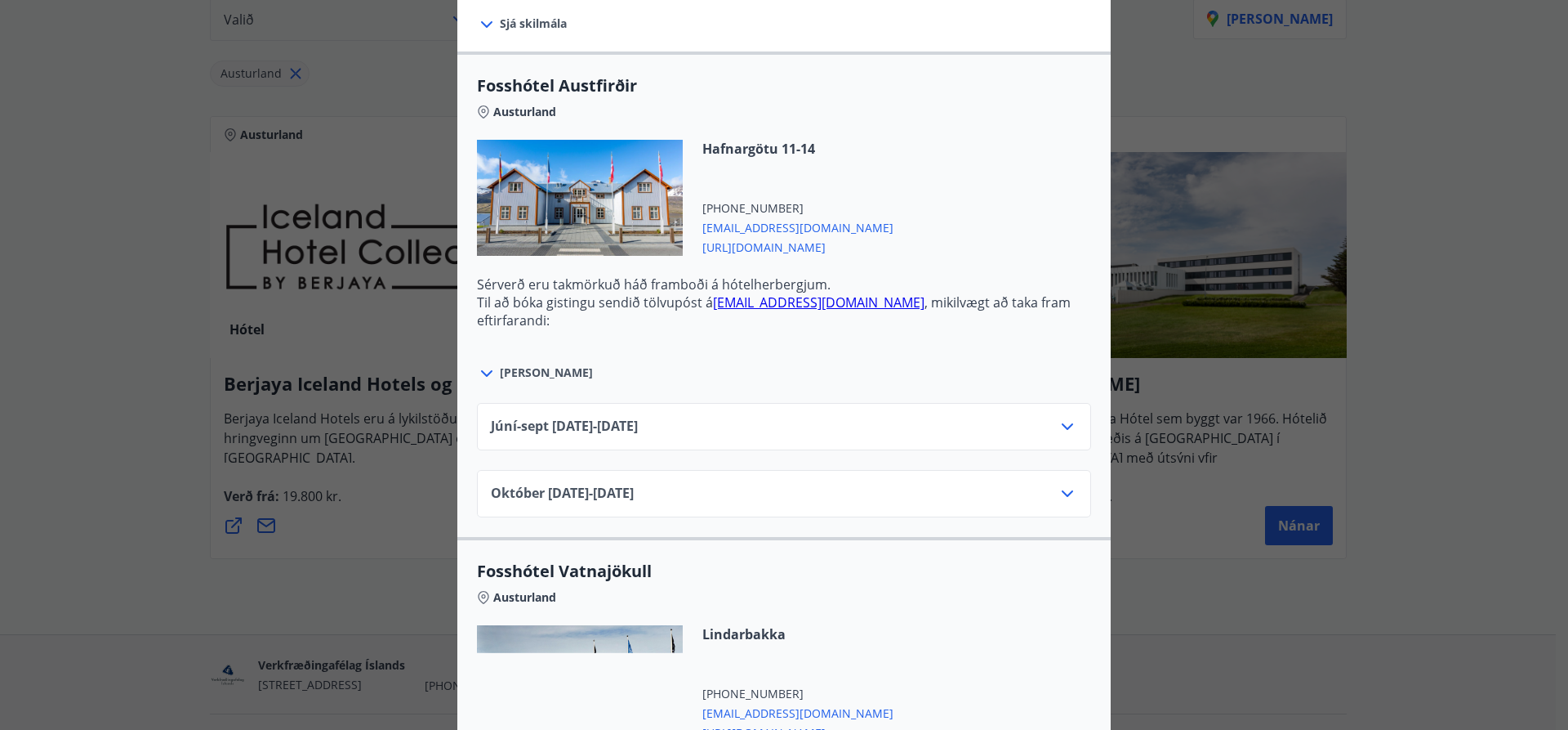
scroll to position [572, 0]
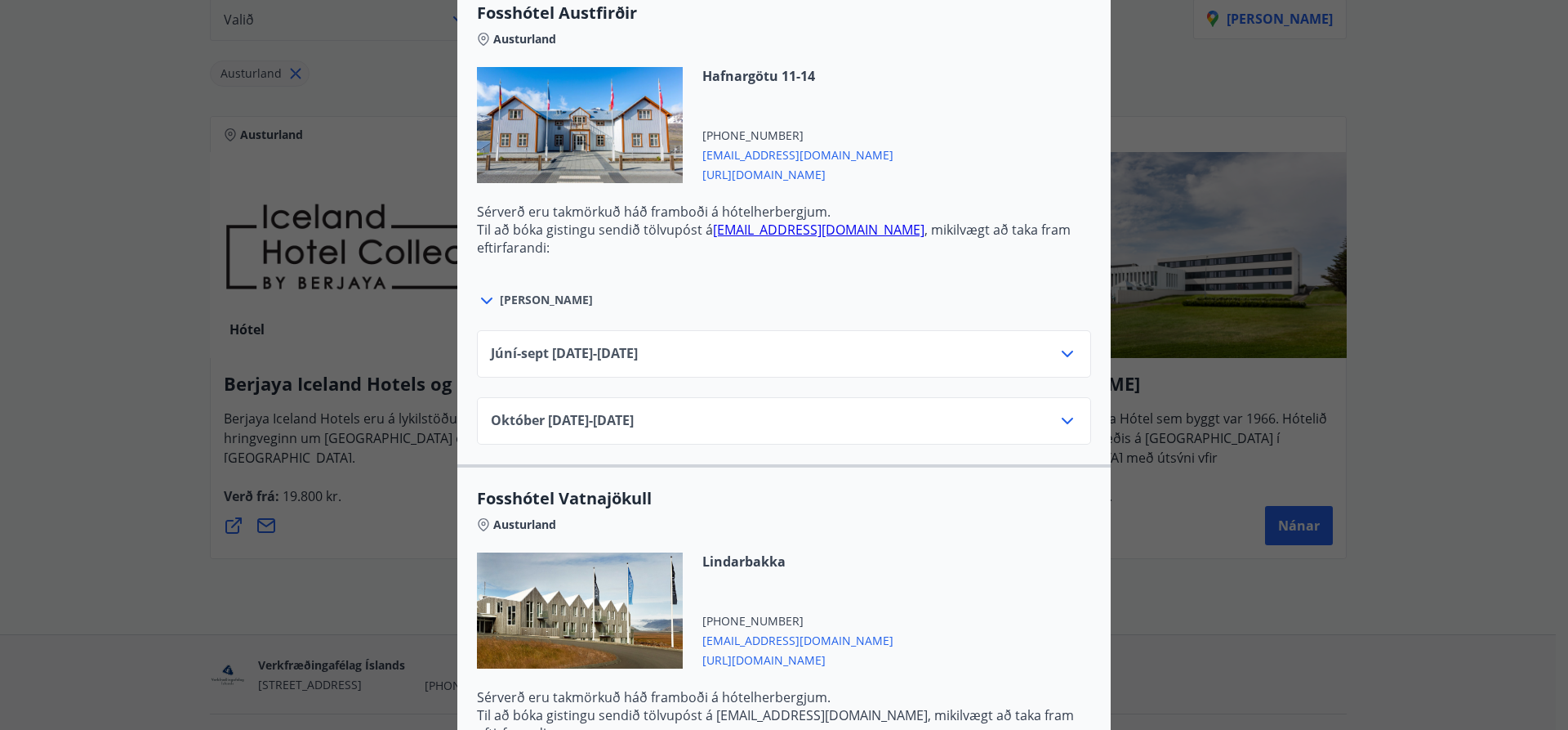
click at [1061, 348] on icon at bounding box center [1067, 354] width 20 height 20
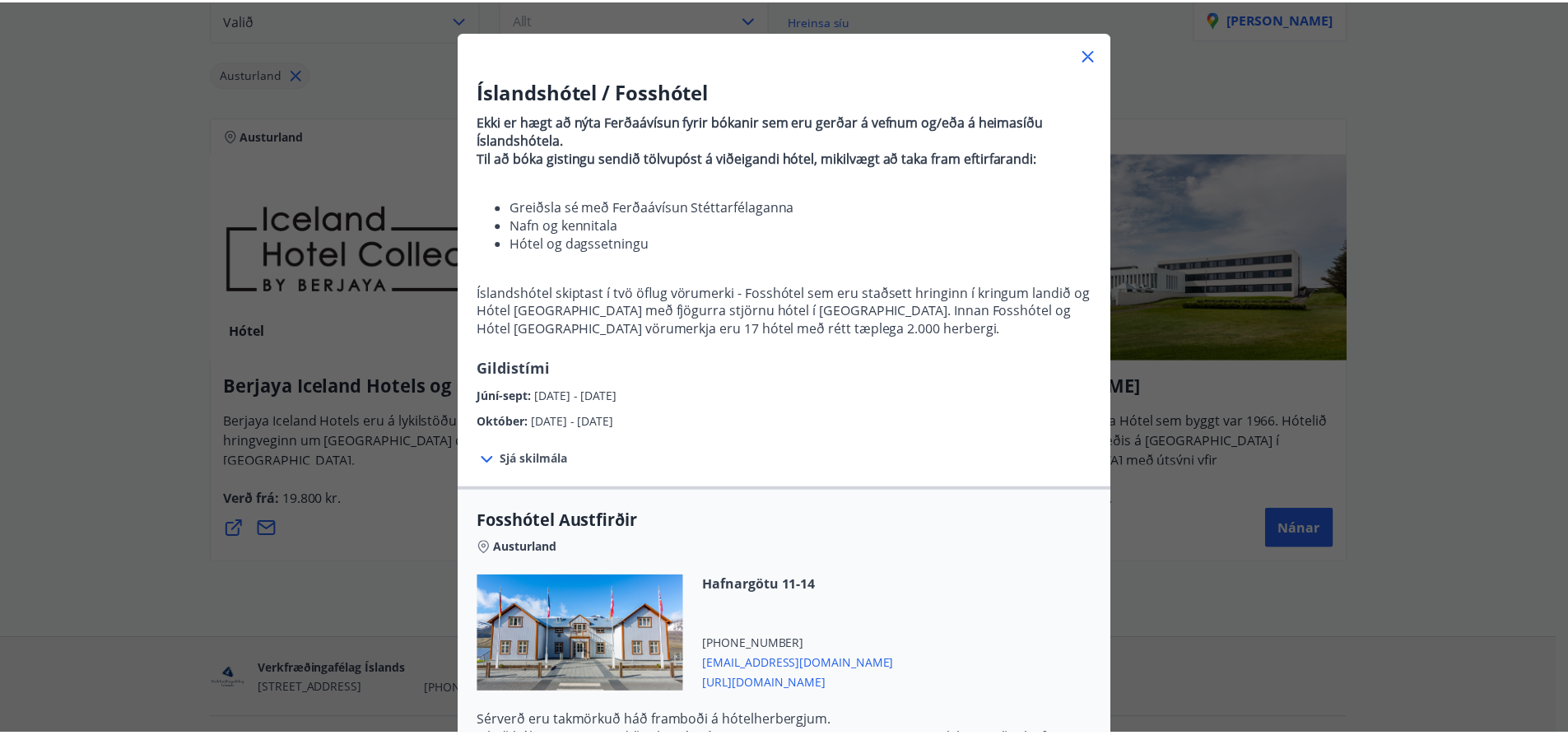
scroll to position [0, 0]
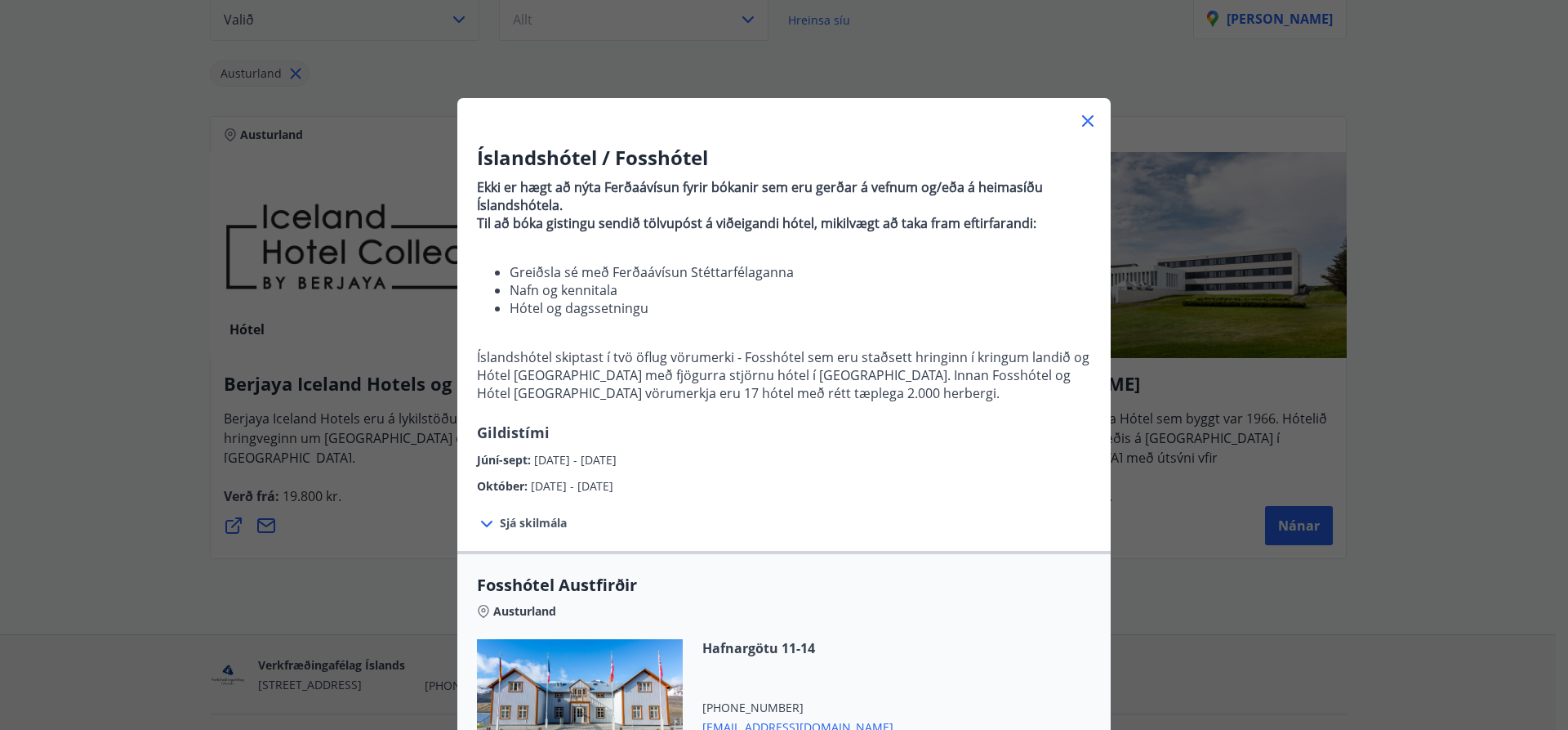
click at [1079, 112] on icon at bounding box center [1088, 120] width 20 height 20
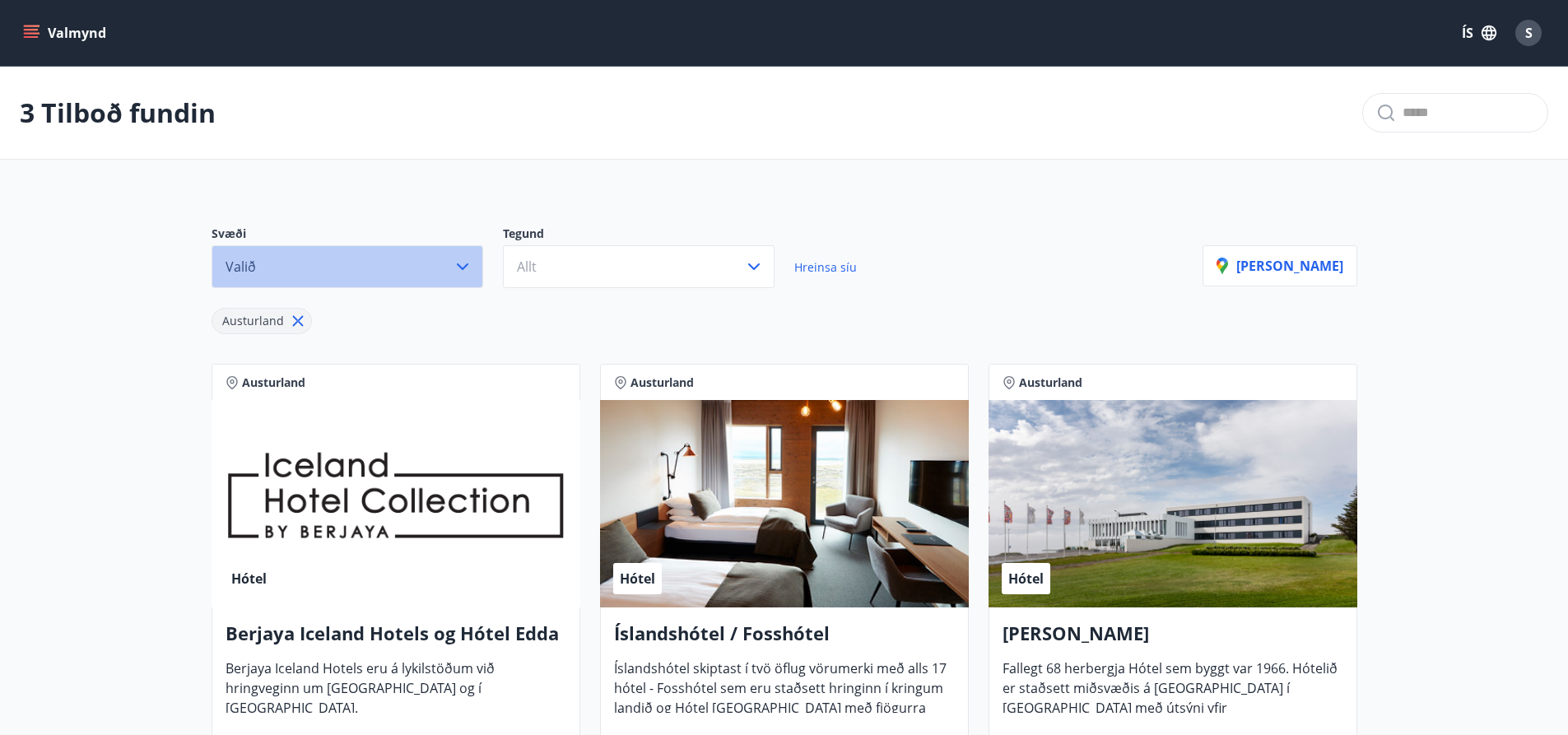
click at [466, 257] on icon "button" at bounding box center [462, 266] width 20 height 20
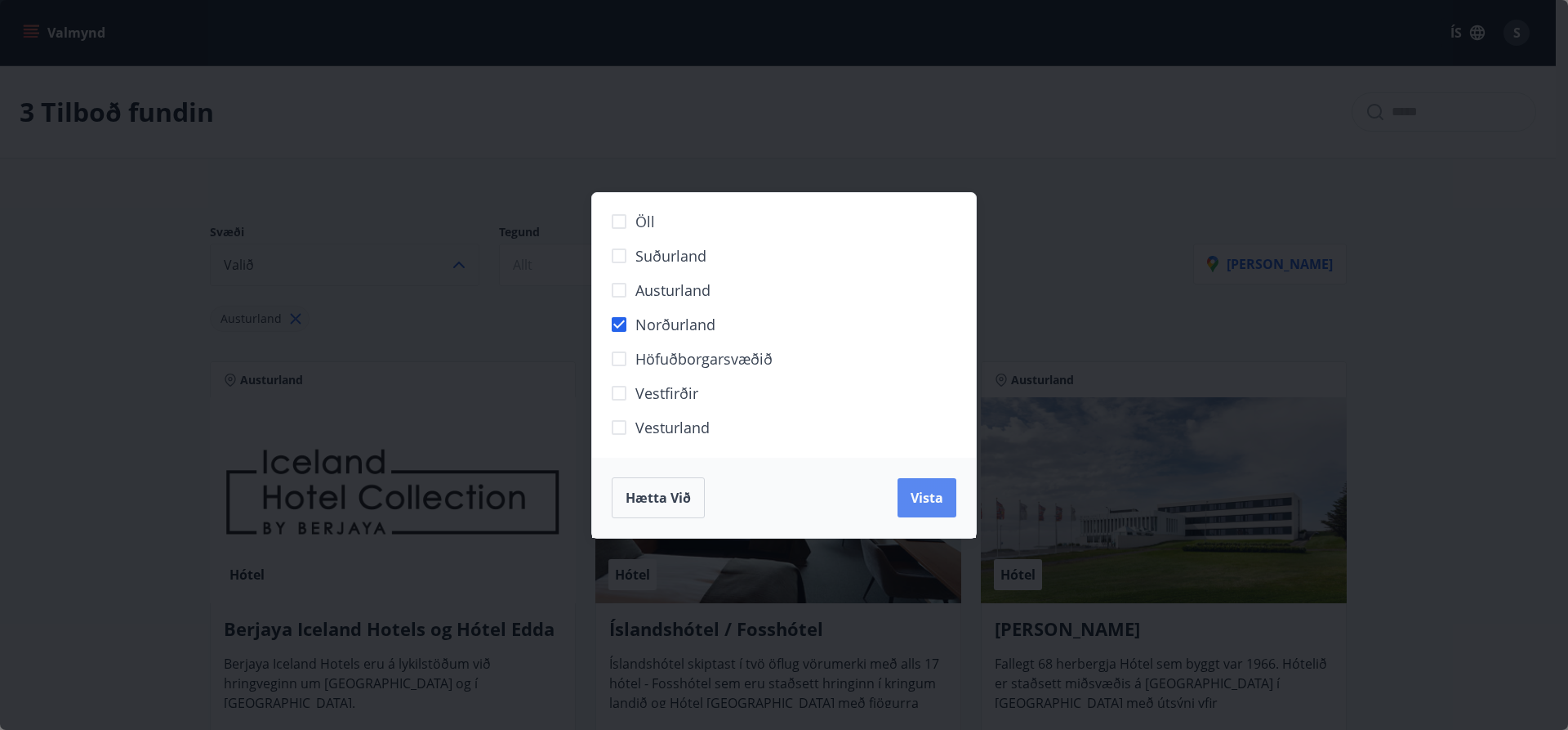
click at [925, 490] on span "Vista" at bounding box center [926, 497] width 32 height 18
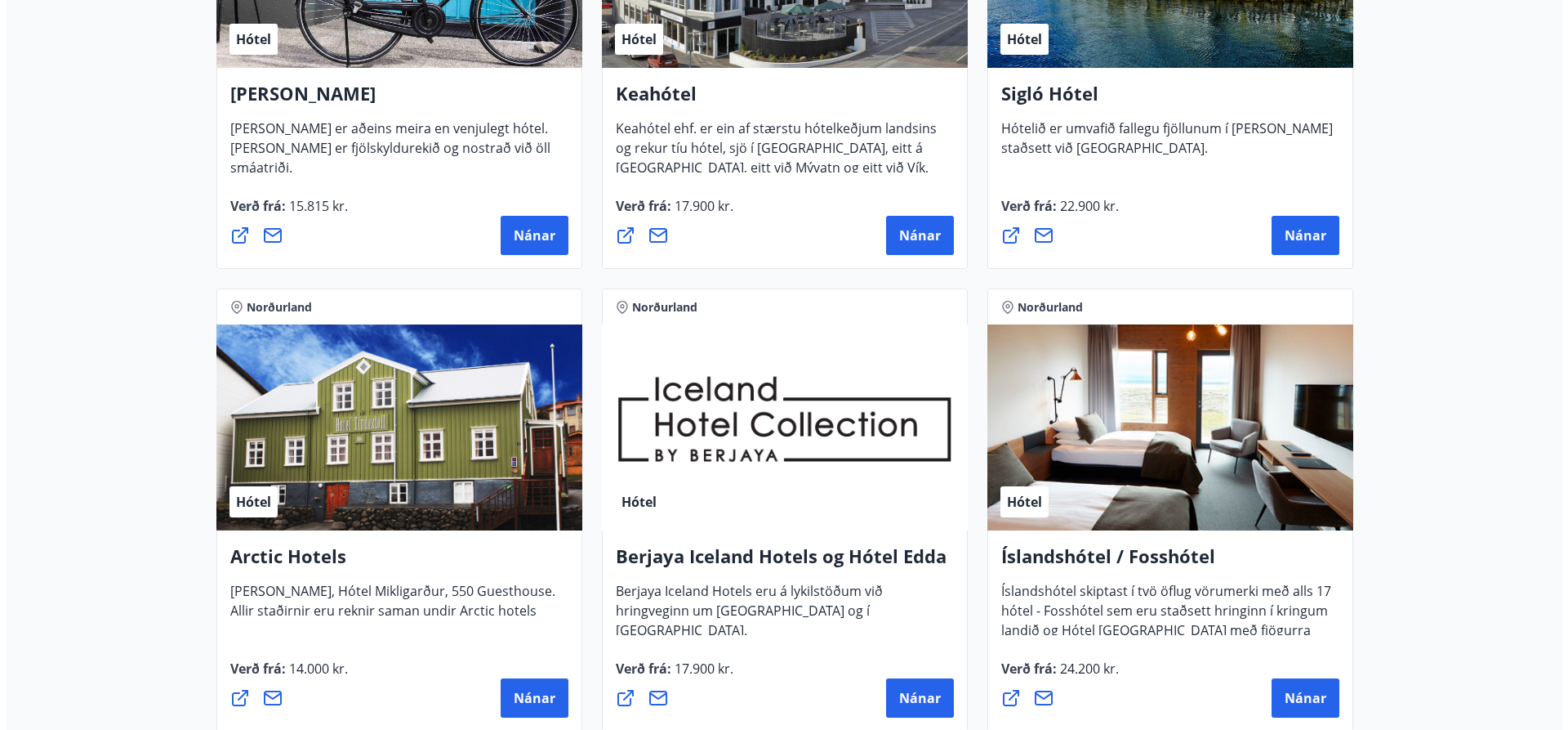
scroll to position [572, 0]
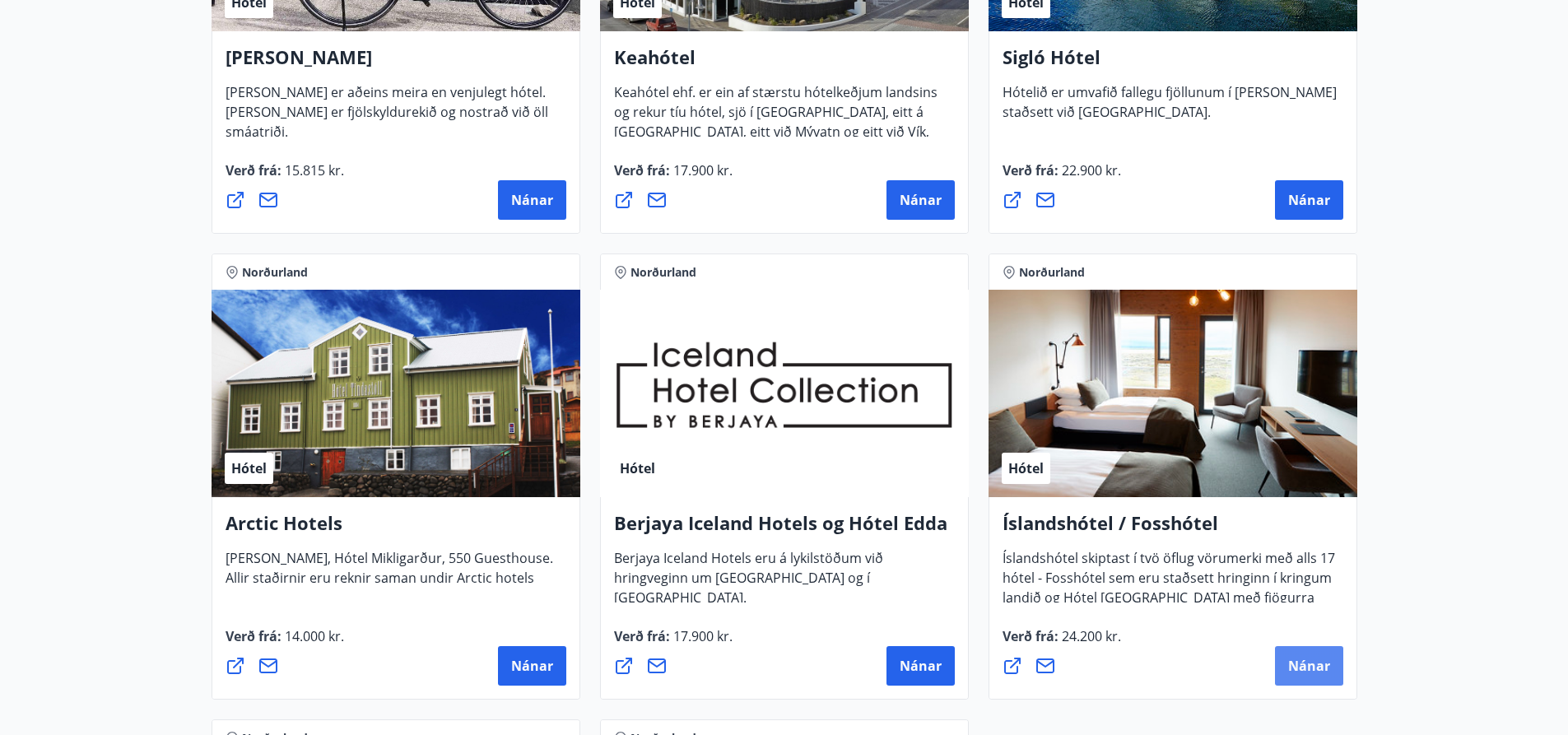
click at [1318, 656] on span "Nánar" at bounding box center [1309, 665] width 42 height 18
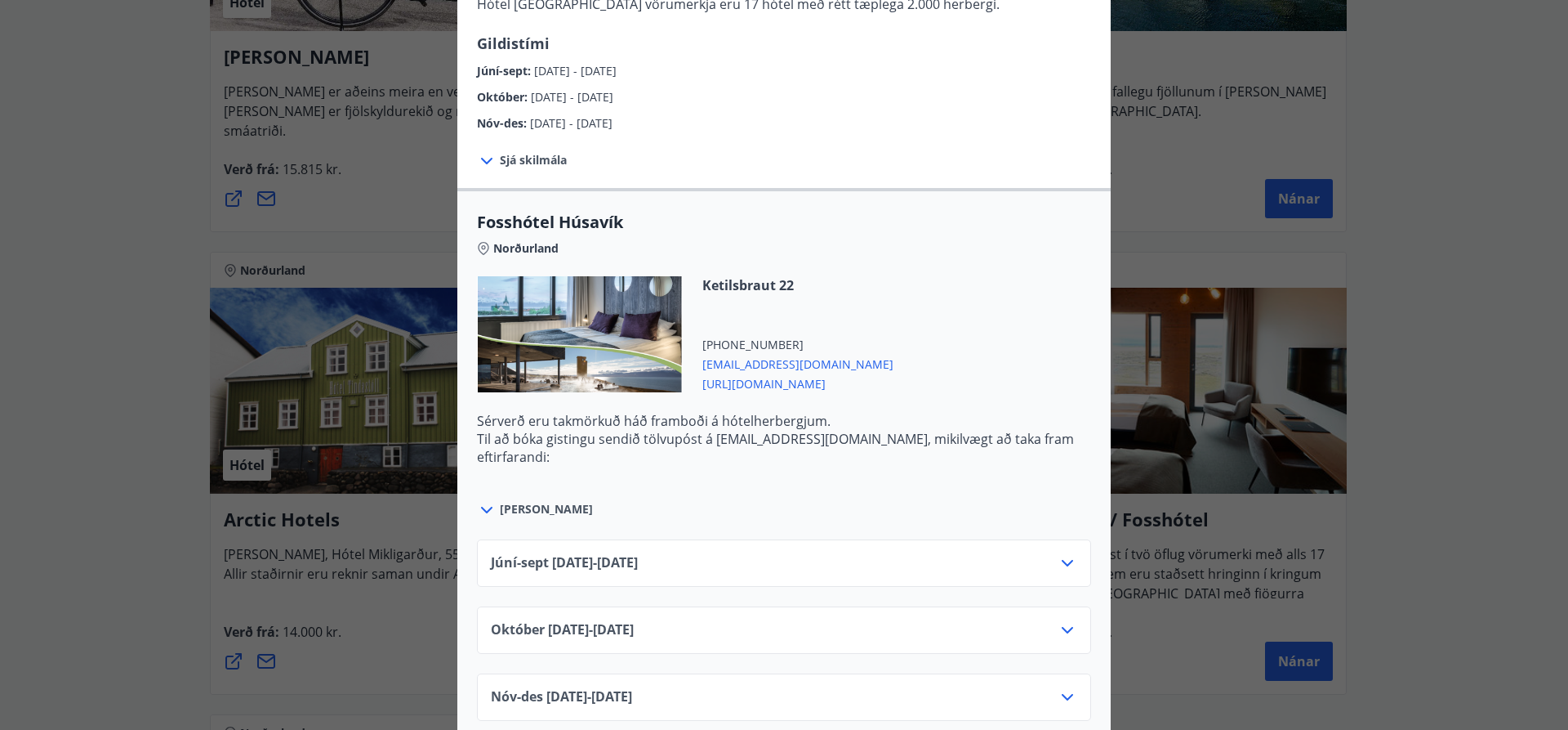
scroll to position [654, 0]
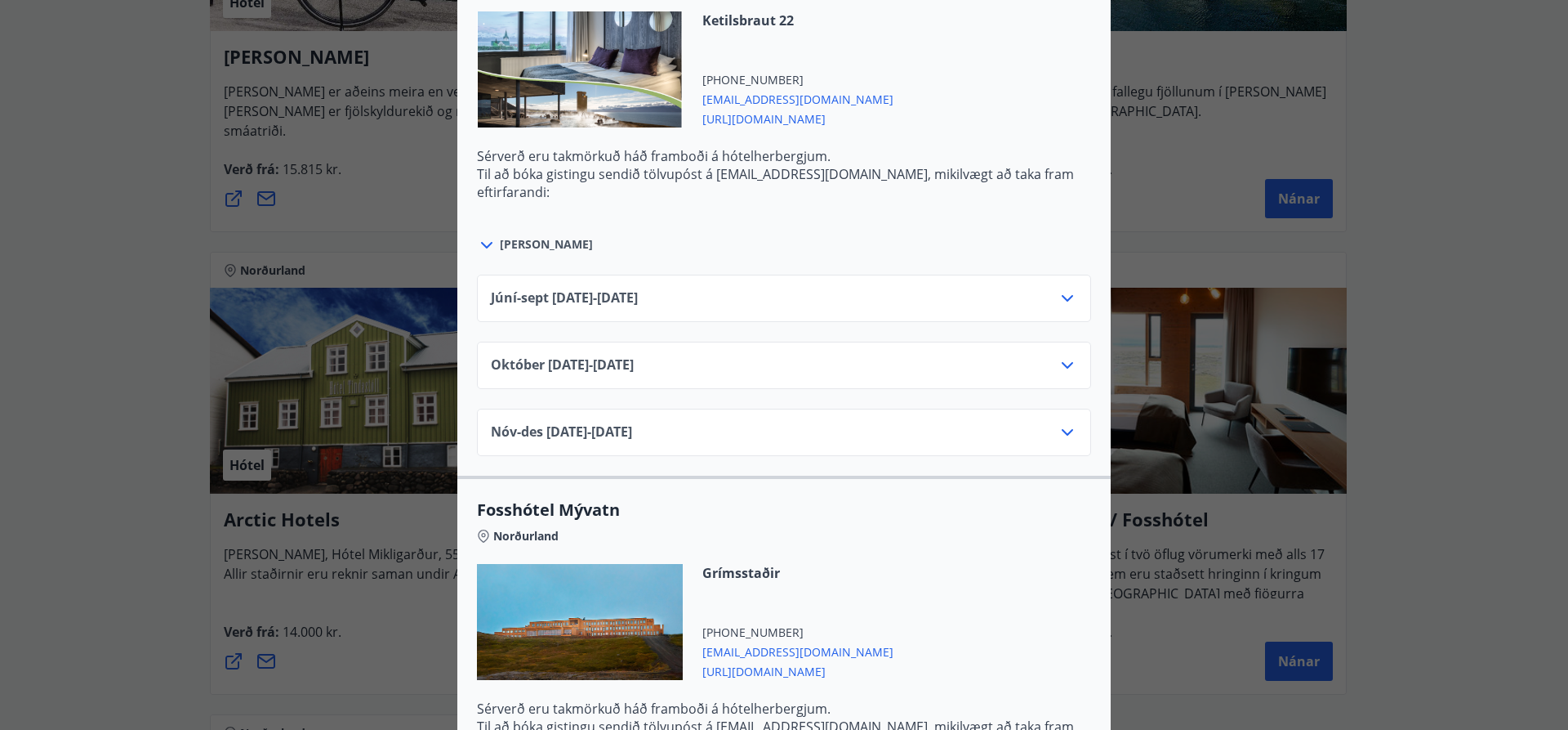
click at [1060, 294] on icon at bounding box center [1067, 298] width 20 height 20
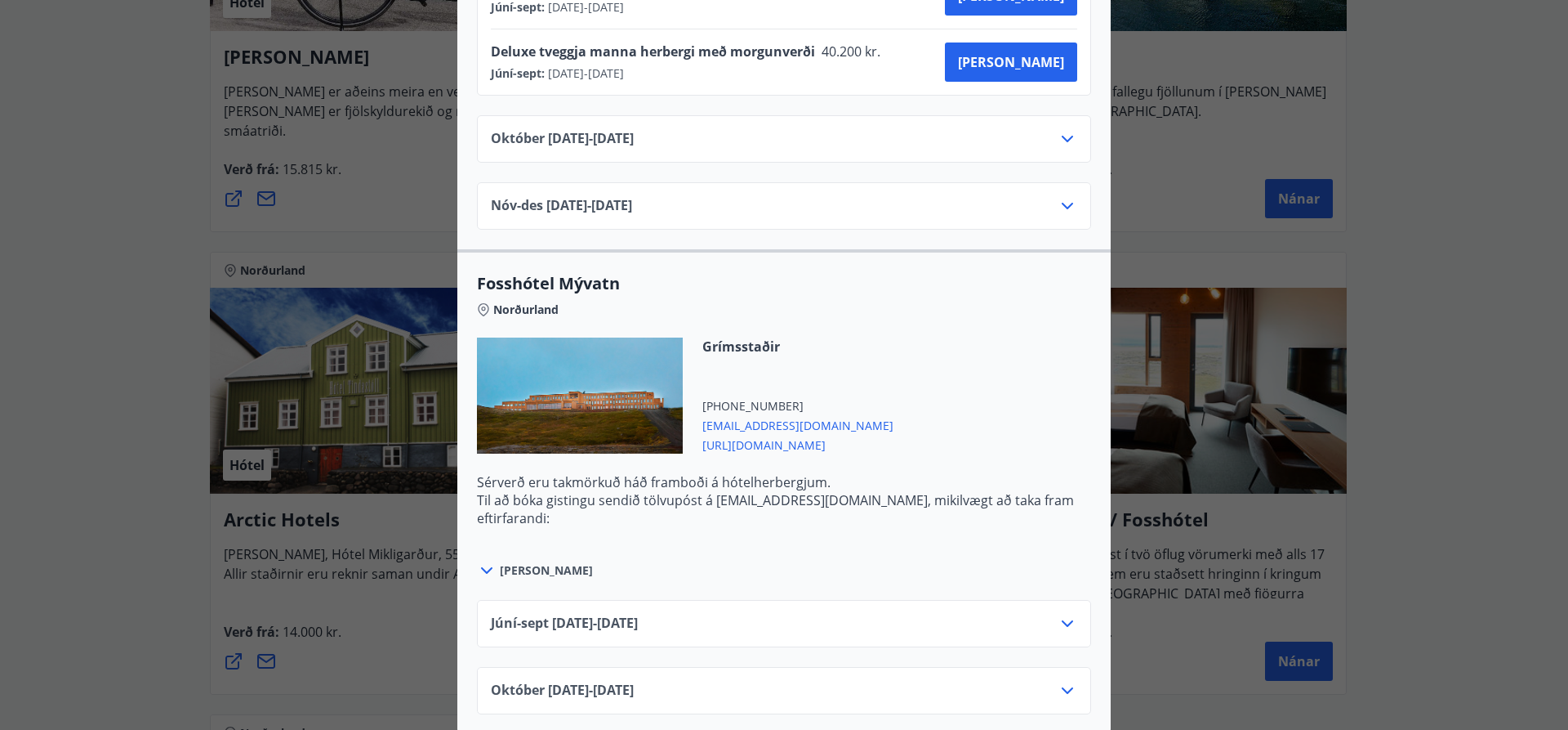
scroll to position [1029, 0]
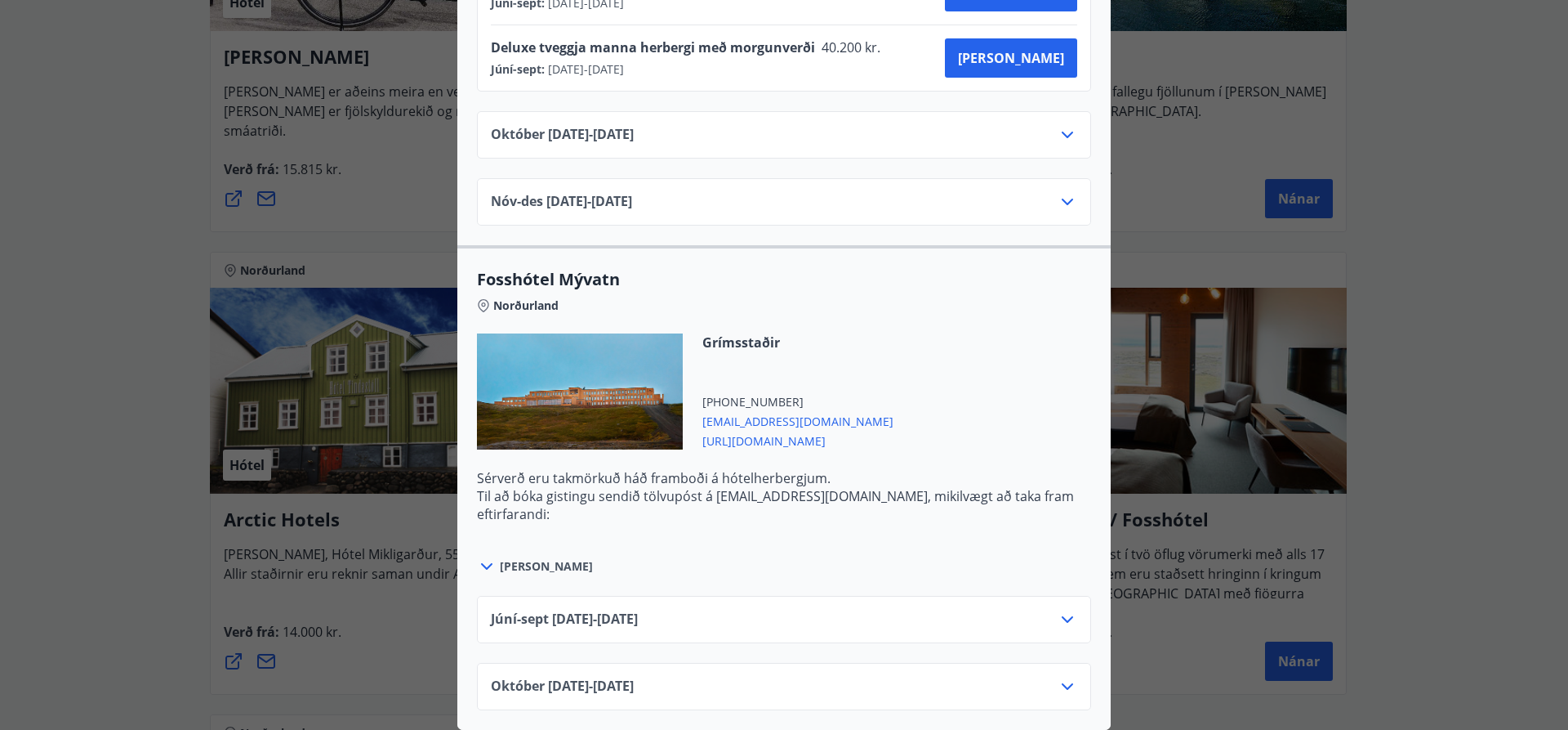
click at [1067, 610] on icon at bounding box center [1067, 619] width 20 height 20
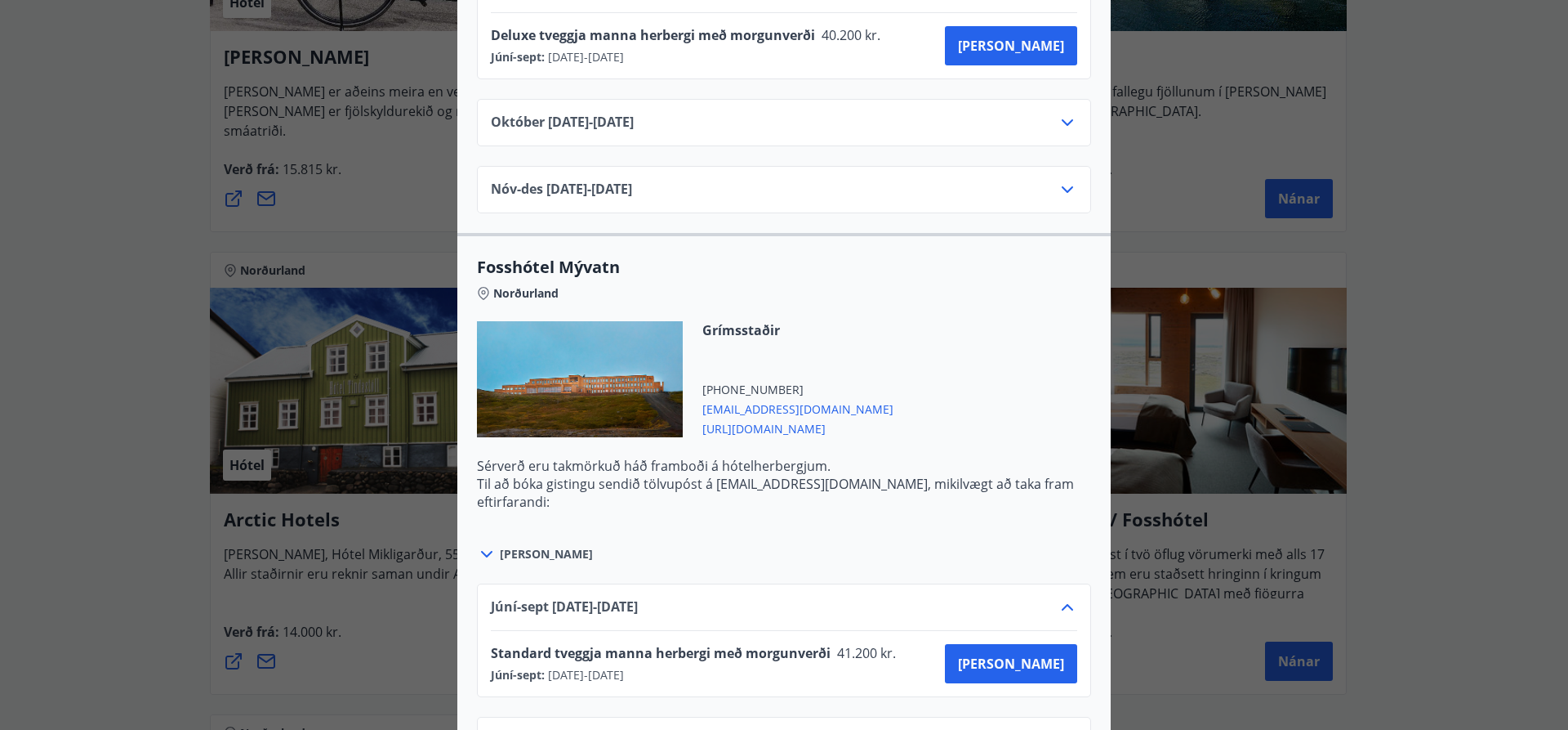
scroll to position [1095, 0]
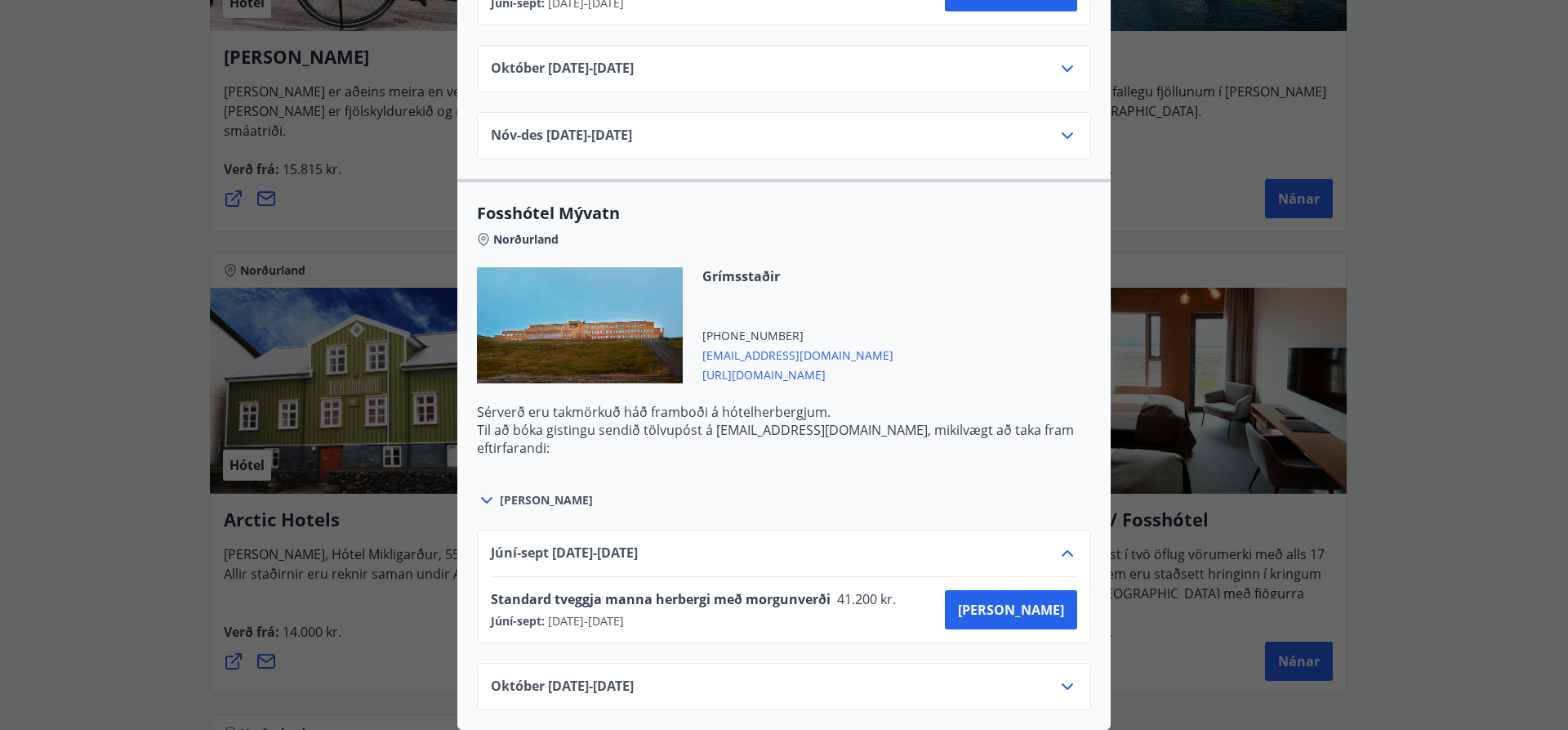
click at [1060, 544] on icon at bounding box center [1067, 553] width 20 height 20
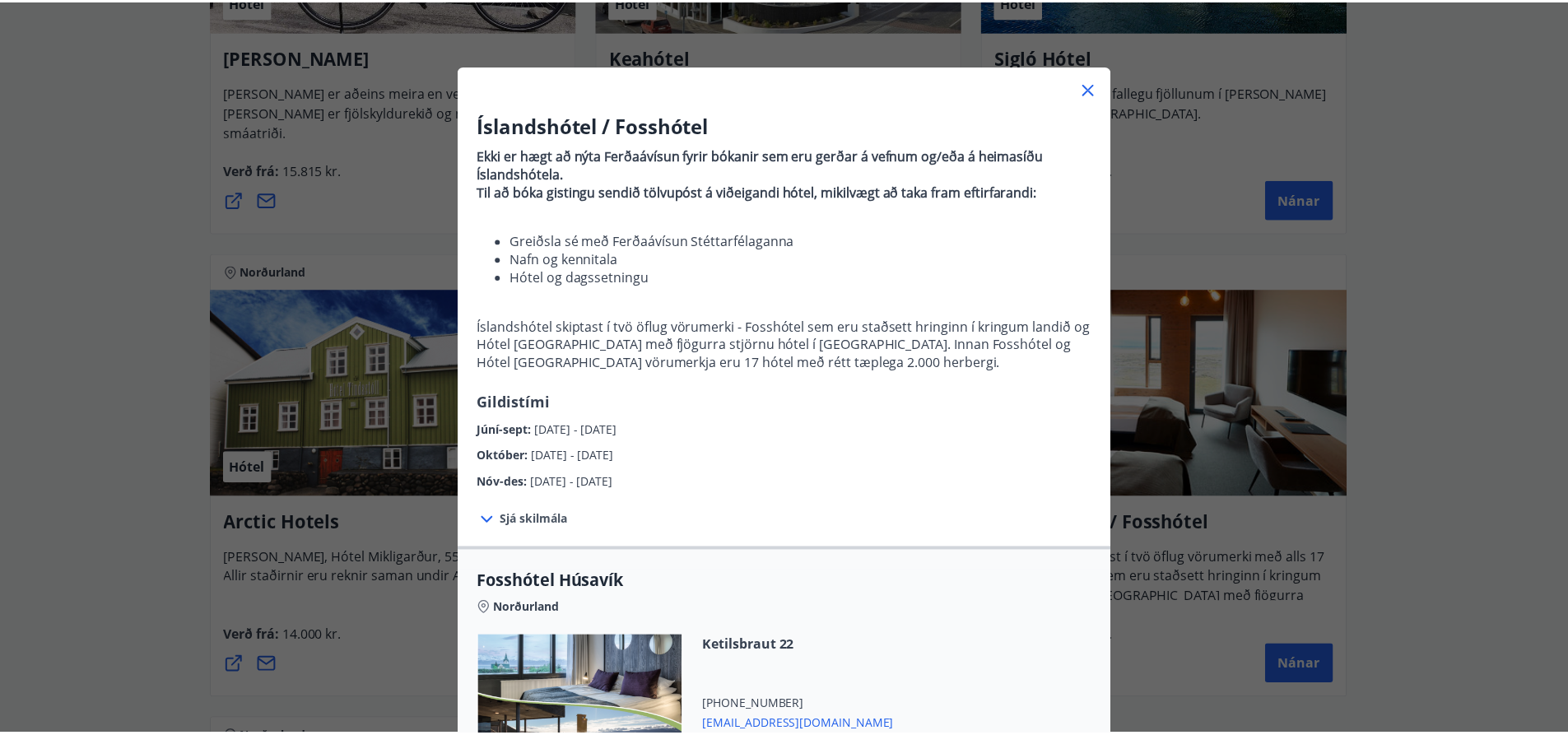
scroll to position [0, 0]
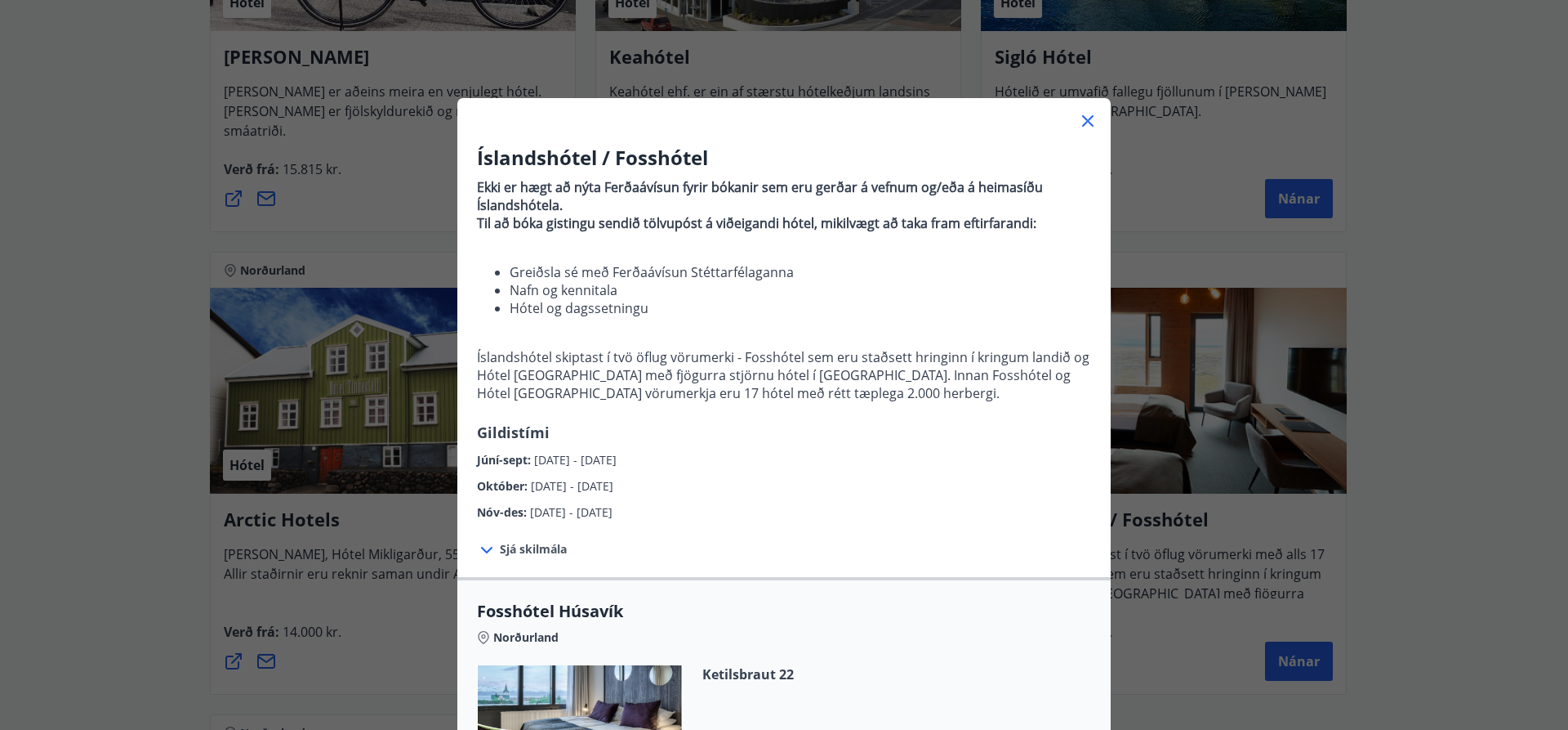
click at [1083, 116] on icon at bounding box center [1088, 120] width 20 height 20
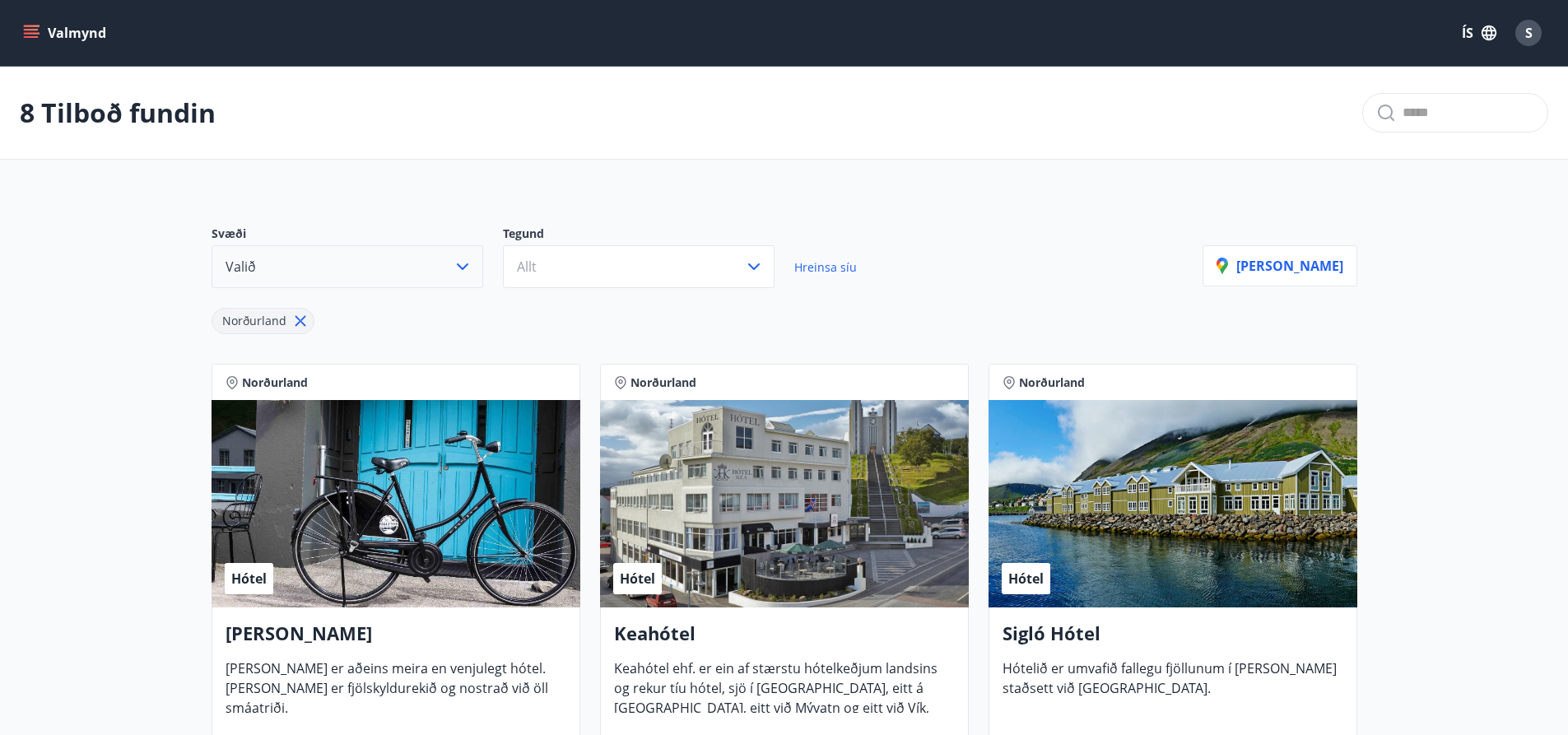
click at [1528, 28] on span "S" at bounding box center [1529, 33] width 8 height 18
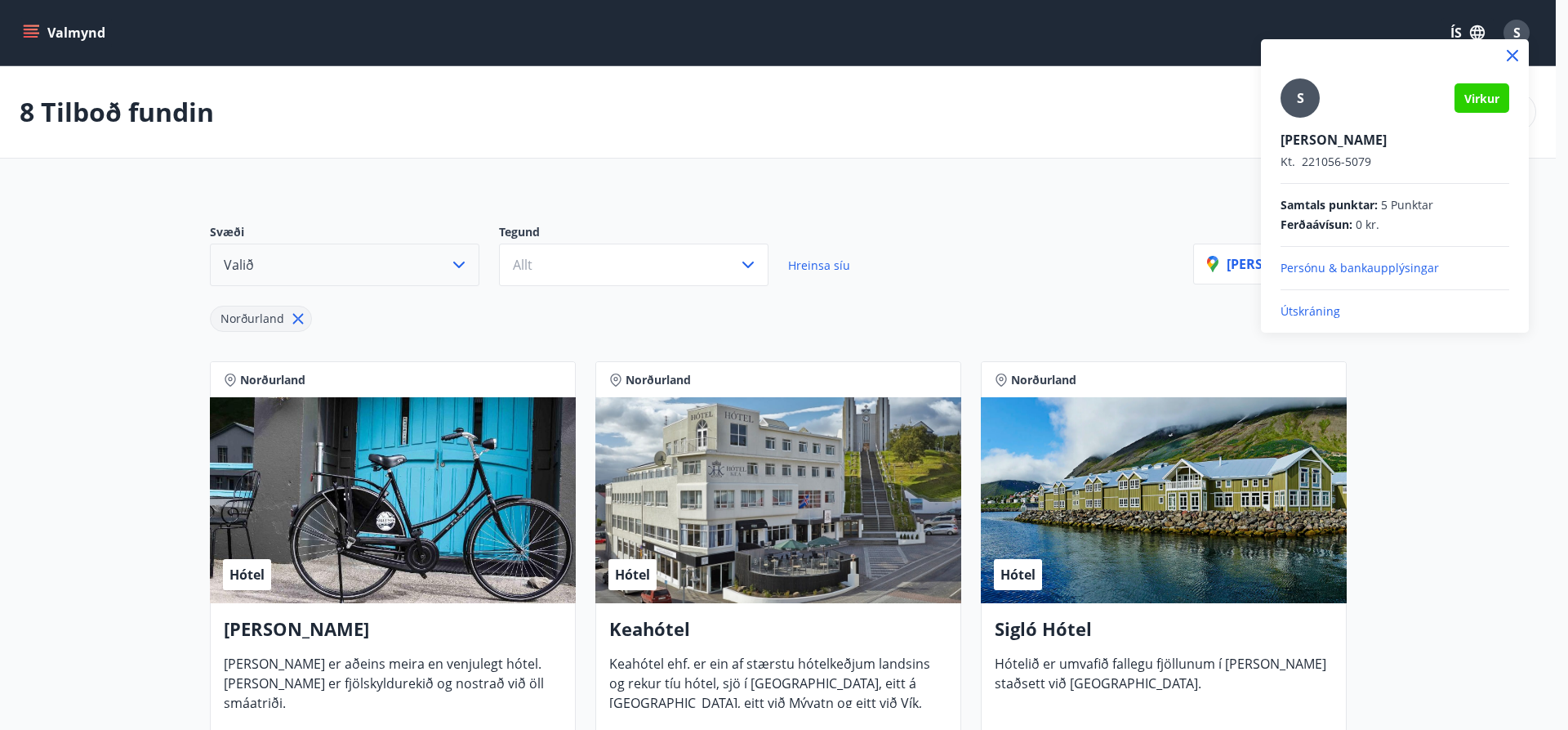
click at [1307, 308] on p "Útskráning" at bounding box center [1394, 311] width 228 height 16
